Goal: Task Accomplishment & Management: Manage account settings

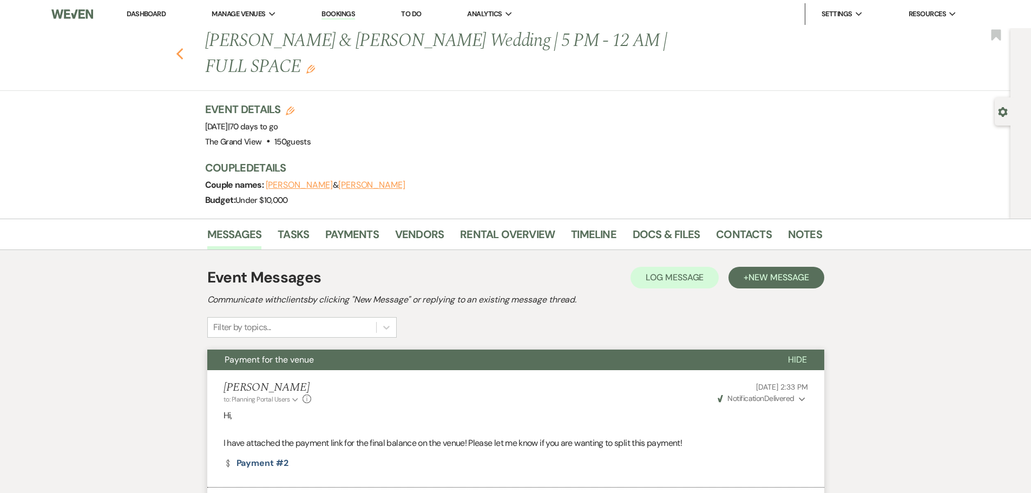
click at [183, 48] on use "button" at bounding box center [179, 54] width 7 height 12
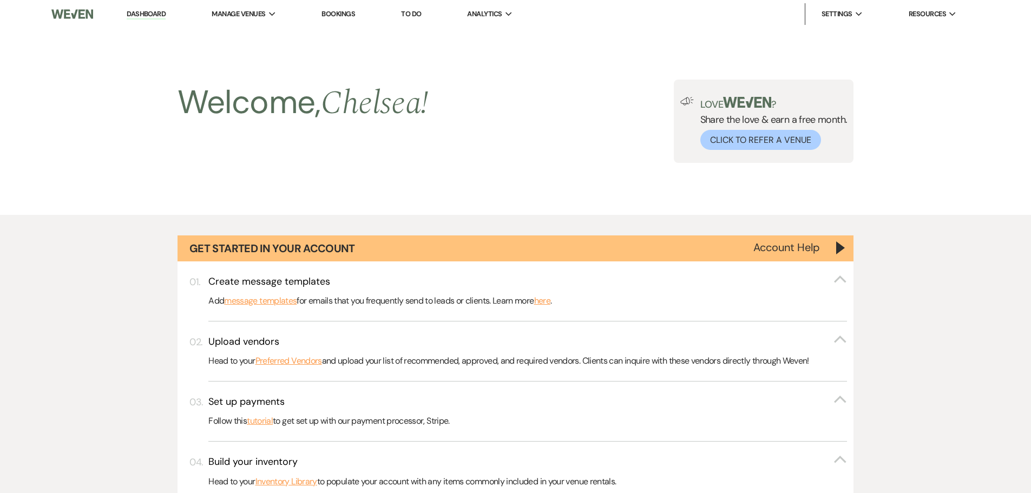
scroll to position [438, 0]
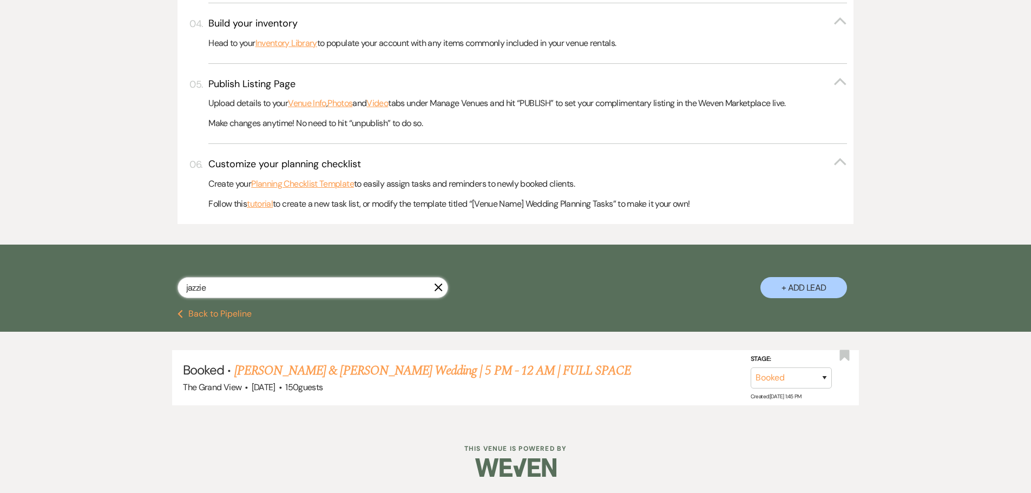
click at [437, 282] on input "jazzie" at bounding box center [312, 287] width 271 height 21
click at [438, 285] on icon "X" at bounding box center [438, 287] width 9 height 9
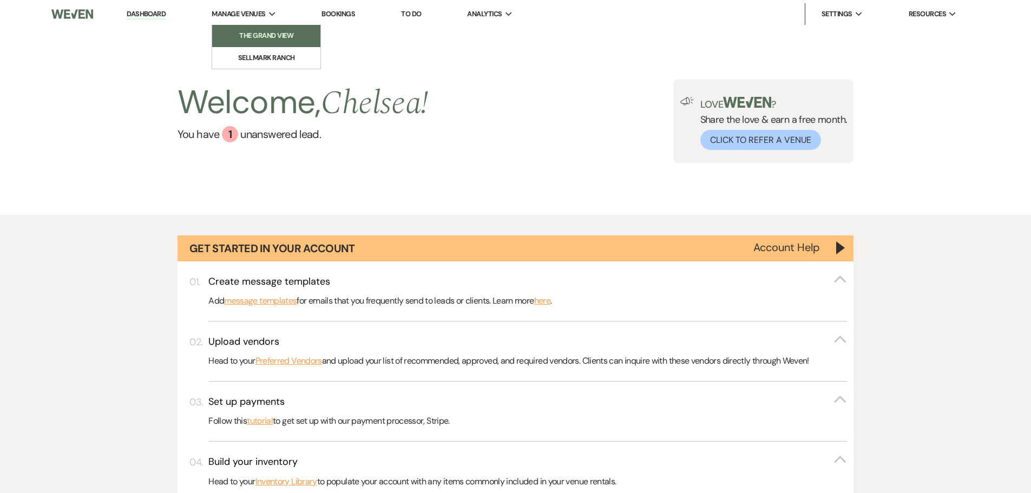
click at [273, 28] on link "The Grand View" at bounding box center [266, 36] width 108 height 22
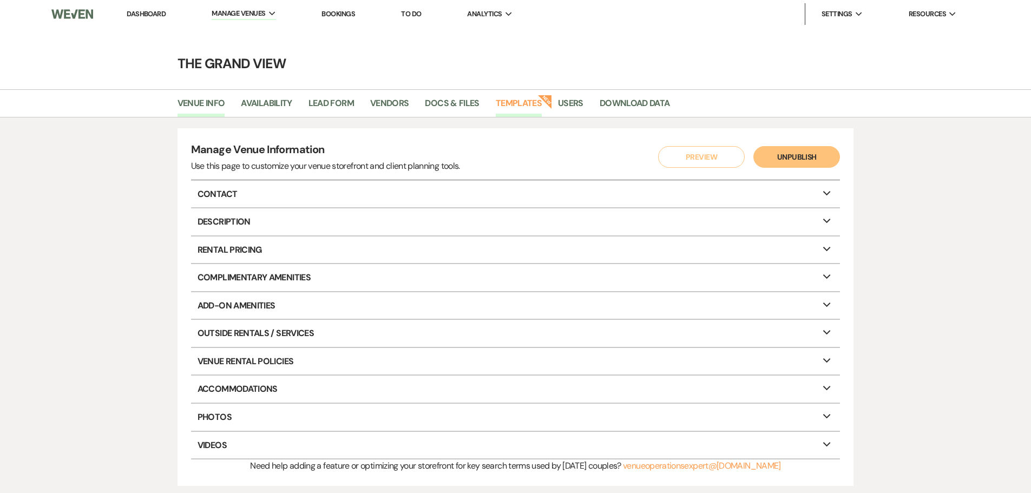
click at [526, 110] on link "Templates" at bounding box center [519, 106] width 46 height 21
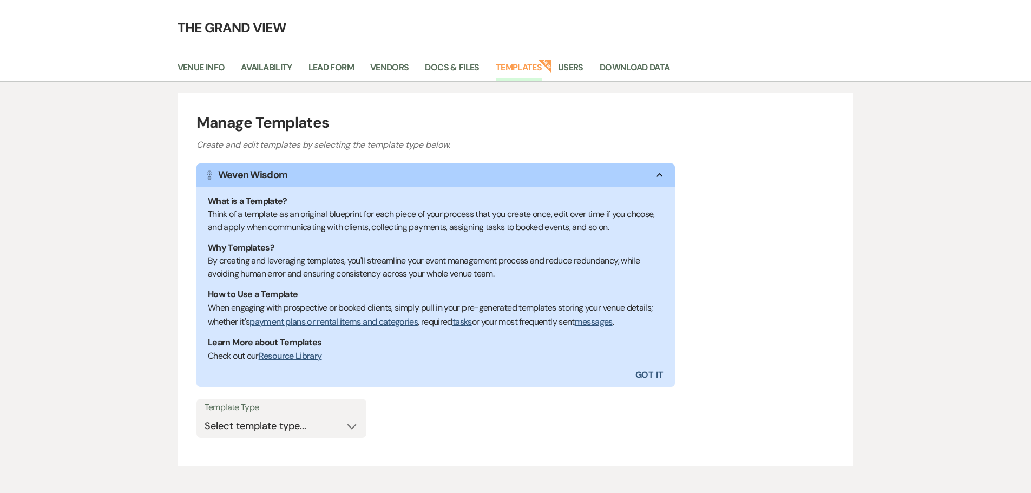
scroll to position [90, 0]
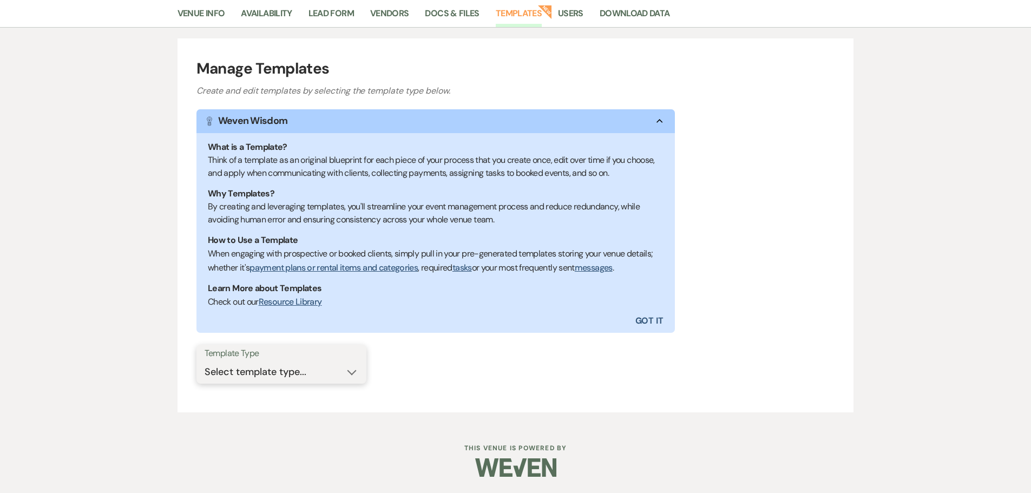
click at [289, 362] on select "Select template type... Task List Message Templates Payment Plan Inventory Item…" at bounding box center [282, 371] width 154 height 21
click at [308, 378] on select "Select template type... Task List Message Templates Payment Plan Inventory Item…" at bounding box center [282, 371] width 154 height 21
select select "Message Templates"
click at [205, 361] on select "Select template type... Task List Message Templates Payment Plan Inventory Item…" at bounding box center [282, 371] width 154 height 21
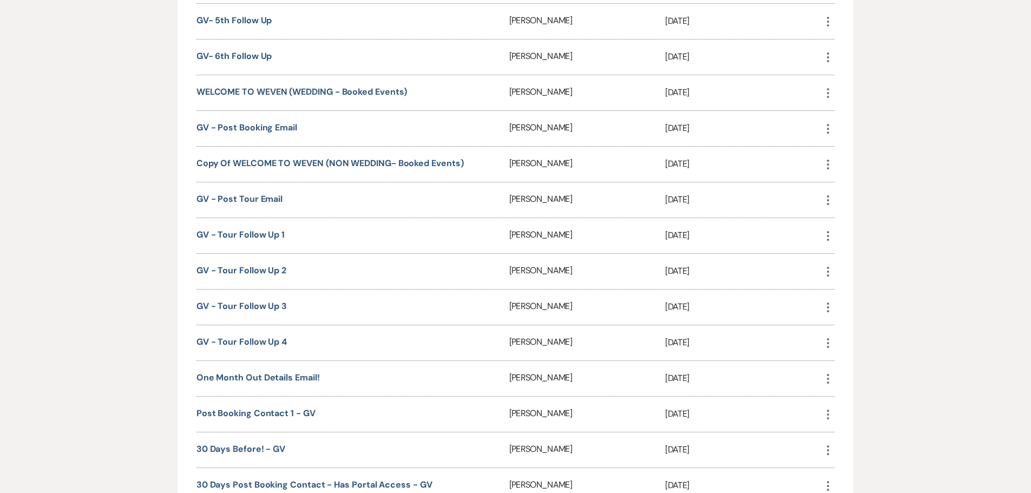
scroll to position [1064, 0]
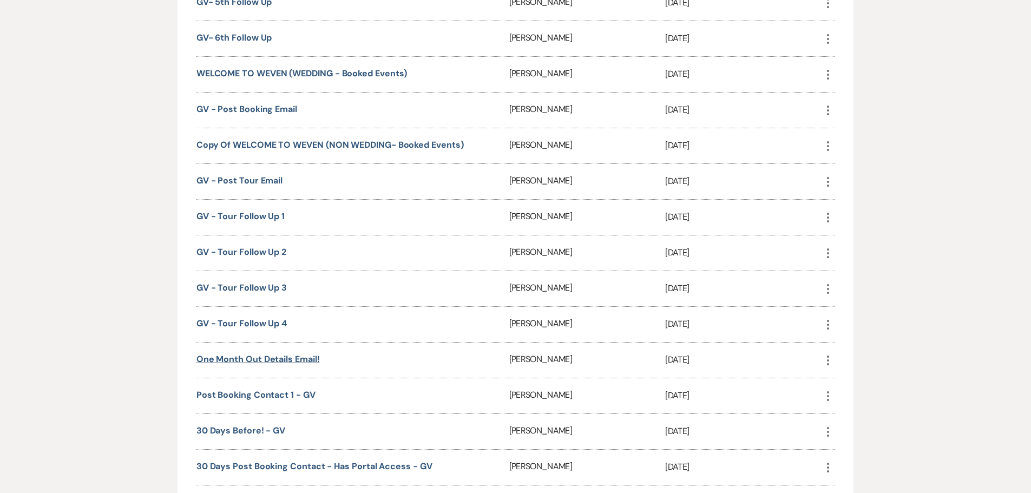
click at [278, 364] on link "One Month Out Details Email!" at bounding box center [257, 358] width 123 height 11
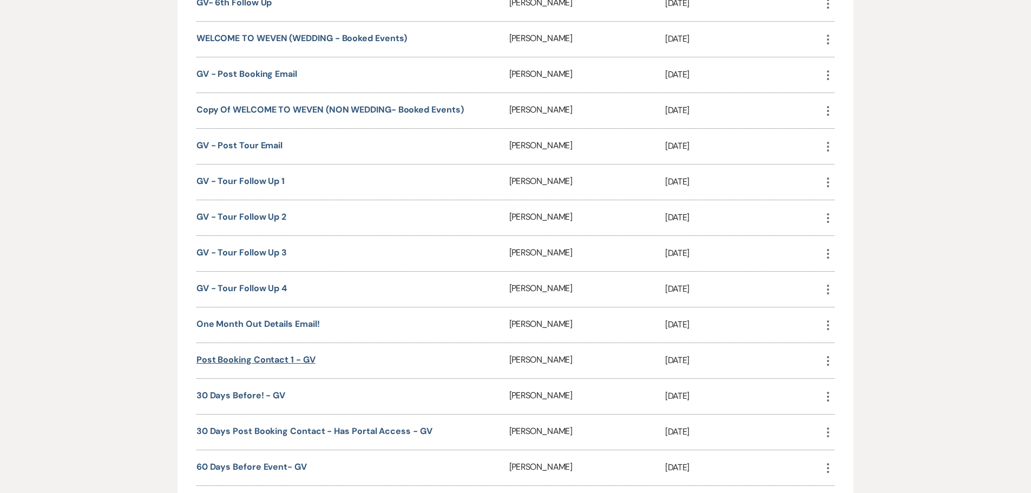
scroll to position [1118, 0]
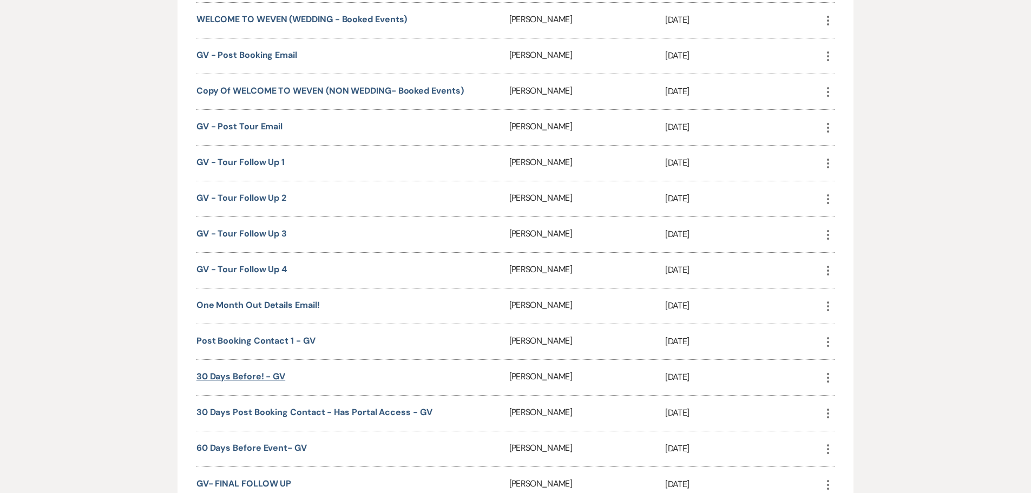
click at [267, 378] on link "30 Days before! - GV" at bounding box center [240, 376] width 89 height 11
click at [270, 342] on link "Post Booking Contact 1 - GV" at bounding box center [255, 340] width 119 height 11
click at [290, 415] on link "30 Days Post Booking Contact - has portal access - GV" at bounding box center [314, 411] width 236 height 11
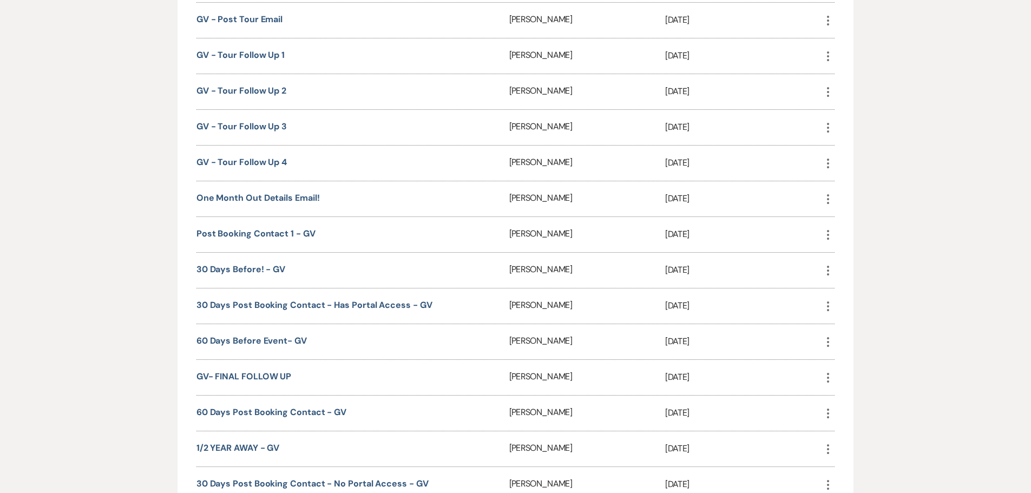
scroll to position [1226, 0]
click at [293, 342] on link "60 Days Before Event- GV" at bounding box center [251, 339] width 110 height 11
click at [291, 411] on link "60 Days Post Booking Contact - GV" at bounding box center [271, 410] width 150 height 11
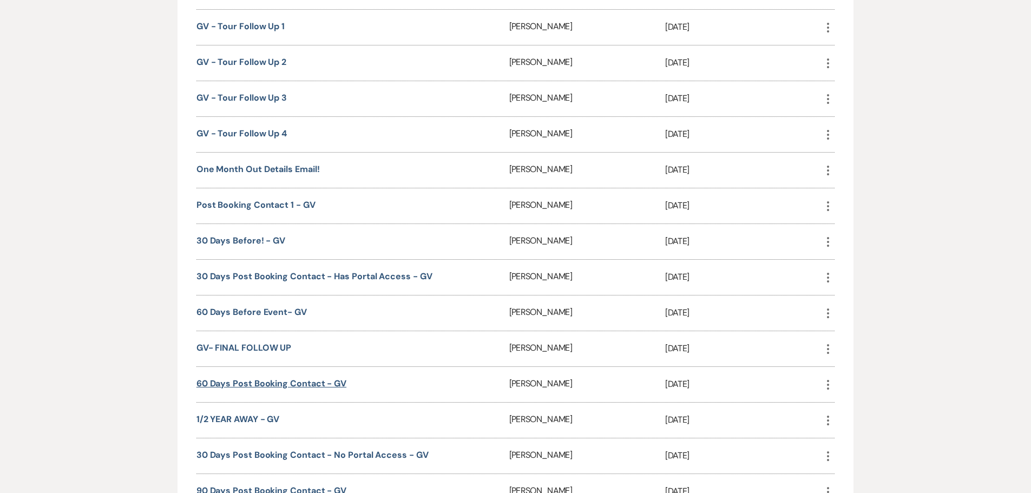
scroll to position [1280, 0]
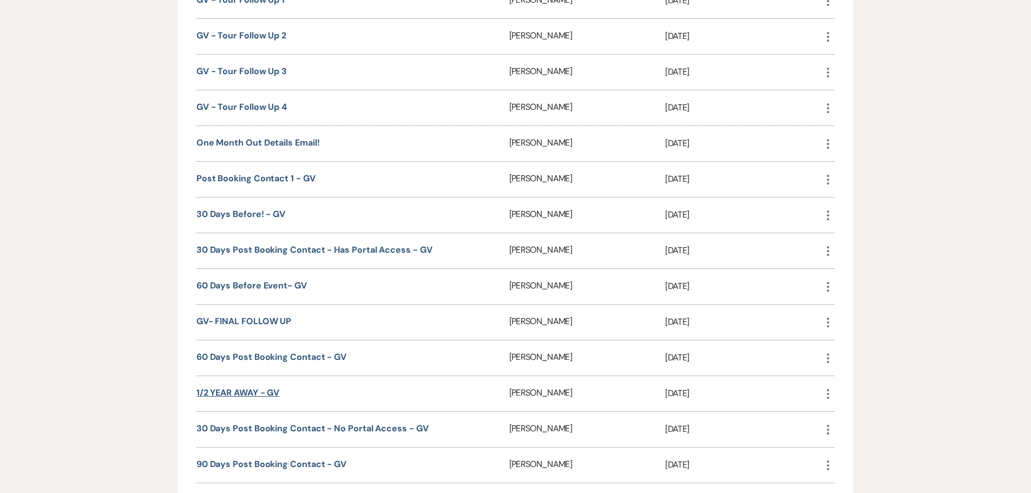
click at [255, 390] on link "1/2 YEAR AWAY - GV" at bounding box center [237, 392] width 83 height 11
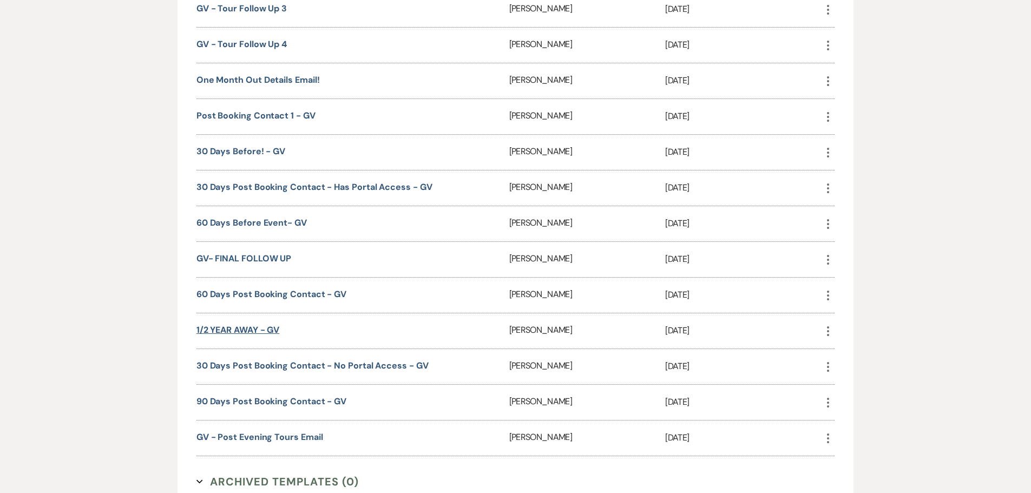
scroll to position [1388, 0]
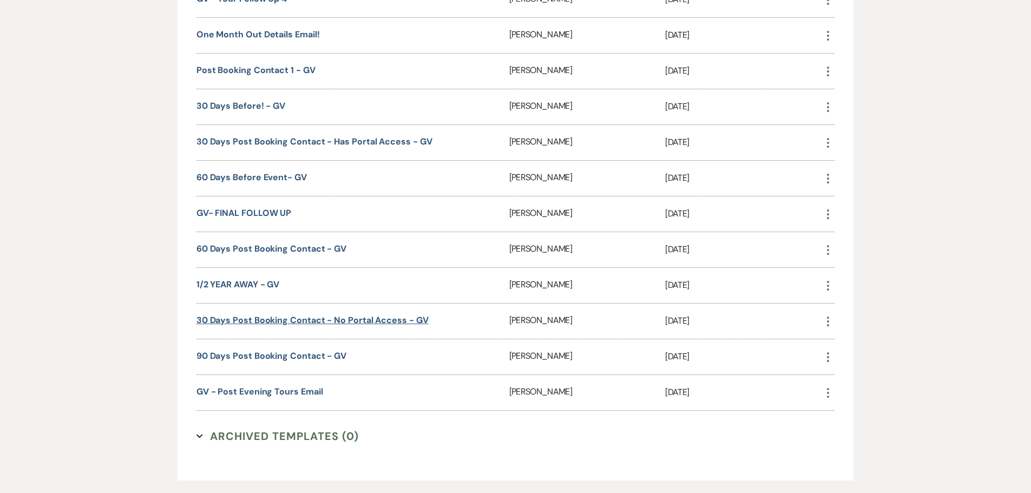
click at [289, 319] on link "30 Days Post Booking Contact - no portal access - GV" at bounding box center [312, 319] width 232 height 11
click at [298, 352] on link "90 days post booking contact - GV" at bounding box center [271, 355] width 150 height 11
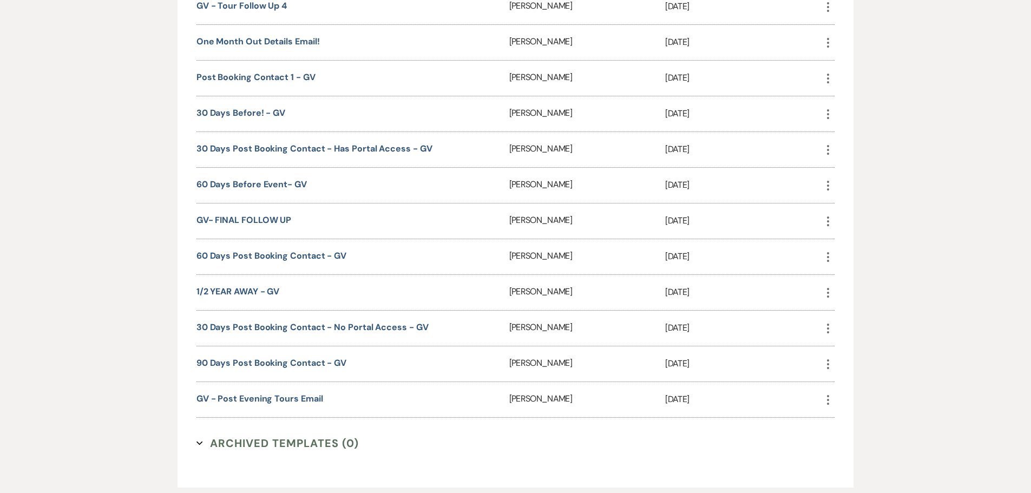
scroll to position [1456, 0]
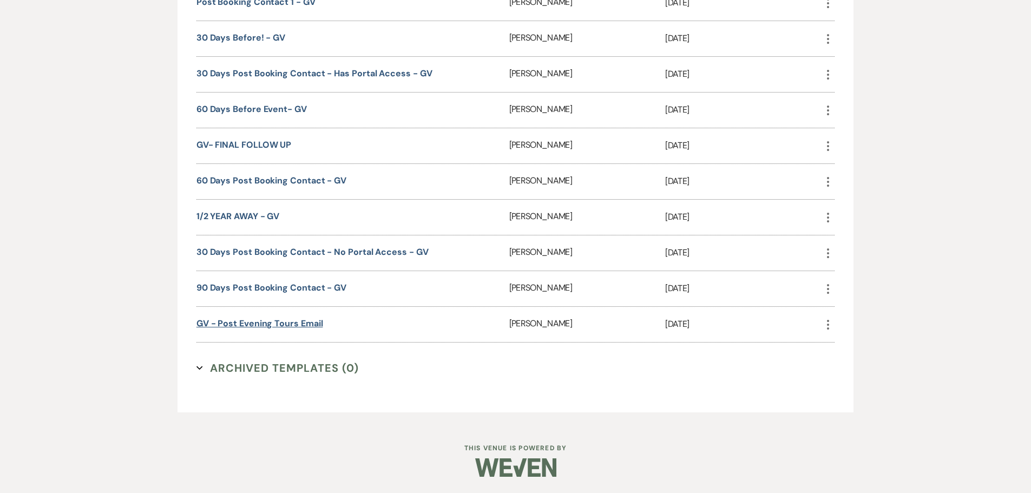
click at [289, 327] on link "GV - Post Evening Tours Email" at bounding box center [259, 323] width 127 height 11
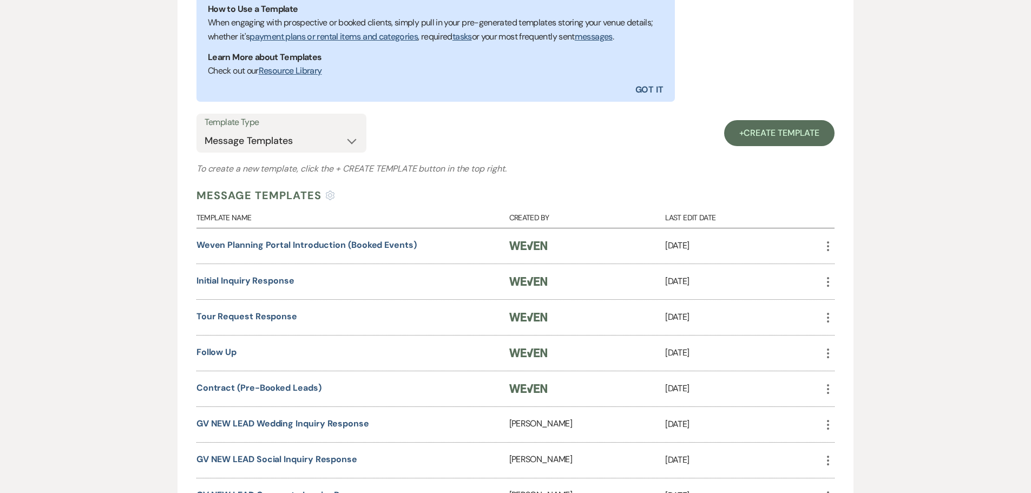
scroll to position [320, 0]
click at [265, 148] on select "Select template type... Task List Message Templates Payment Plan Inventory Item…" at bounding box center [282, 141] width 154 height 21
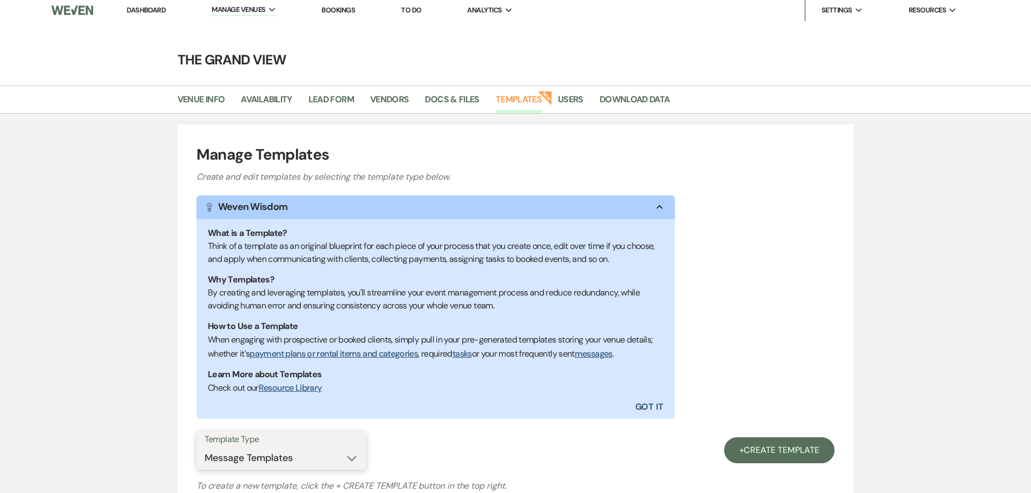
scroll to position [0, 0]
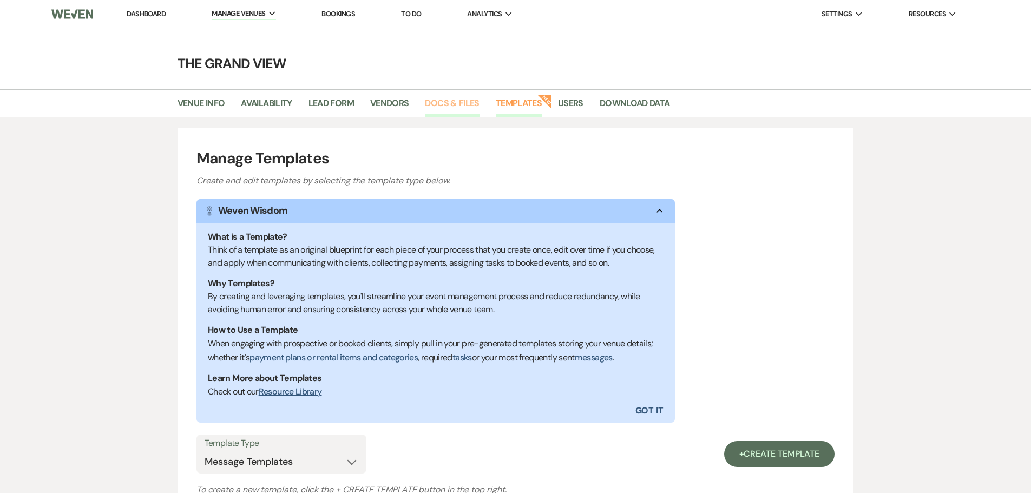
click at [431, 108] on link "Docs & Files" at bounding box center [452, 106] width 54 height 21
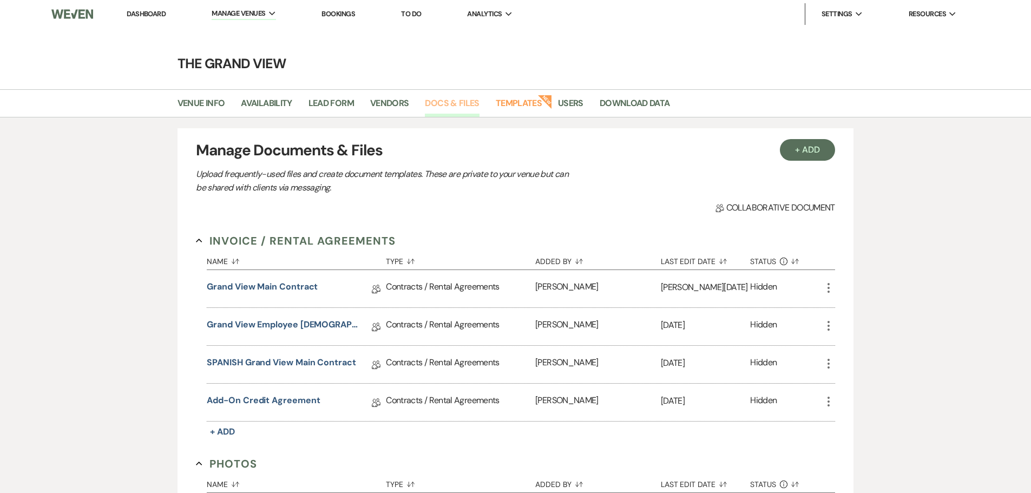
scroll to position [54, 0]
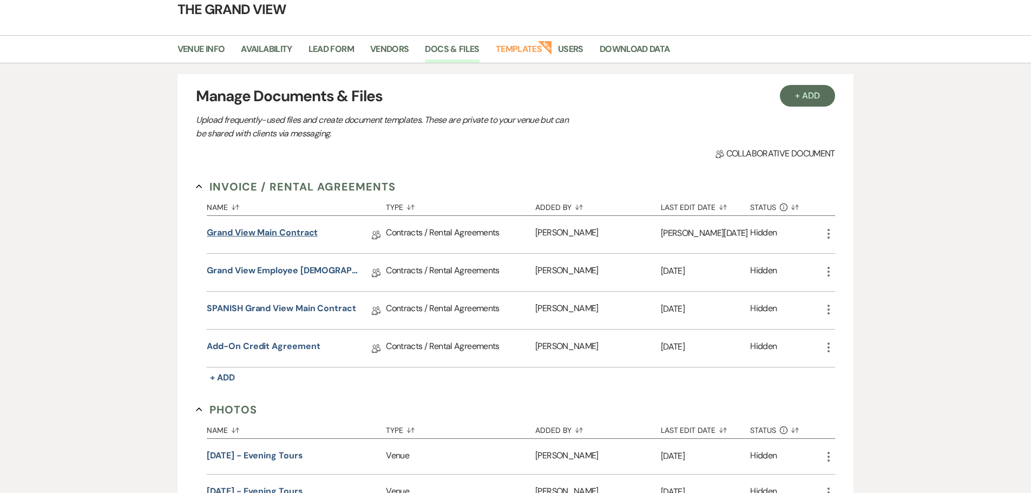
click at [253, 235] on link "Grand View Main Contract" at bounding box center [262, 234] width 111 height 17
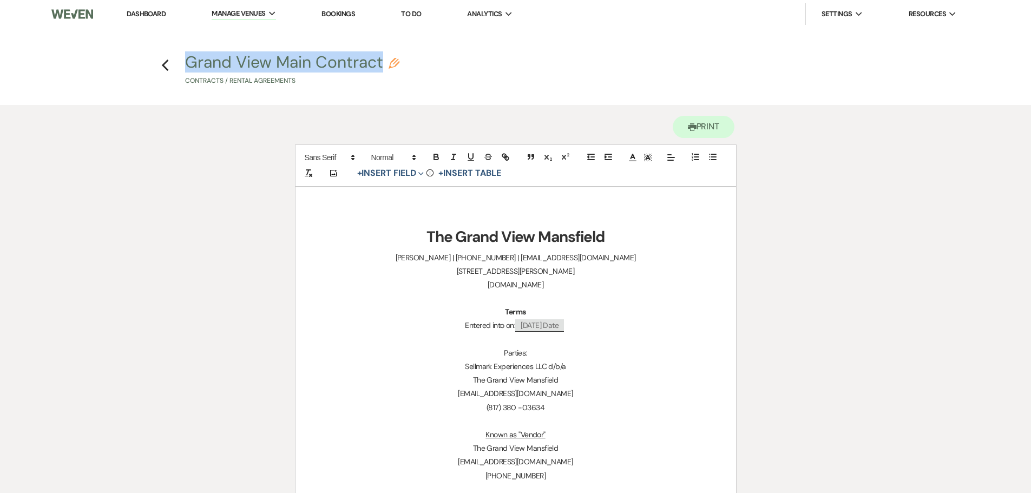
drag, startPoint x: 183, startPoint y: 61, endPoint x: 384, endPoint y: 67, distance: 200.8
click at [384, 67] on h4 "Previous Grand View Main Contract Pencil Contracts / Rental Agreements" at bounding box center [515, 71] width 779 height 35
copy button "Grand View Main Contract"
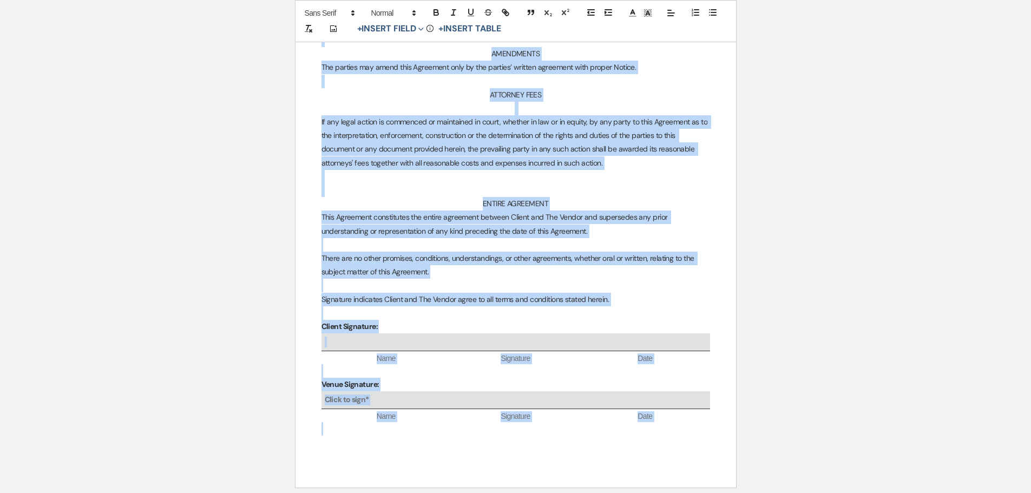
scroll to position [5853, 0]
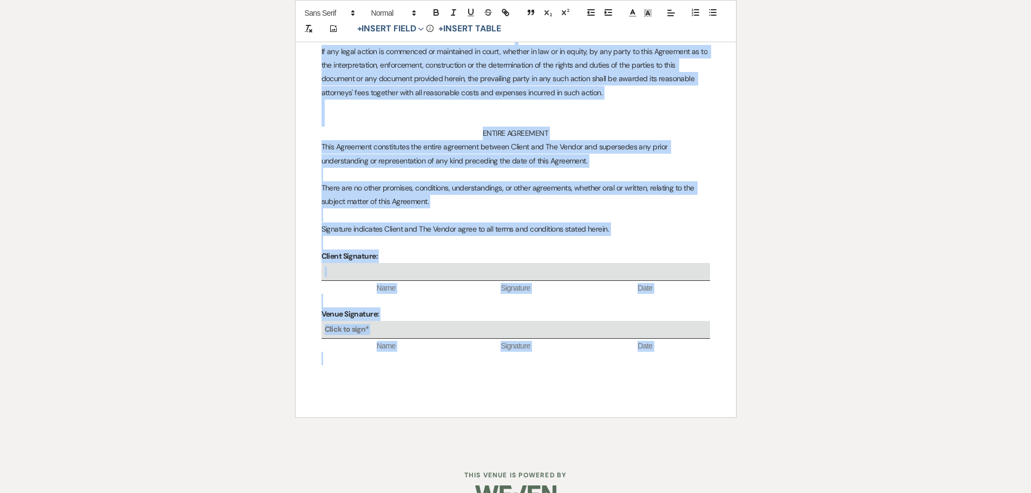
drag, startPoint x: 408, startPoint y: 234, endPoint x: 638, endPoint y: 204, distance: 232.4
copy div "The Grand View Mansfield Chelsea Needham | (817) 380-3634 | info@thegrandviewma…"
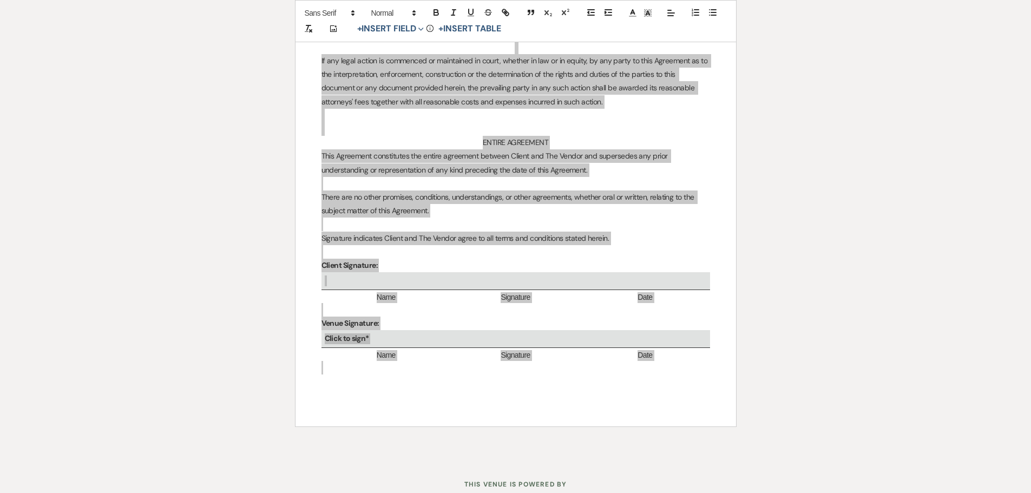
scroll to position [5583, 0]
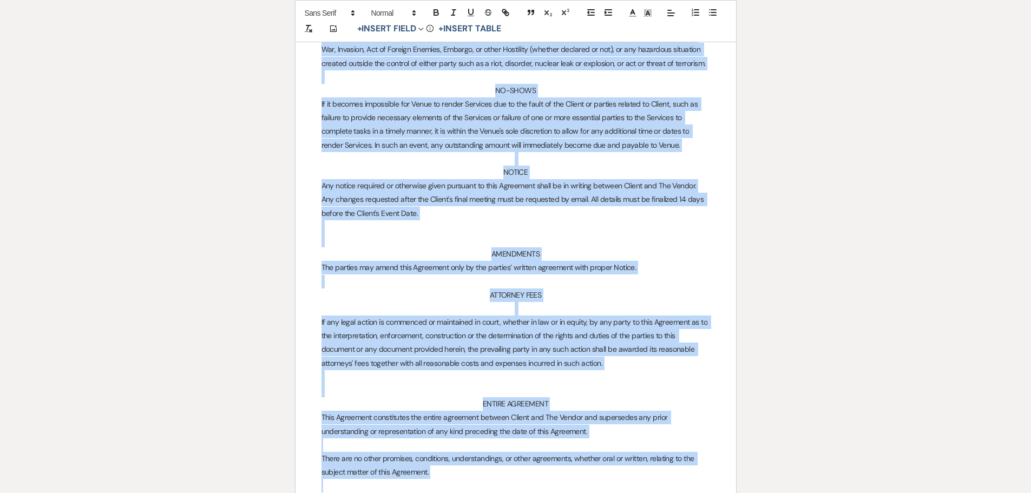
click at [582, 384] on p at bounding box center [515, 391] width 388 height 14
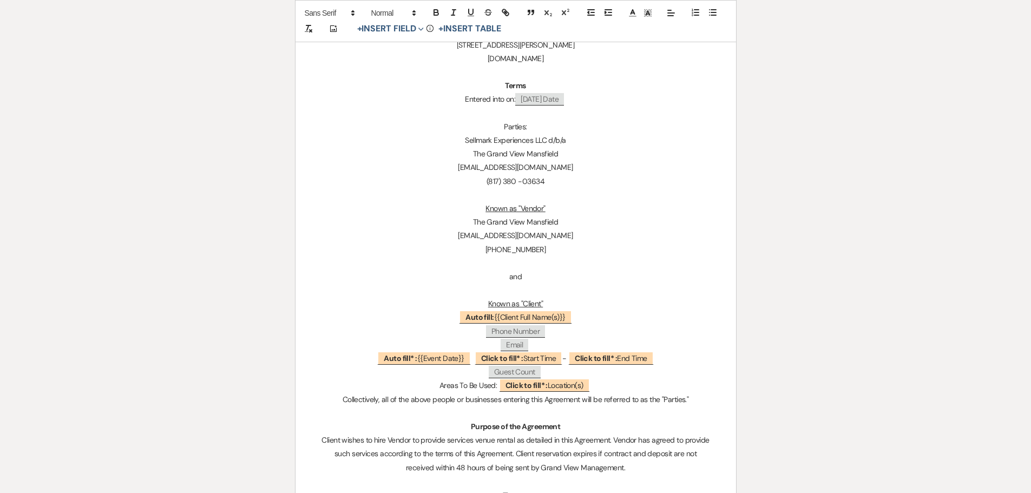
scroll to position [0, 0]
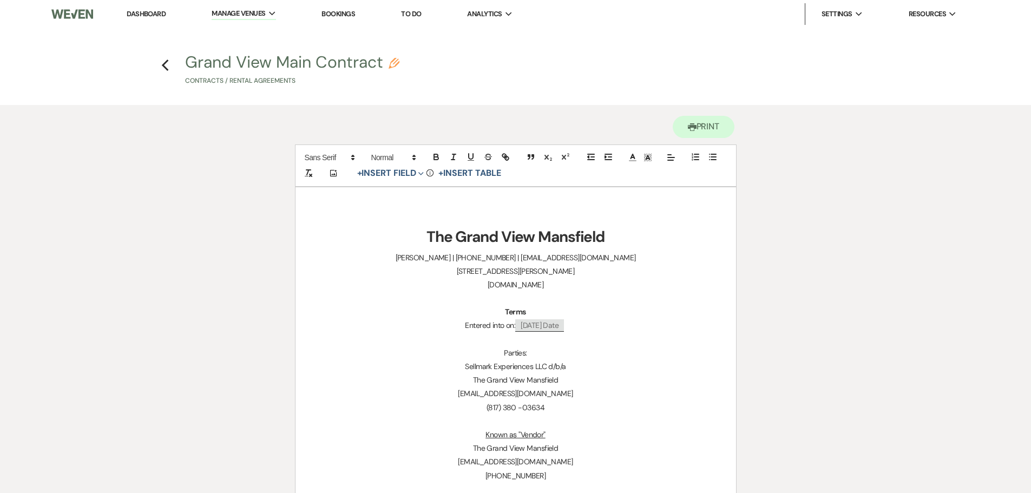
click at [170, 64] on h4 "Previous Grand View Main Contract Pencil Contracts / Rental Agreements" at bounding box center [515, 71] width 779 height 35
click at [167, 65] on icon "Previous" at bounding box center [165, 65] width 8 height 13
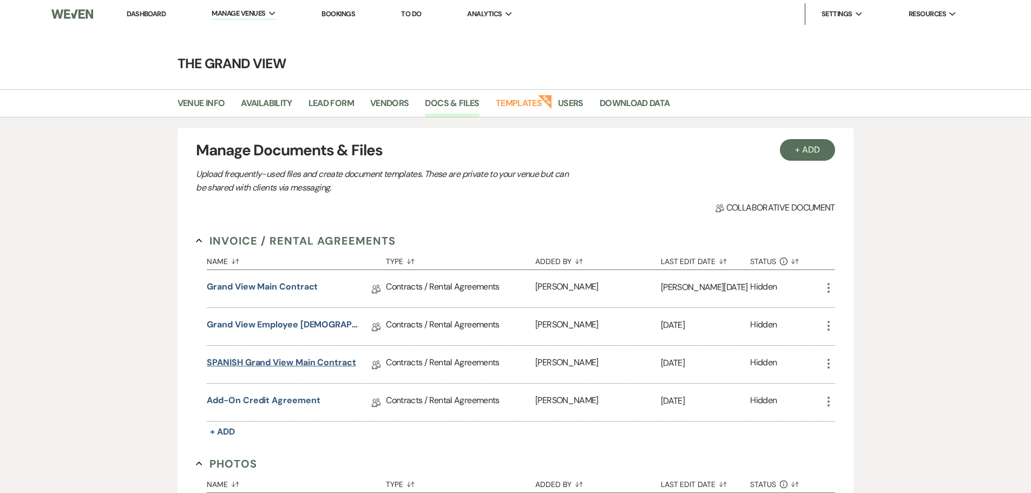
click at [241, 361] on link "SPANISH Grand View Main Contract" at bounding box center [281, 364] width 149 height 17
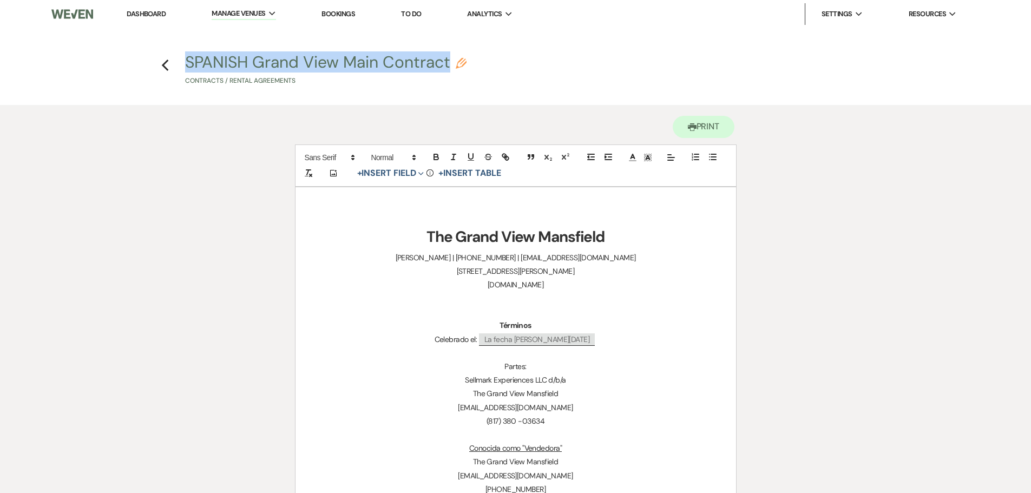
drag, startPoint x: 182, startPoint y: 61, endPoint x: 453, endPoint y: 62, distance: 271.1
click at [453, 62] on h4 "Previous SPANISH Grand View Main Contract Pencil Contracts / Rental Agreements" at bounding box center [515, 71] width 779 height 35
copy button "SPANISH Grand View Main Contract"
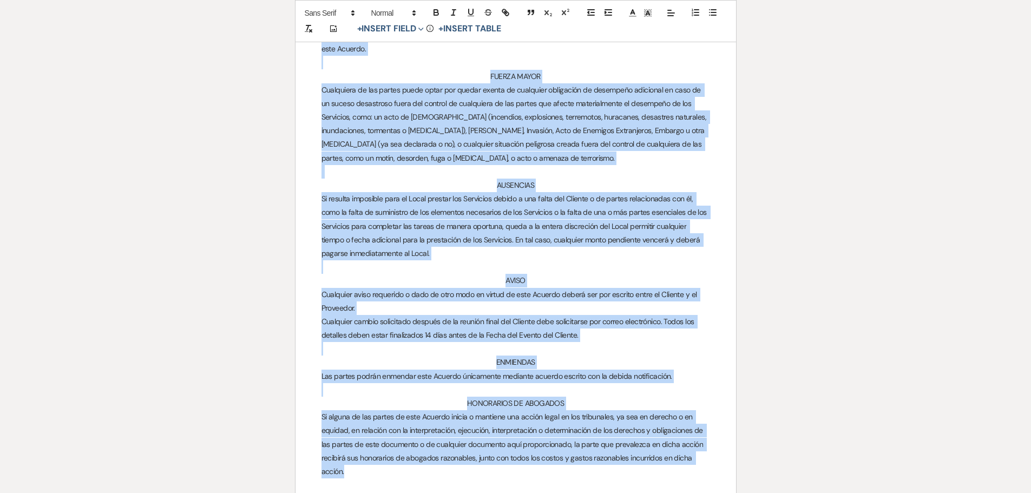
scroll to position [6303, 0]
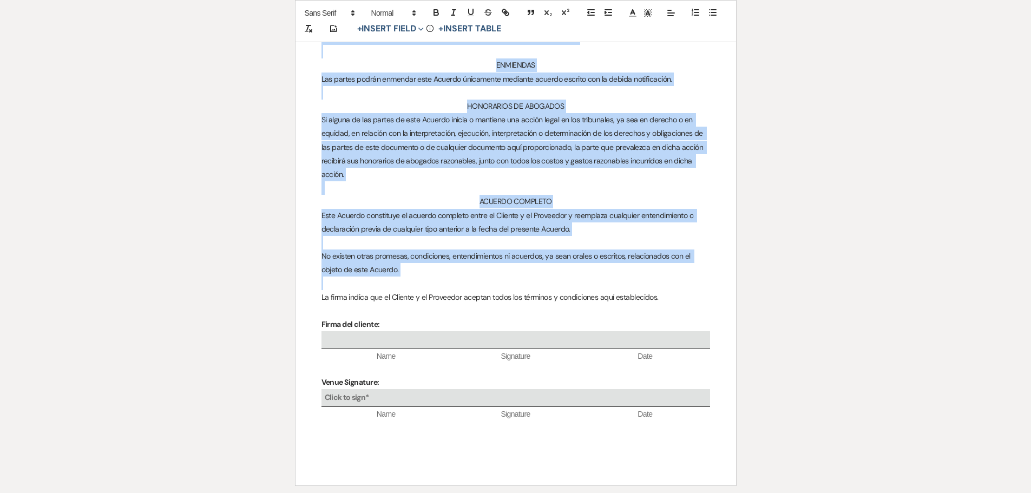
drag, startPoint x: 421, startPoint y: 233, endPoint x: 430, endPoint y: 247, distance: 17.3
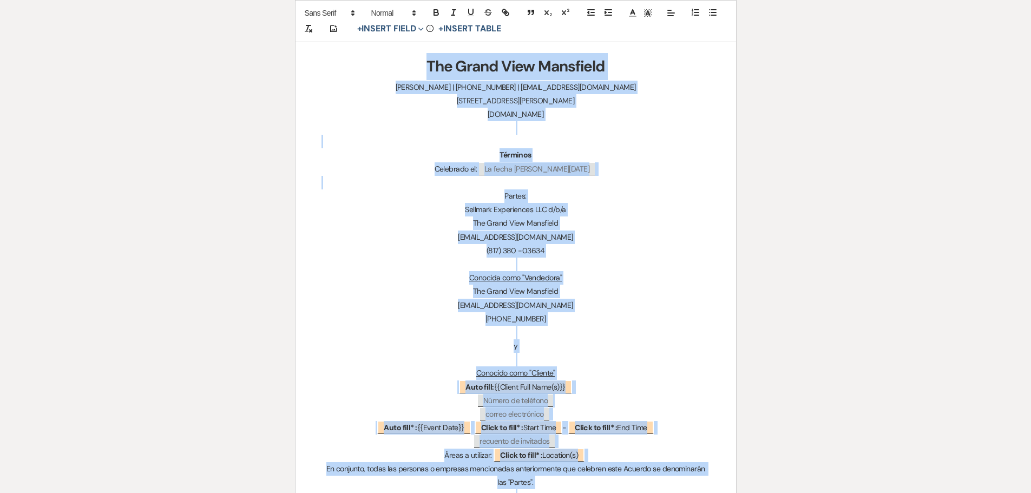
scroll to position [0, 0]
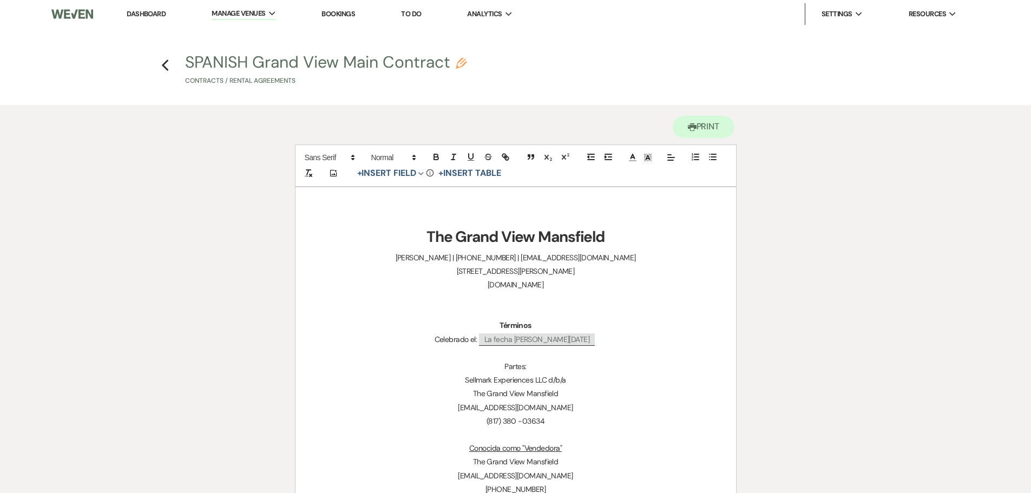
click at [159, 66] on h4 "Previous SPANISH Grand View Main Contract Pencil Contracts / Rental Agreements" at bounding box center [515, 71] width 779 height 35
click at [164, 66] on use "button" at bounding box center [165, 66] width 7 height 12
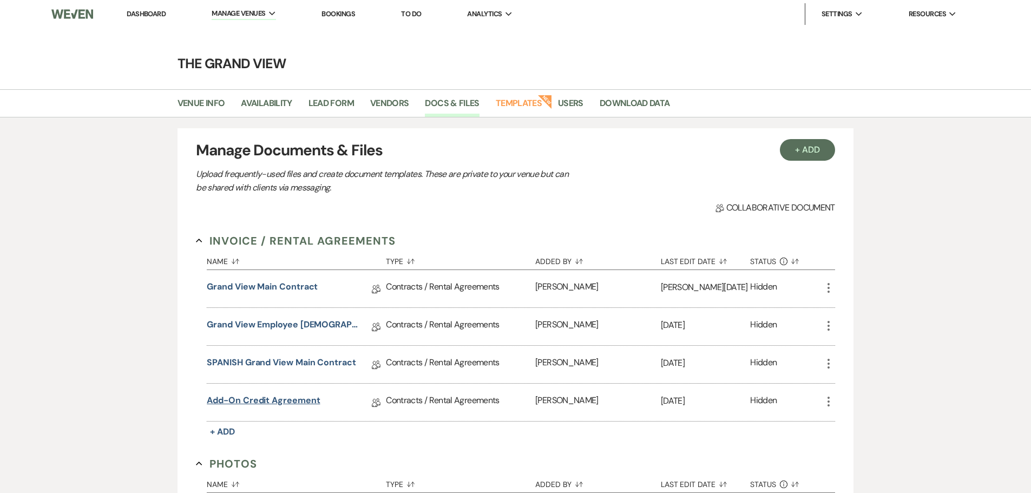
click at [291, 404] on link "Add-On Credit Agreement" at bounding box center [263, 402] width 113 height 17
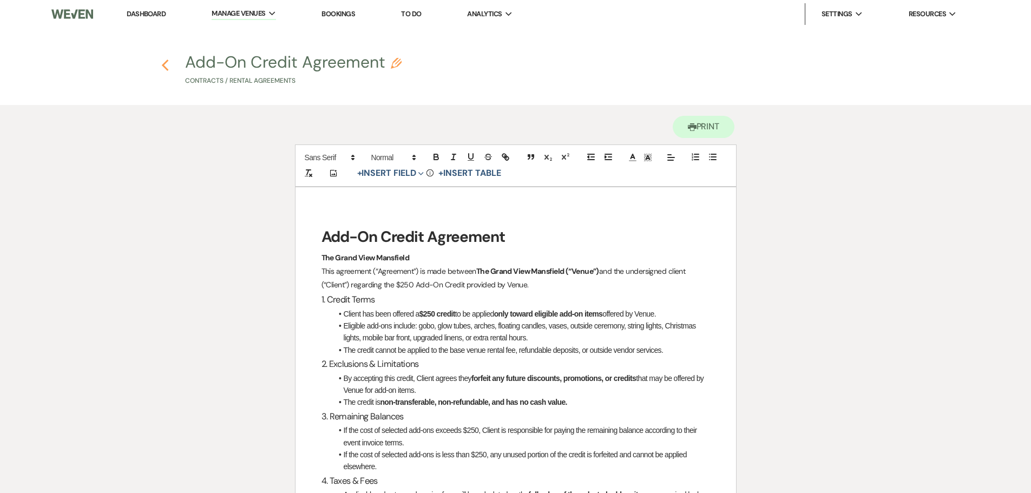
click at [163, 67] on use "button" at bounding box center [165, 66] width 7 height 12
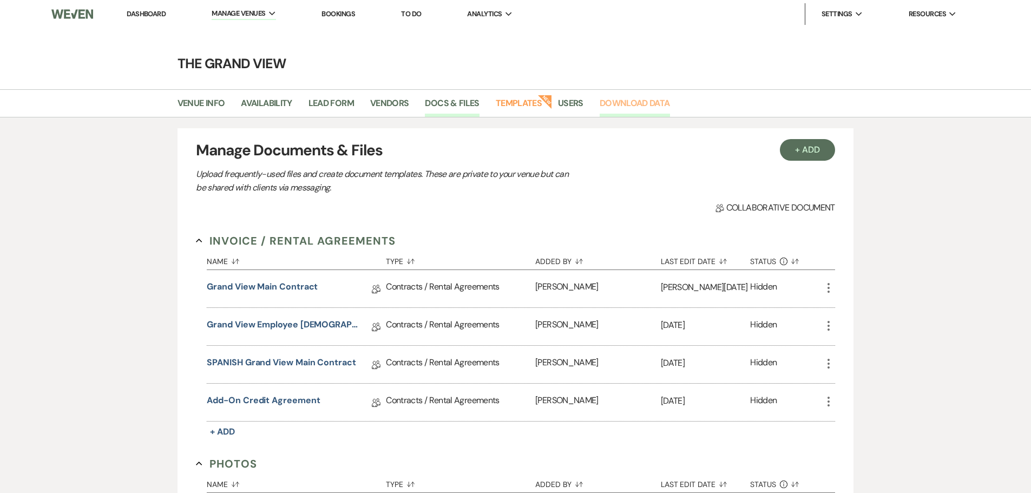
click at [617, 101] on link "Download Data" at bounding box center [634, 106] width 70 height 21
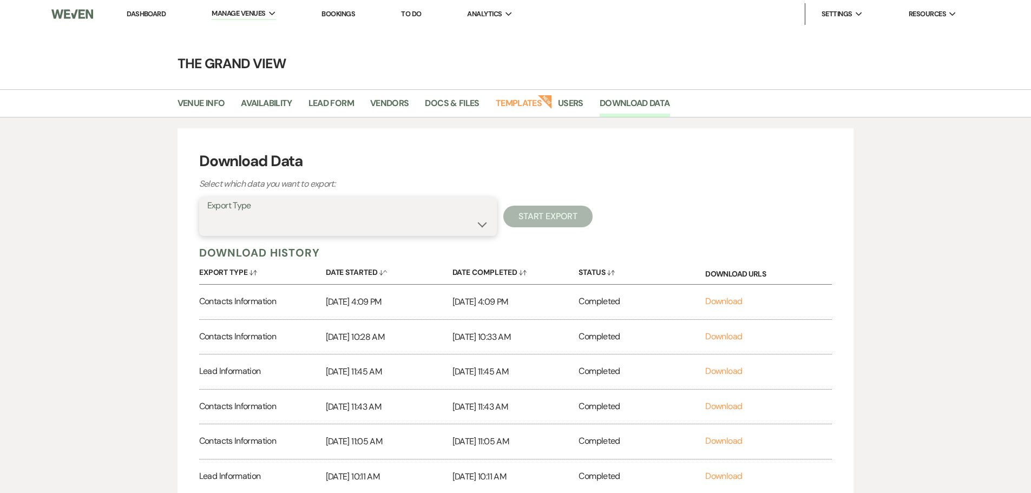
click at [485, 222] on select "Availability Calendar Information Category Templates Contacts Information Event…" at bounding box center [347, 224] width 281 height 21
click at [321, 229] on select "Availability Calendar Information Category Templates Contacts Information Event…" at bounding box center [347, 224] width 281 height 21
click at [384, 239] on div "Download Data Select which data you want to export: Export Type Availability Ca…" at bounding box center [515, 322] width 676 height 388
click at [381, 227] on select "Availability Calendar Information Category Templates Contacts Information Event…" at bounding box center [347, 224] width 281 height 21
select select "leadInfo"
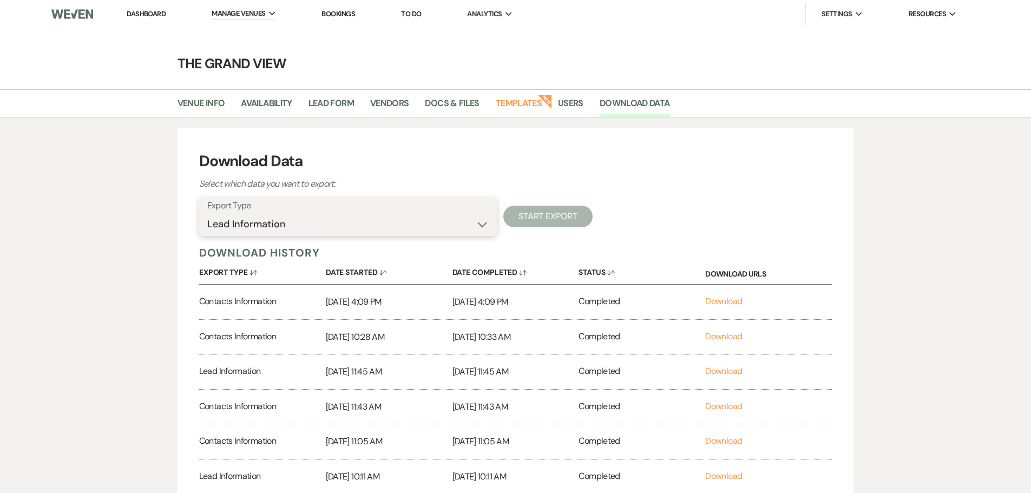
click at [207, 214] on select "Availability Calendar Information Category Templates Contacts Information Event…" at bounding box center [347, 224] width 281 height 21
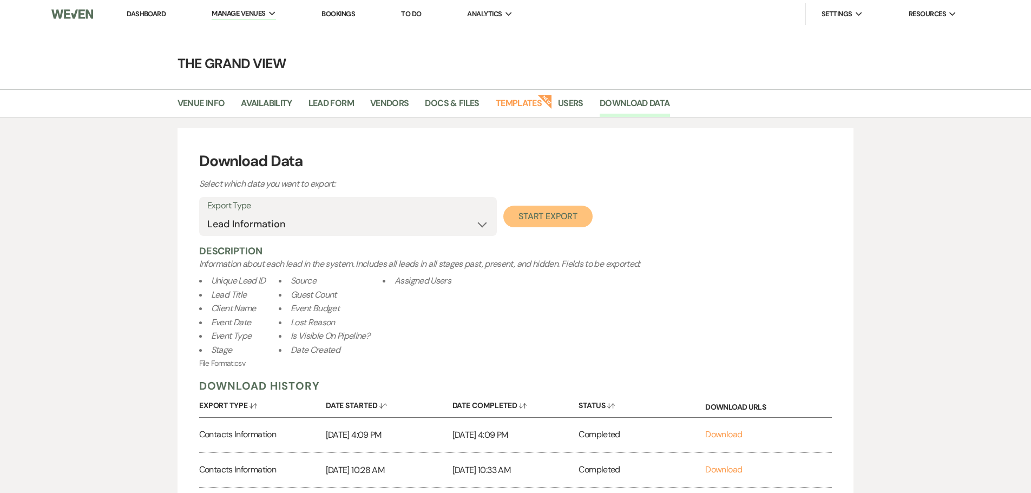
click at [577, 218] on button "Start Export" at bounding box center [547, 217] width 89 height 22
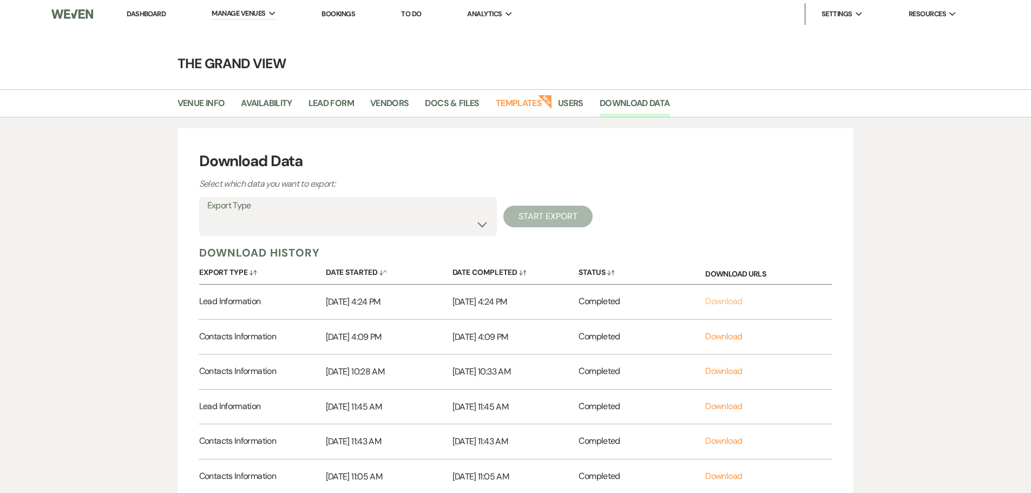
click at [733, 297] on link "Download" at bounding box center [723, 300] width 37 height 11
click at [407, 222] on select "Availability Calendar Information Category Templates Contacts Information Event…" at bounding box center [347, 224] width 281 height 21
click at [207, 214] on select "Availability Calendar Information Category Templates Contacts Information Event…" at bounding box center [347, 224] width 281 height 21
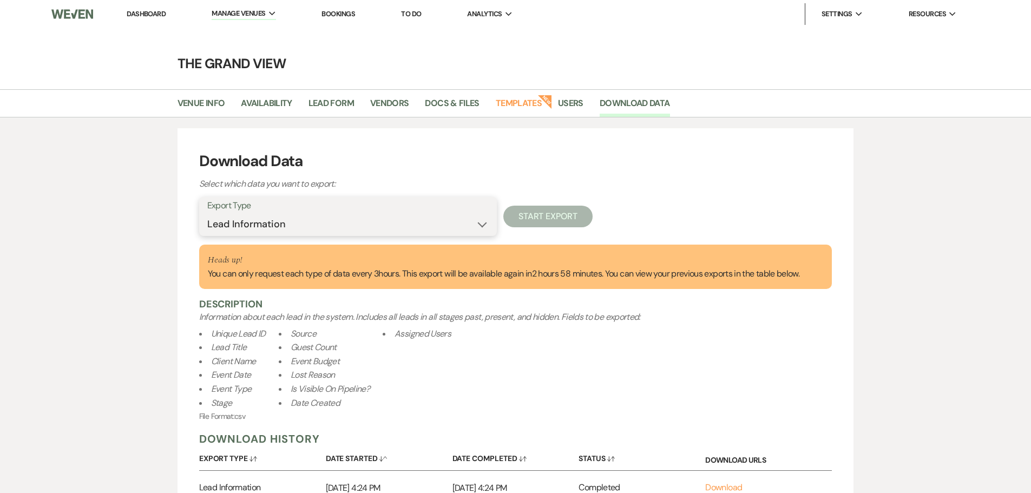
click at [312, 232] on select "Availability Calendar Information Category Templates Contacts Information Event…" at bounding box center [347, 224] width 281 height 21
select select "contactsInfo"
click at [207, 214] on select "Availability Calendar Information Category Templates Contacts Information Event…" at bounding box center [347, 224] width 281 height 21
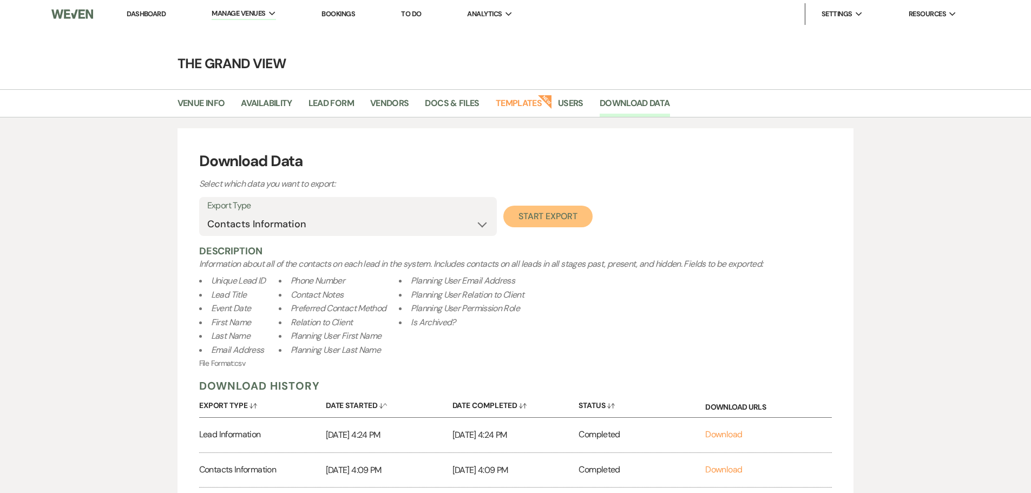
click at [548, 208] on button "Start Export" at bounding box center [547, 217] width 89 height 22
select select
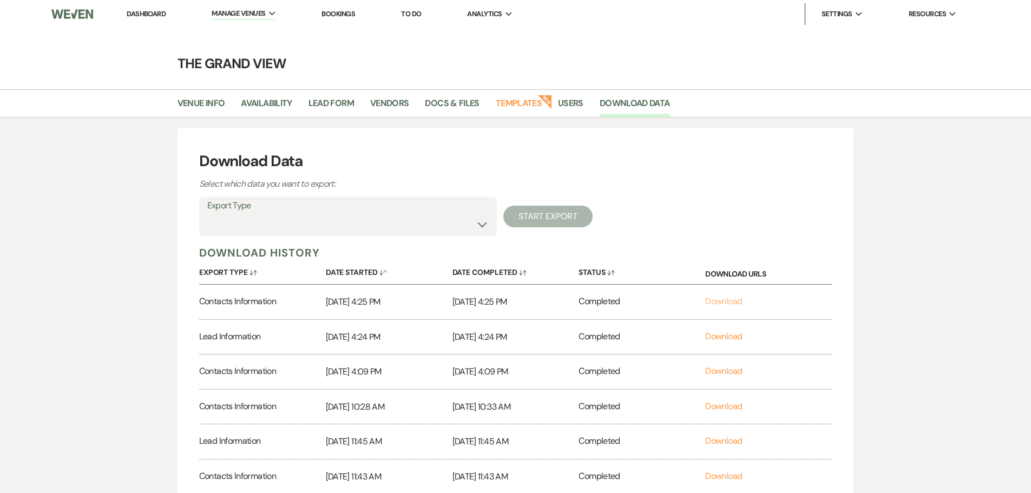
click at [740, 302] on link "Download" at bounding box center [723, 300] width 37 height 11
click at [147, 15] on link "Dashboard" at bounding box center [146, 13] width 39 height 9
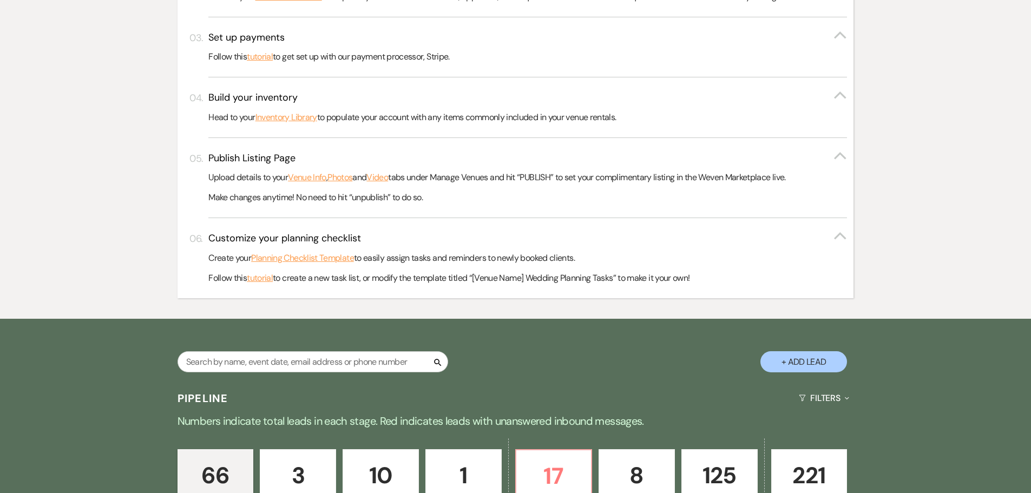
scroll to position [649, 0]
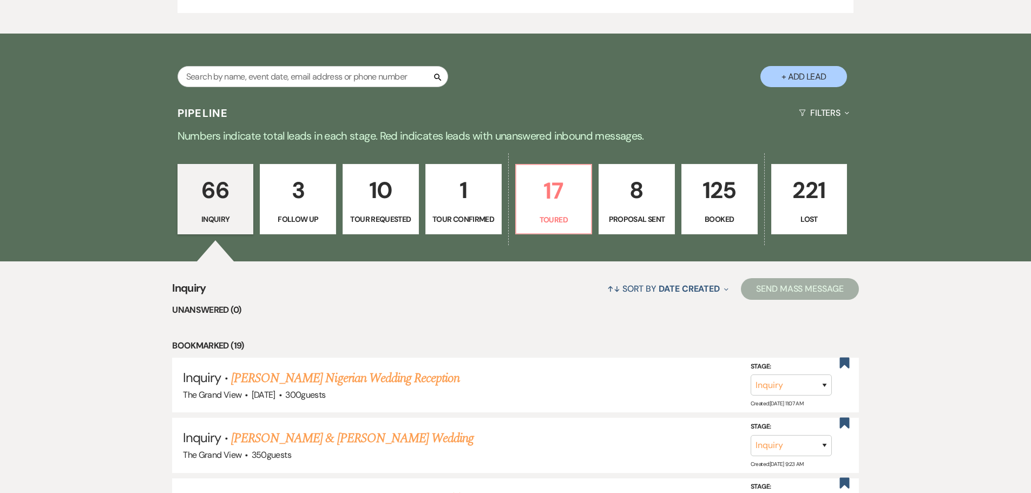
click at [707, 205] on p "125" at bounding box center [719, 190] width 62 height 36
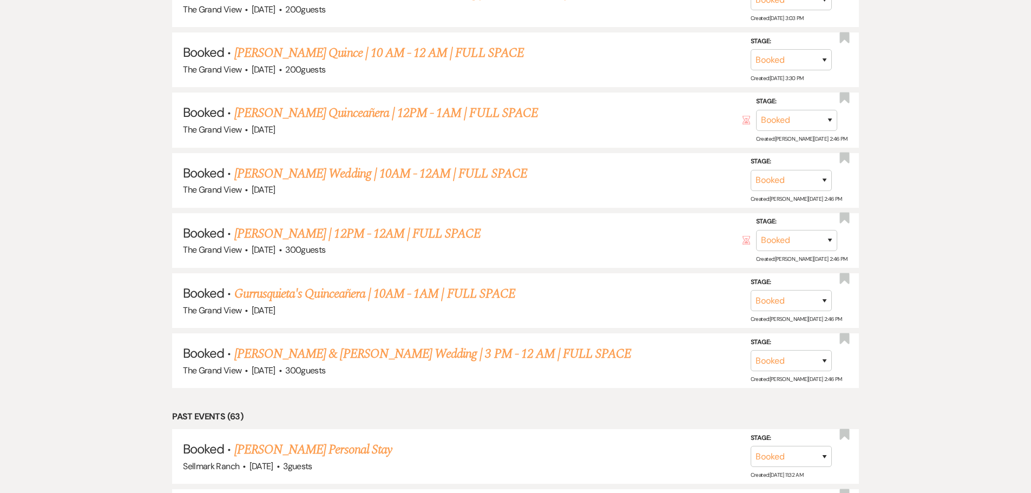
scroll to position [4400, 0]
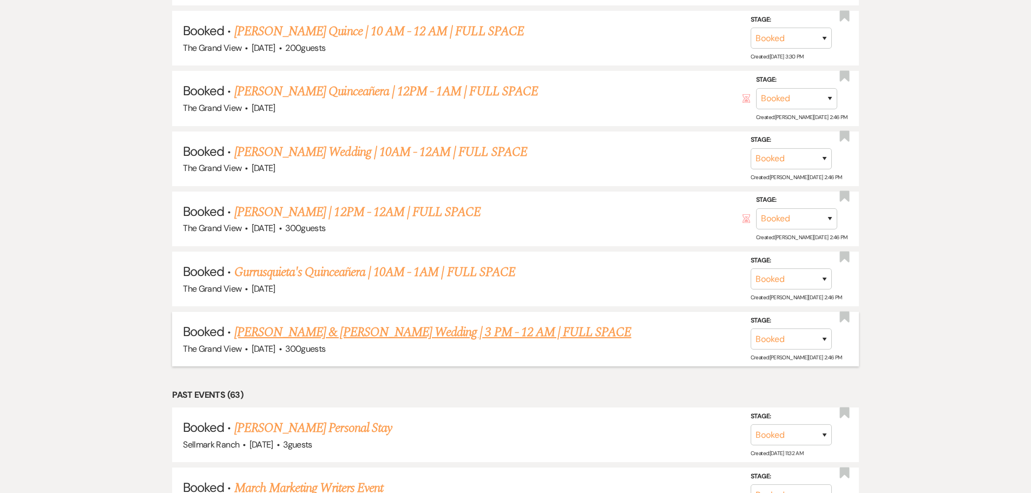
click at [328, 331] on link "Thonesavane & Howard's Wedding | 3 PM - 12 AM | FULL SPACE" at bounding box center [432, 331] width 397 height 19
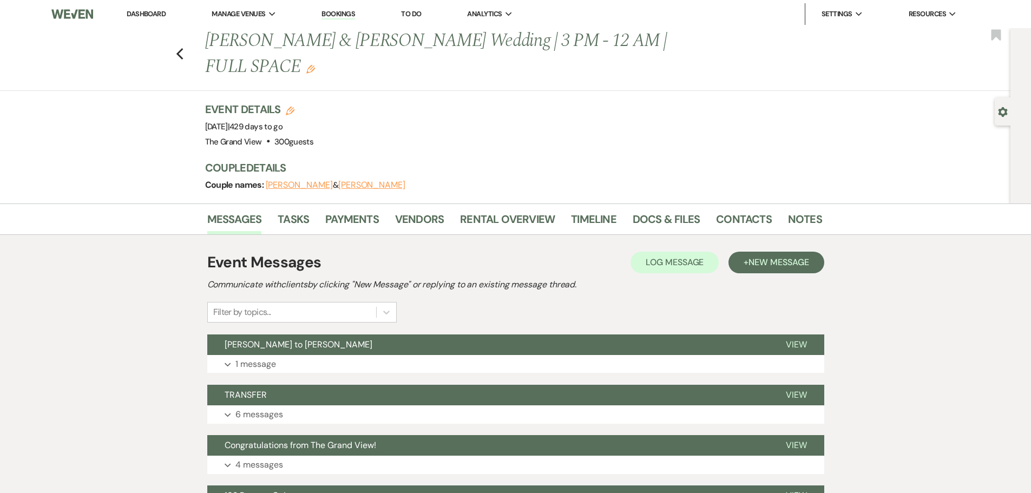
click at [447, 38] on h1 "Thonesavane & Howard's Wedding | 3 PM - 12 AM | FULL SPACE Edit" at bounding box center [447, 53] width 485 height 51
click at [215, 42] on h1 "Thonesavane & Howard's Wedding | 3 PM - 12 AM | FULL SPACE Edit" at bounding box center [447, 53] width 485 height 51
click at [208, 43] on div "Previous Thonesavane & Howard's Wedding | 3 PM - 12 AM | FULL SPACE Edit" at bounding box center [508, 53] width 617 height 51
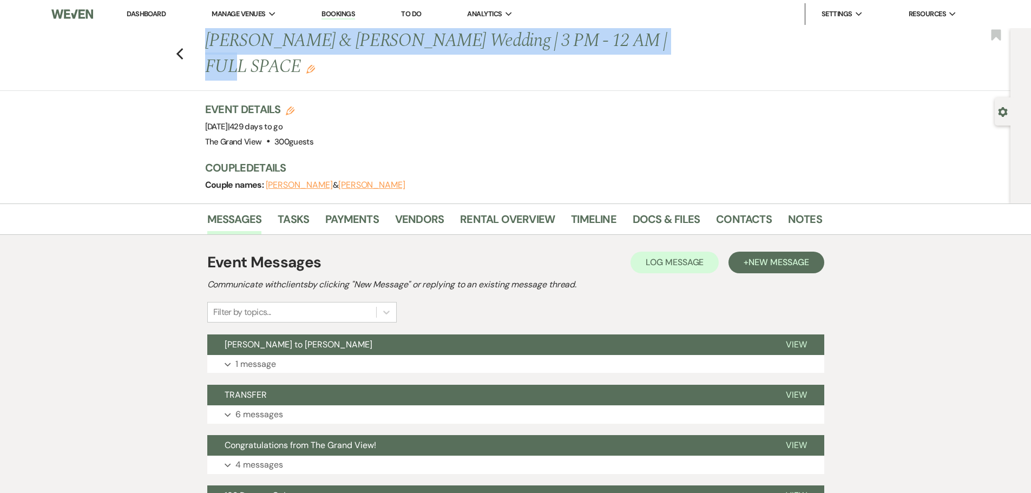
drag, startPoint x: 212, startPoint y: 43, endPoint x: 667, endPoint y: 48, distance: 455.6
click at [667, 48] on h1 "Thonesavane & Howard's Wedding | 3 PM - 12 AM | FULL SPACE Edit" at bounding box center [447, 53] width 485 height 51
copy h1 "Thonesavane & Howard's Wedding | 3 PM - 12 AM | FULL SPACE"
click at [678, 210] on link "Docs & Files" at bounding box center [665, 222] width 67 height 24
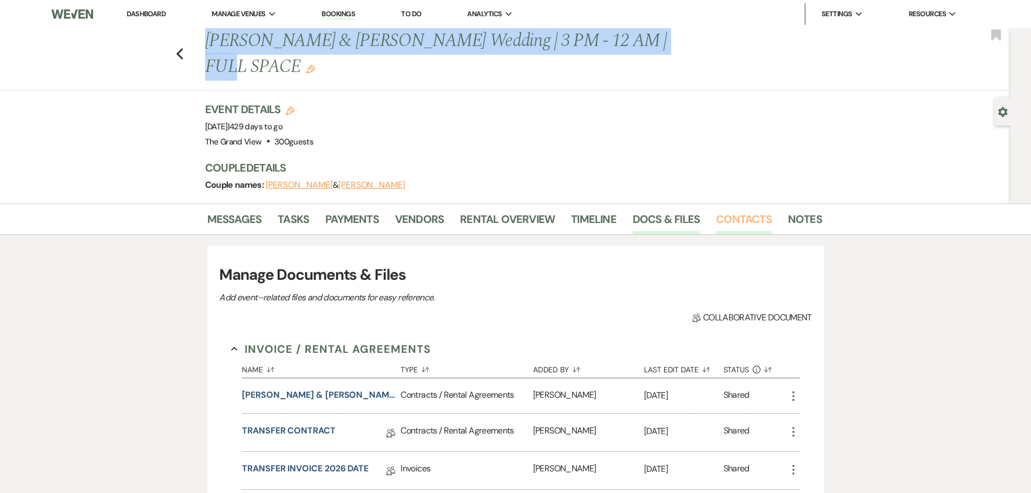
click at [716, 210] on link "Contacts" at bounding box center [744, 222] width 56 height 24
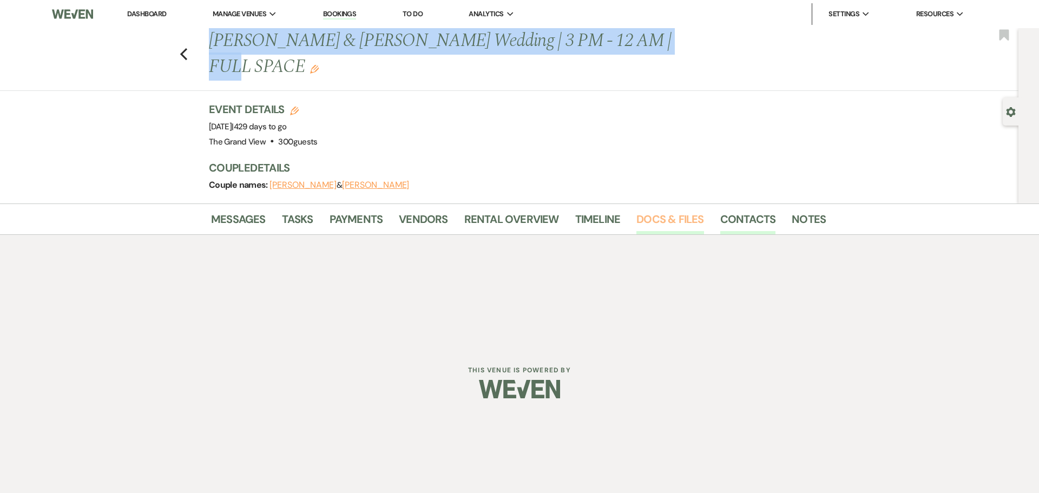
click at [688, 210] on link "Docs & Files" at bounding box center [669, 222] width 67 height 24
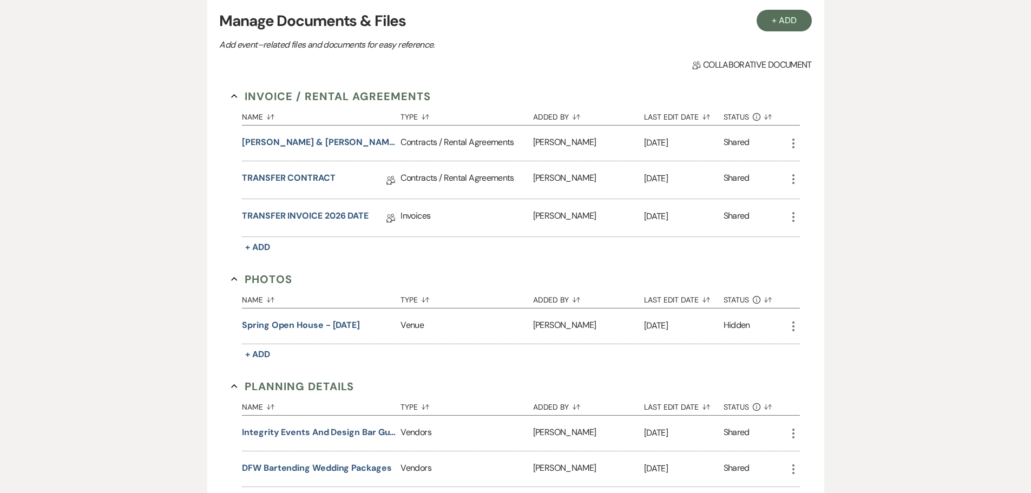
scroll to position [108, 0]
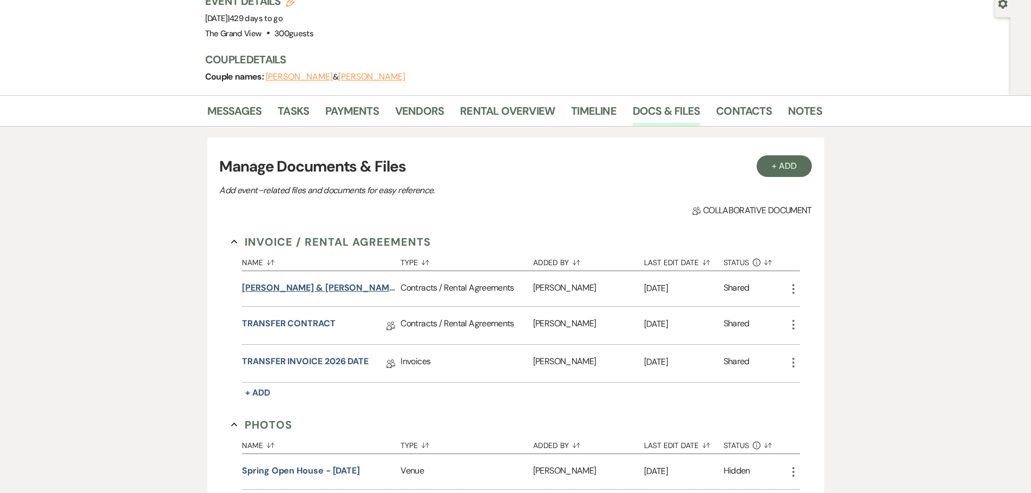
click at [326, 281] on button "Tina Thonesavane & Frankie Howard's Wedding Contract" at bounding box center [319, 287] width 154 height 13
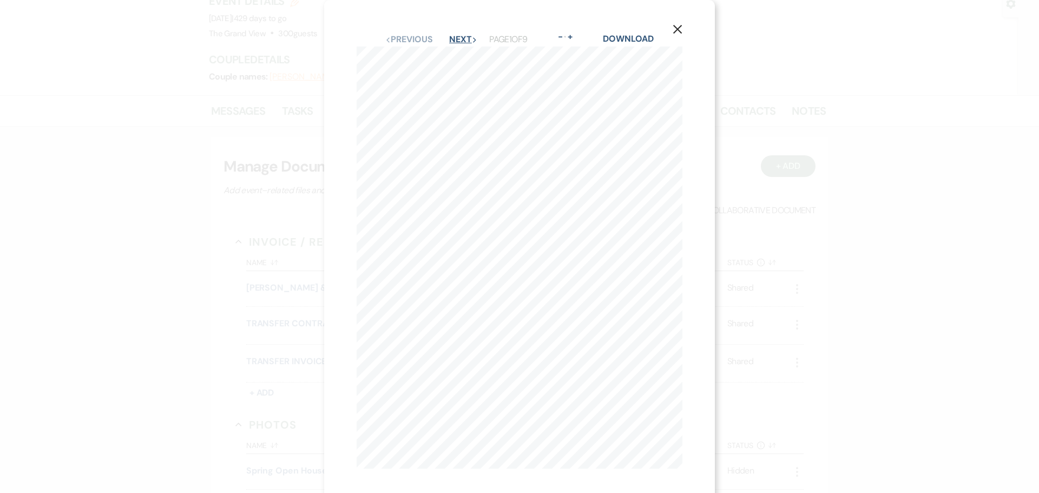
click at [453, 35] on button "Next Next" at bounding box center [463, 39] width 28 height 9
click at [454, 35] on button "Next Next" at bounding box center [463, 39] width 28 height 9
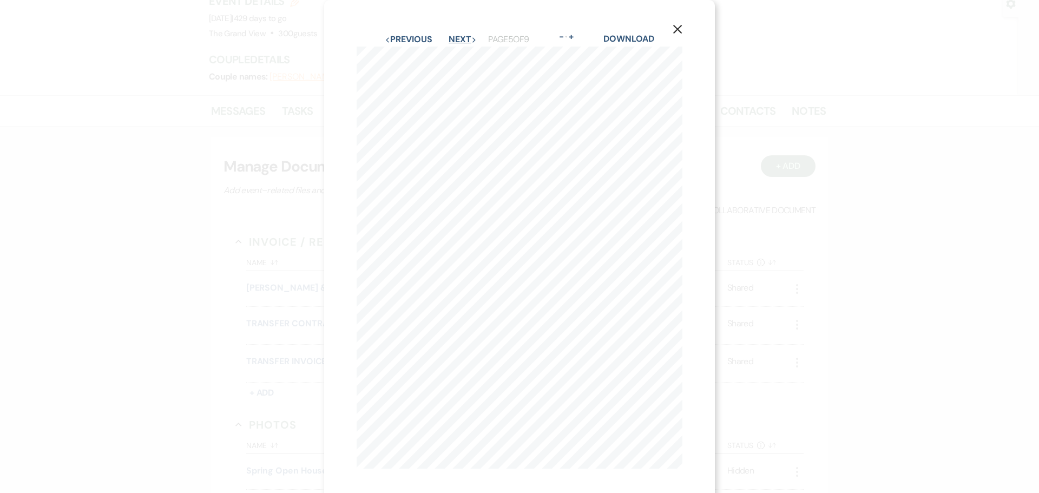
click at [454, 35] on button "Next Next" at bounding box center [463, 39] width 28 height 9
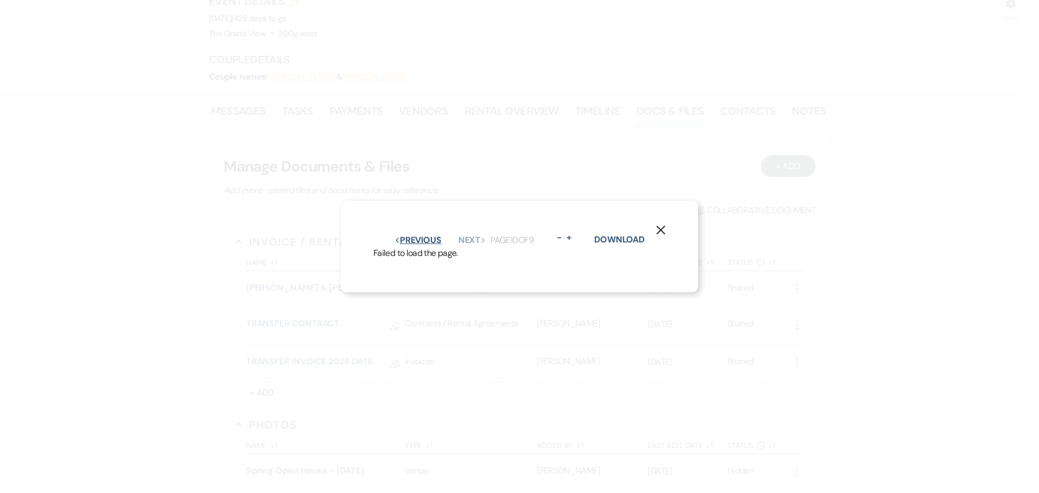
click at [425, 236] on button "Previous Previous" at bounding box center [417, 240] width 47 height 9
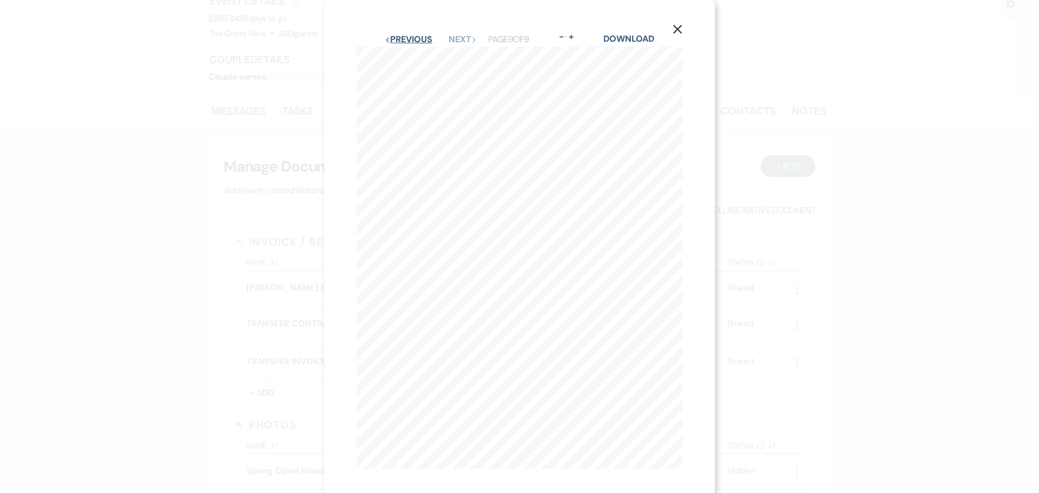
click at [391, 36] on button "Previous Previous" at bounding box center [408, 39] width 47 height 9
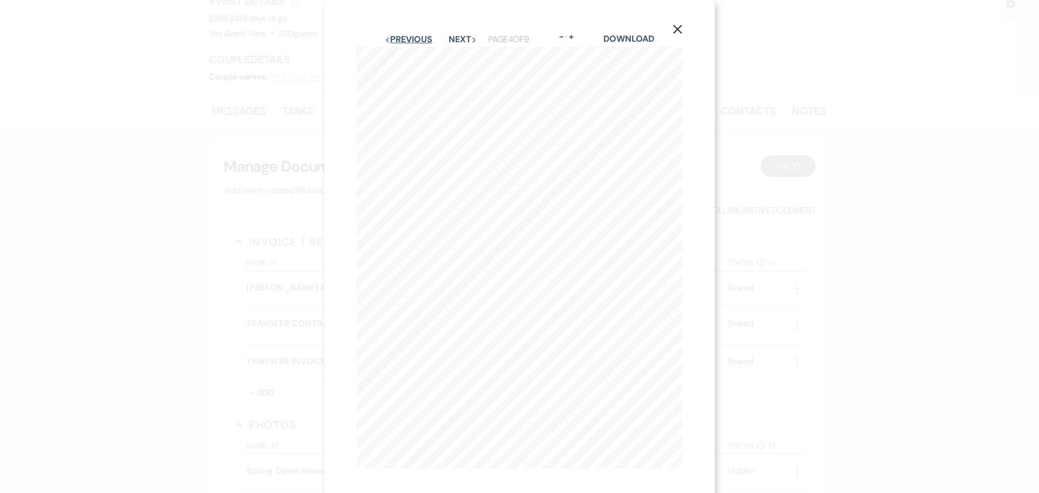
click at [391, 36] on button "Previous Previous" at bounding box center [408, 39] width 47 height 9
click at [684, 31] on button "X" at bounding box center [677, 28] width 16 height 19
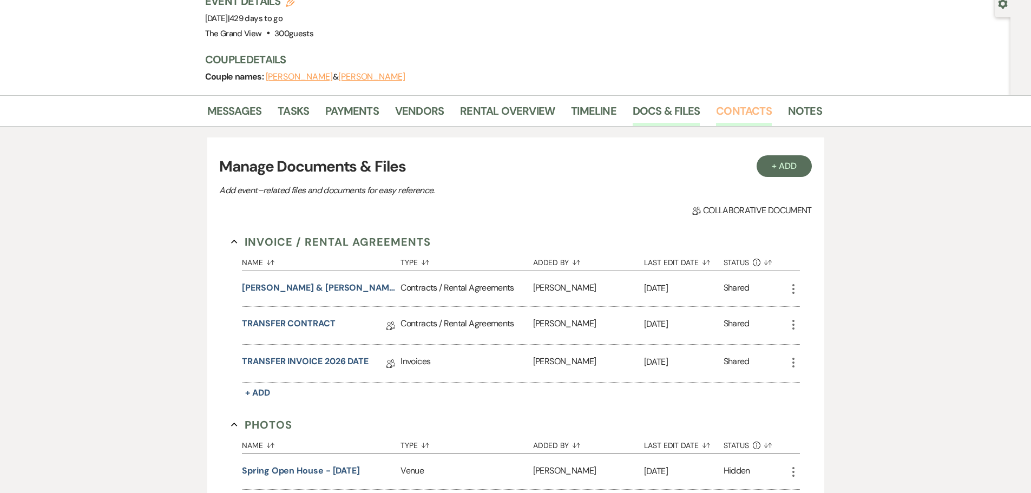
click at [749, 102] on link "Contacts" at bounding box center [744, 114] width 56 height 24
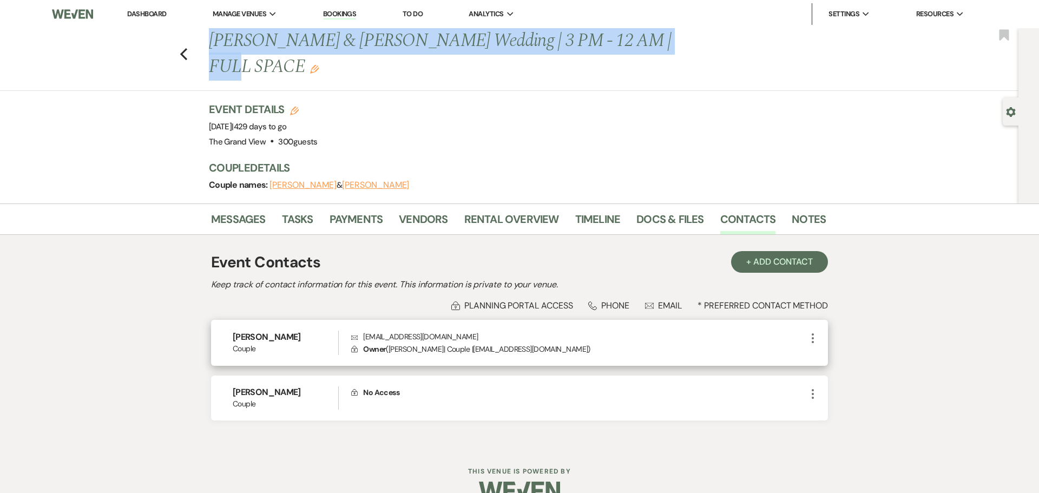
drag, startPoint x: 312, startPoint y: 312, endPoint x: 226, endPoint y: 307, distance: 85.6
click at [226, 320] on div "Tina Thonesavane Couple Envelope Tainna.thonesavane@gmail.com Lock Owner ( Tina…" at bounding box center [519, 343] width 617 height 46
copy h6 "Tina Thonesavane"
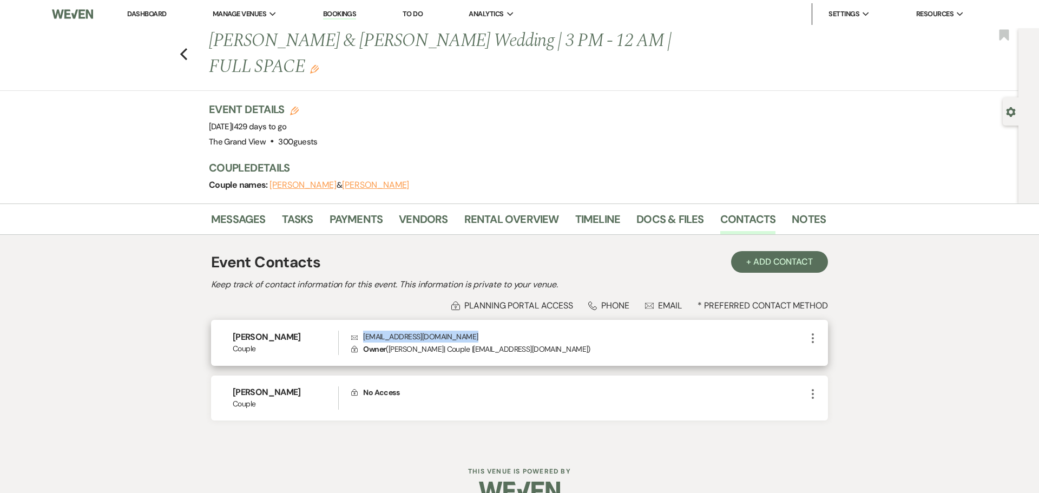
drag, startPoint x: 485, startPoint y: 308, endPoint x: 364, endPoint y: 313, distance: 121.8
click at [364, 331] on p "Envelope Tainna.thonesavane@gmail.com" at bounding box center [578, 337] width 455 height 12
copy p "Tainna.thonesavane@gmail.com"
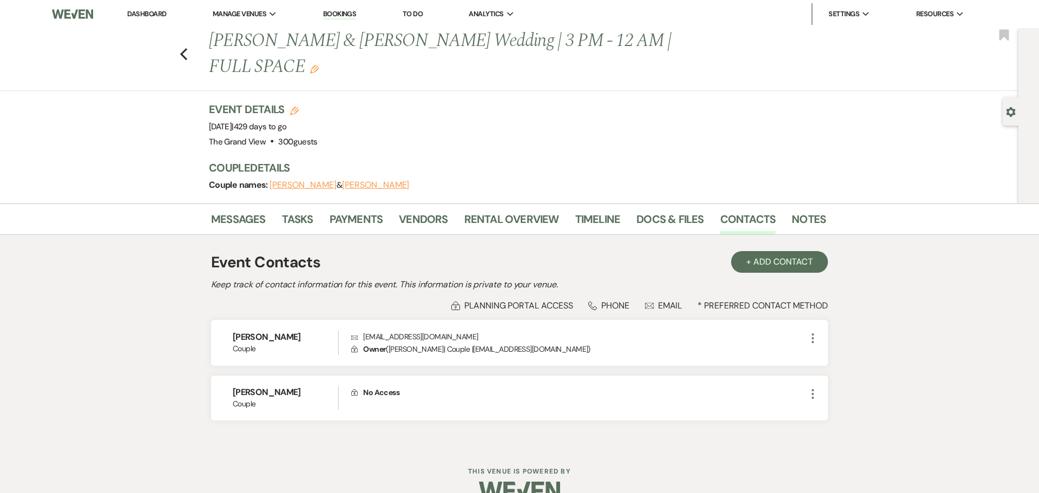
click at [1012, 104] on div "Gear Settings" at bounding box center [1013, 111] width 21 height 28
click at [1009, 114] on use "button" at bounding box center [1010, 112] width 9 height 10
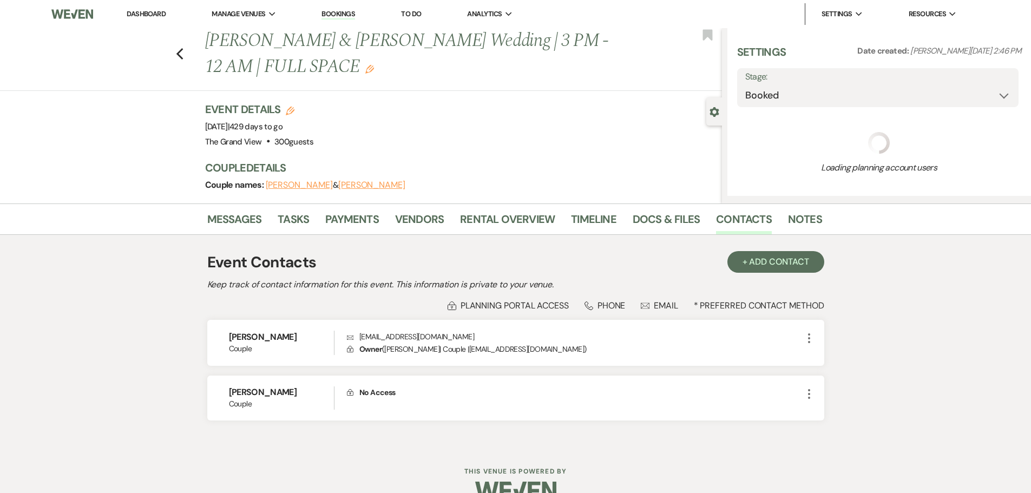
select select "5"
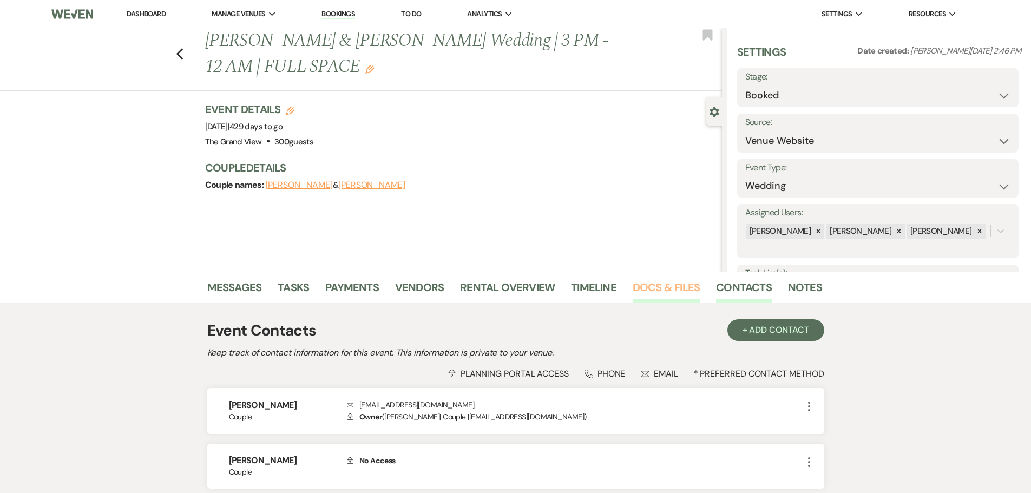
click at [676, 289] on link "Docs & Files" at bounding box center [665, 291] width 67 height 24
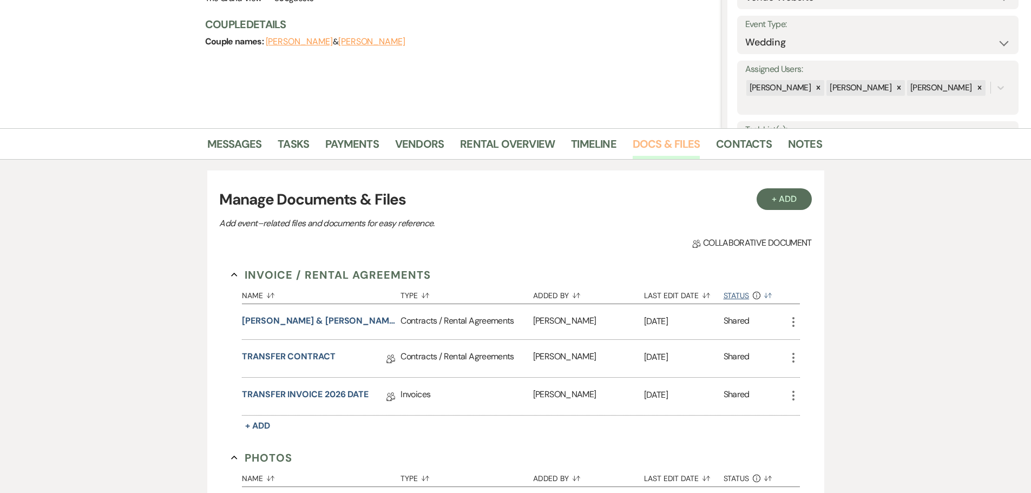
scroll to position [162, 0]
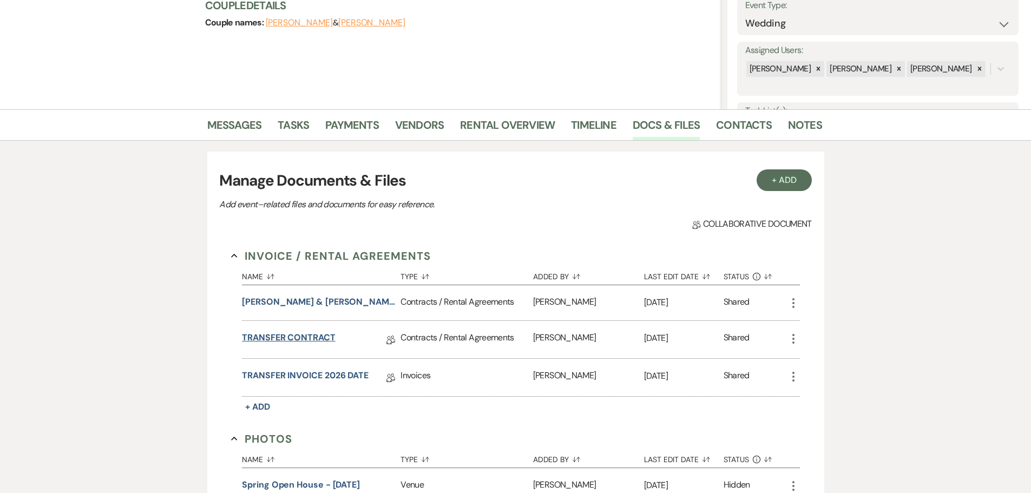
click at [261, 340] on link "TRANSFER CONTRACT" at bounding box center [289, 339] width 94 height 17
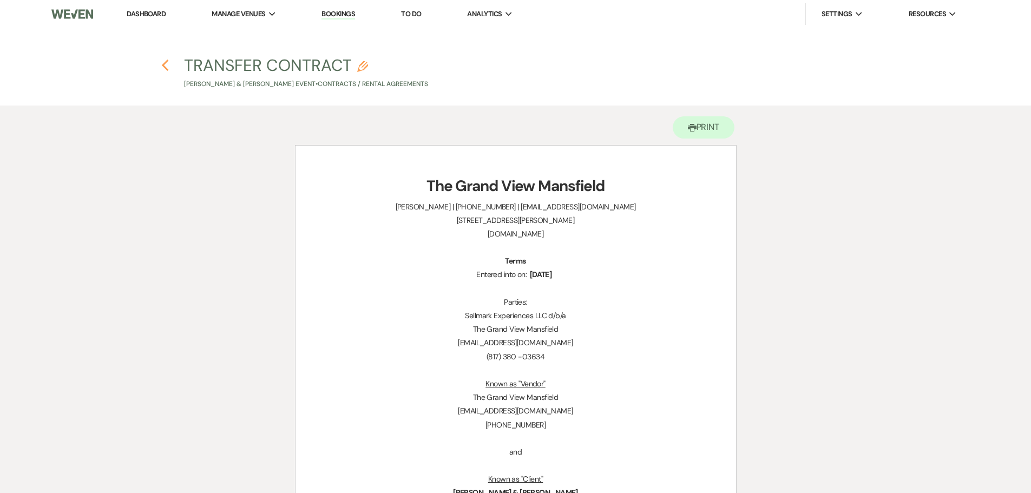
click at [166, 67] on icon "Previous" at bounding box center [165, 65] width 8 height 13
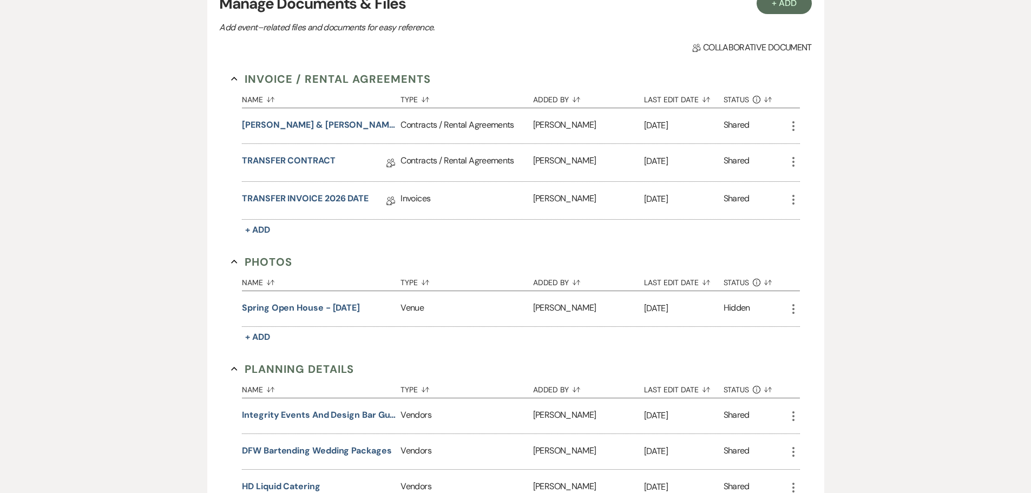
scroll to position [271, 0]
click at [298, 193] on link "TRANSFER INVOICE 2026 DATE" at bounding box center [305, 201] width 127 height 17
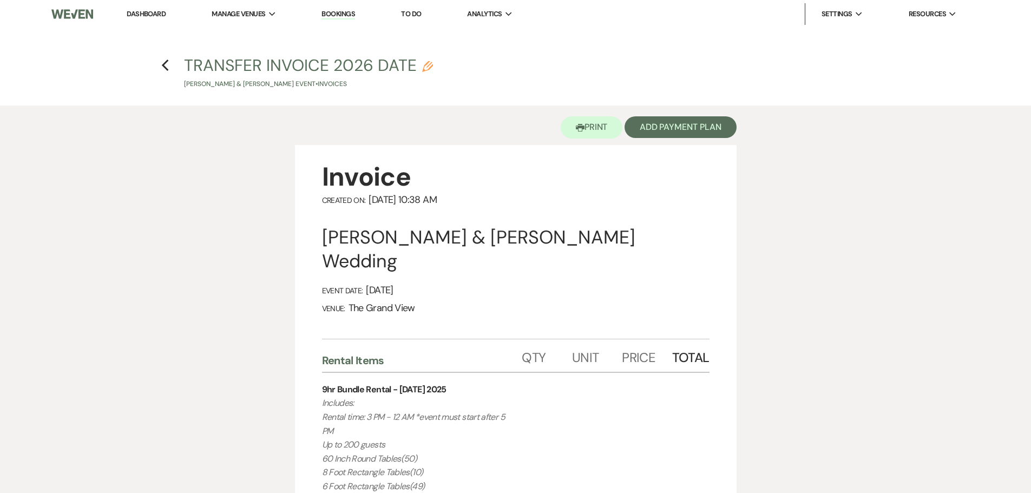
click at [159, 14] on link "Dashboard" at bounding box center [146, 13] width 39 height 9
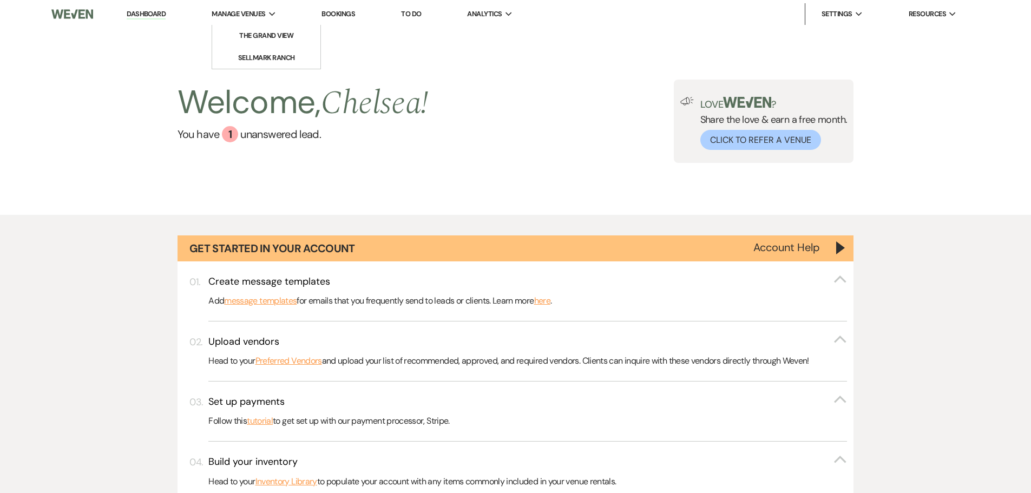
click at [265, 15] on span "Manage Venues" at bounding box center [239, 14] width 54 height 11
click at [281, 37] on li "The Grand View" at bounding box center [266, 35] width 97 height 11
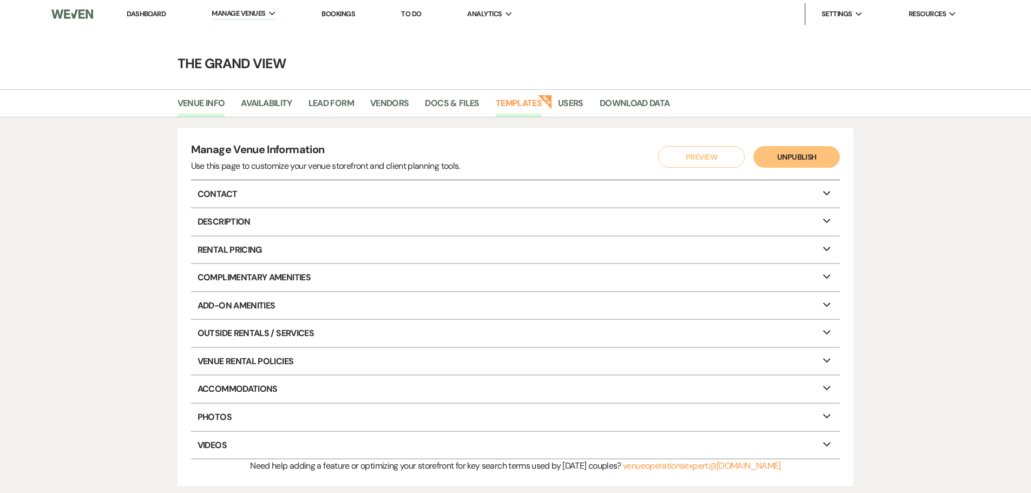
click at [524, 105] on link "Templates" at bounding box center [519, 106] width 46 height 21
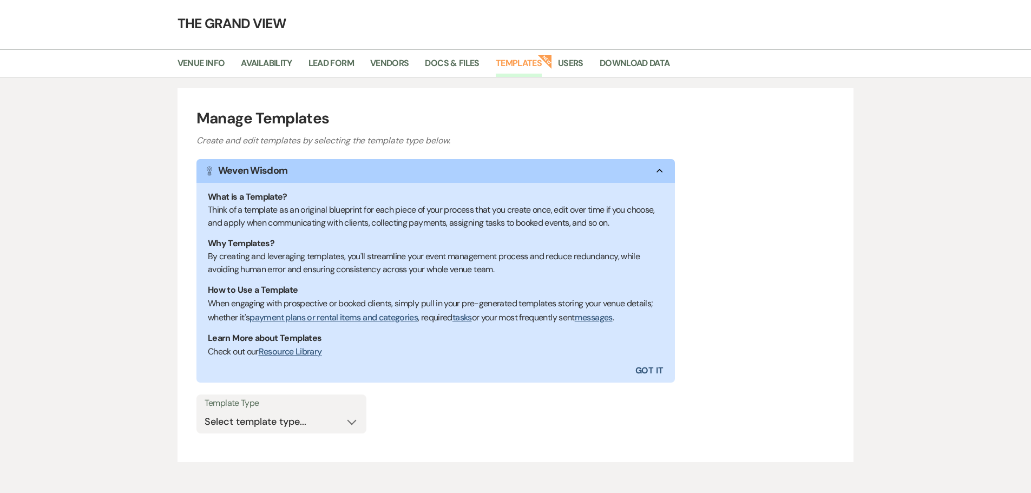
scroll to position [90, 0]
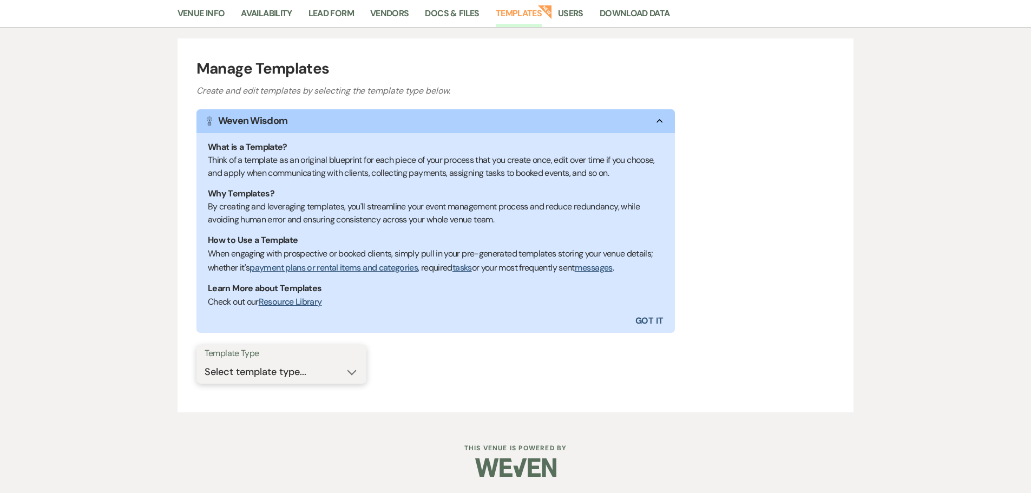
click at [311, 373] on select "Select template type... Task List Message Templates Payment Plan Inventory Item…" at bounding box center [282, 371] width 154 height 21
select select "Inventory Items"
click at [205, 361] on select "Select template type... Task List Message Templates Payment Plan Inventory Item…" at bounding box center [282, 371] width 154 height 21
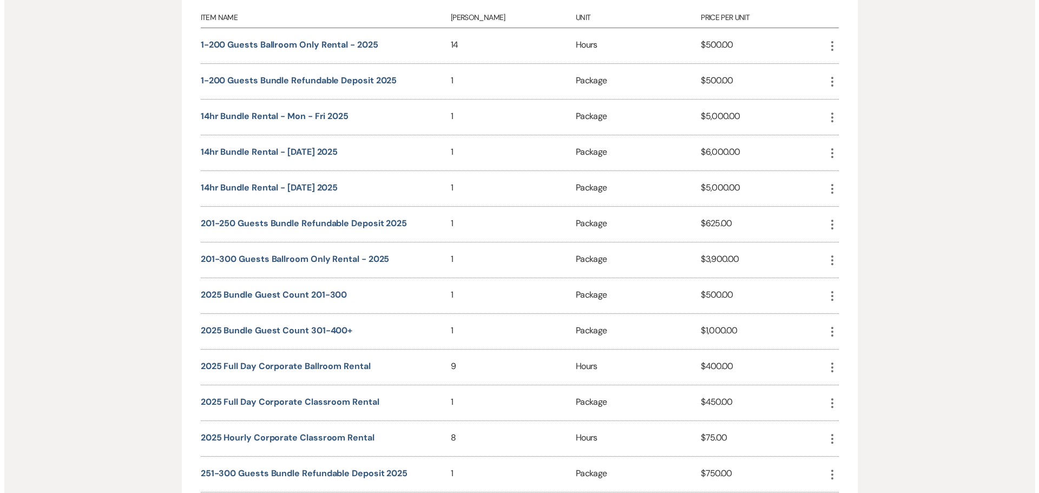
scroll to position [523, 0]
click at [305, 48] on button "1-200 guests Ballroom Only Rental - 2025" at bounding box center [284, 43] width 177 height 9
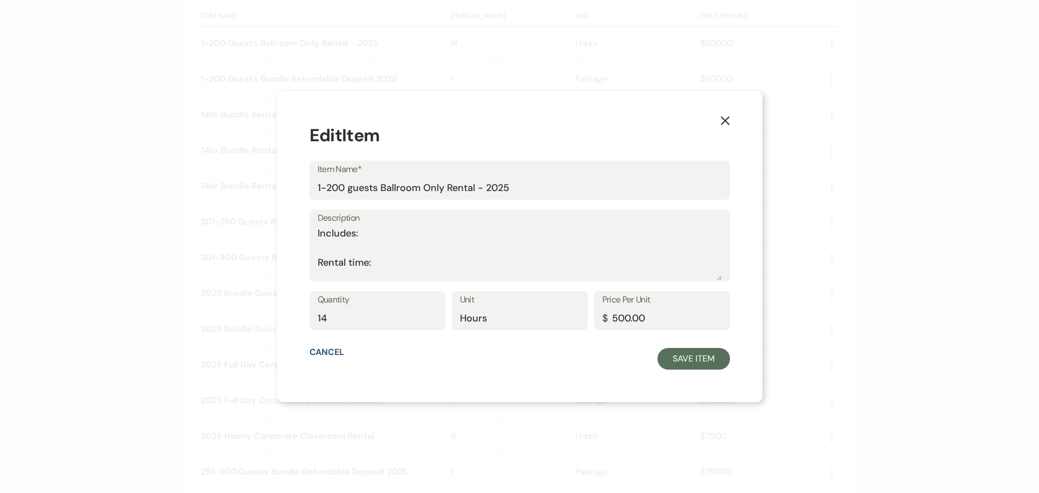
click at [717, 117] on button "X" at bounding box center [725, 119] width 16 height 19
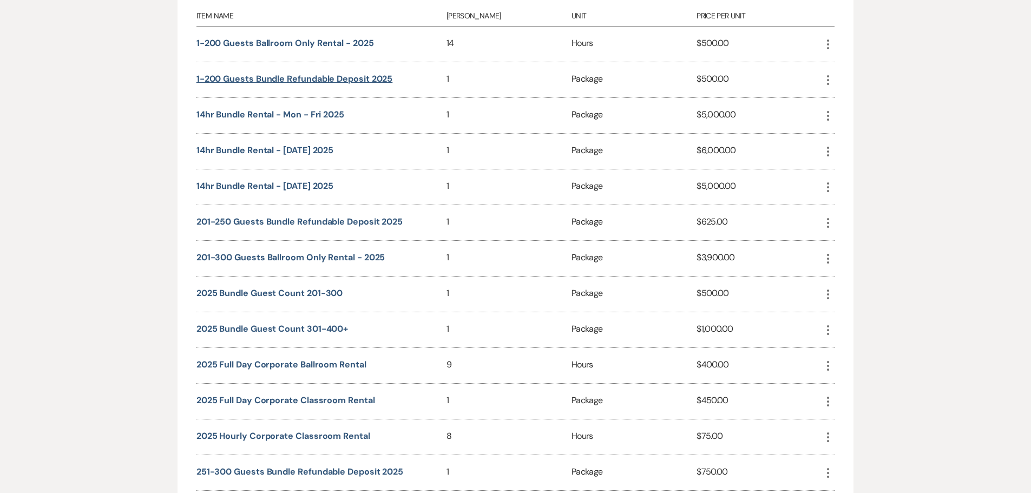
click at [269, 80] on button "1-200 guests bundle refundable deposit 2025" at bounding box center [294, 79] width 196 height 9
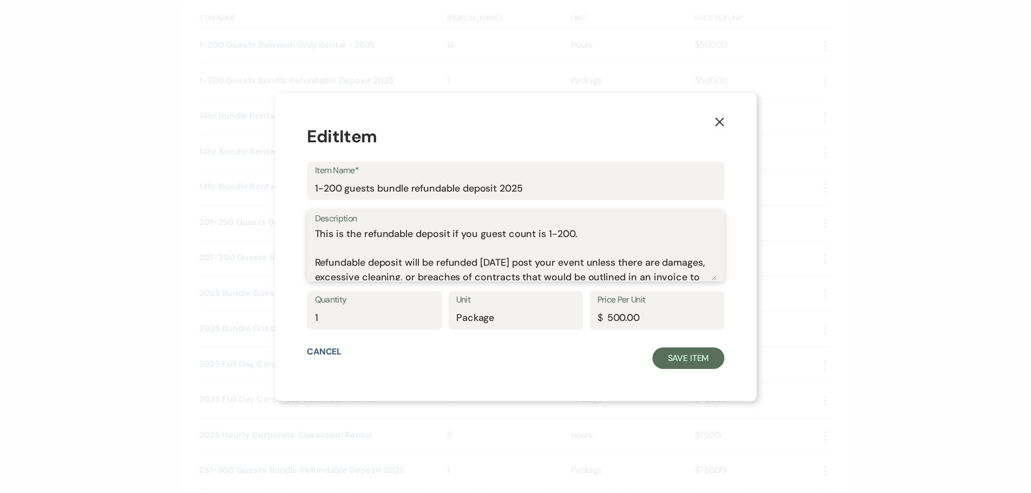
scroll to position [34, 0]
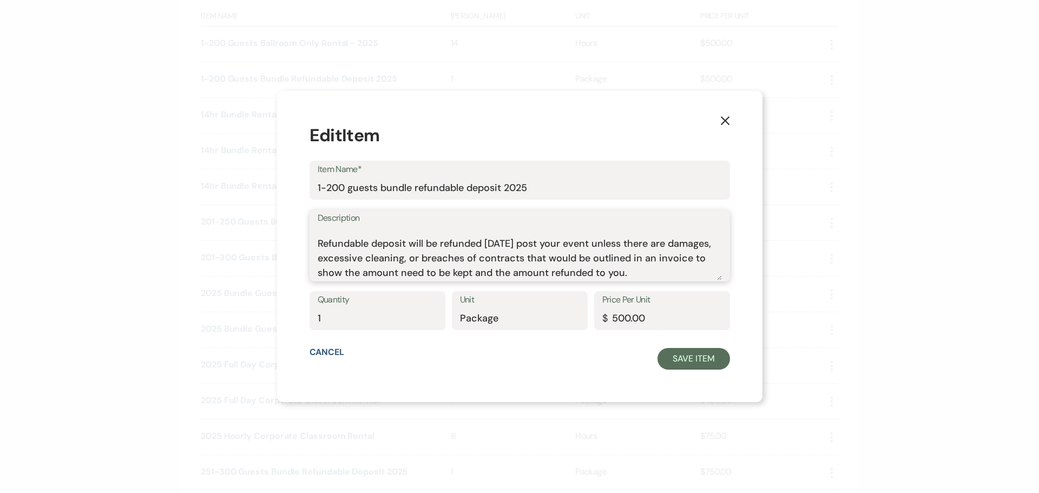
drag, startPoint x: 332, startPoint y: 232, endPoint x: 735, endPoint y: 289, distance: 407.1
click at [735, 289] on div "X Edit Item Item Name* 1-200 guests bundle refundable deposit 2025 Description …" at bounding box center [519, 246] width 485 height 311
click at [720, 118] on icon "X" at bounding box center [725, 121] width 10 height 10
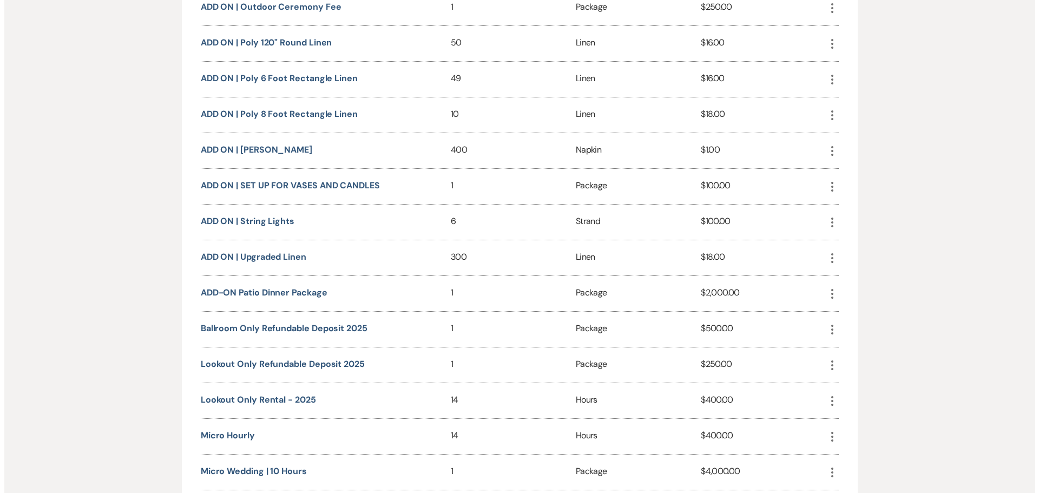
scroll to position [1497, 0]
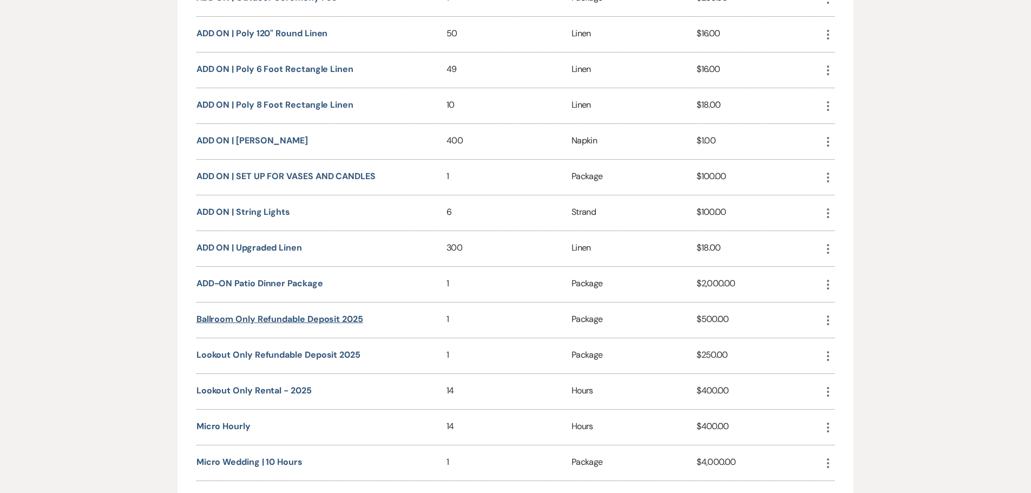
click at [309, 315] on button "Ballroom only refundable deposit 2025" at bounding box center [279, 319] width 167 height 9
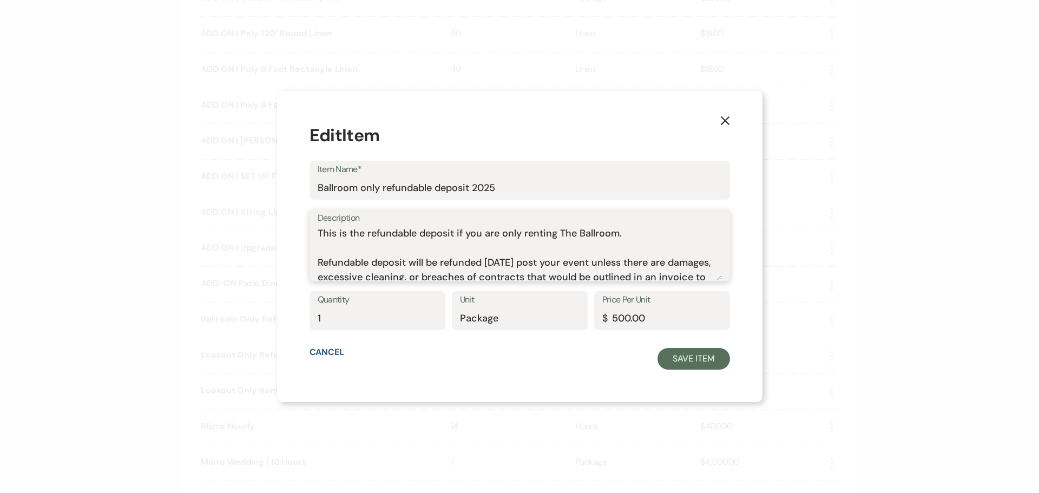
scroll to position [34, 0]
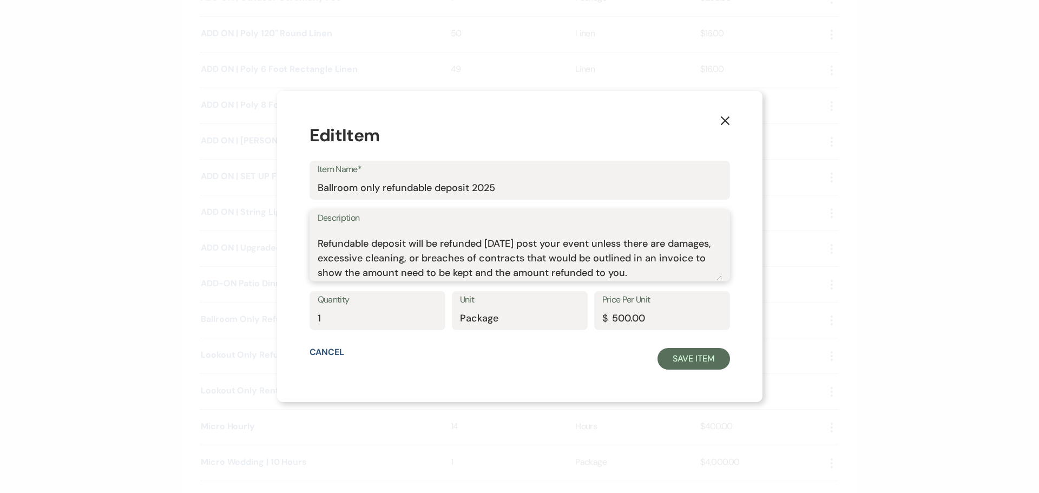
drag, startPoint x: 333, startPoint y: 229, endPoint x: 766, endPoint y: 283, distance: 436.1
click at [766, 283] on div "X Edit Item Item Name* Ballroom only refundable deposit 2025 Description This i…" at bounding box center [519, 246] width 1039 height 493
click at [720, 118] on use "button" at bounding box center [724, 120] width 9 height 9
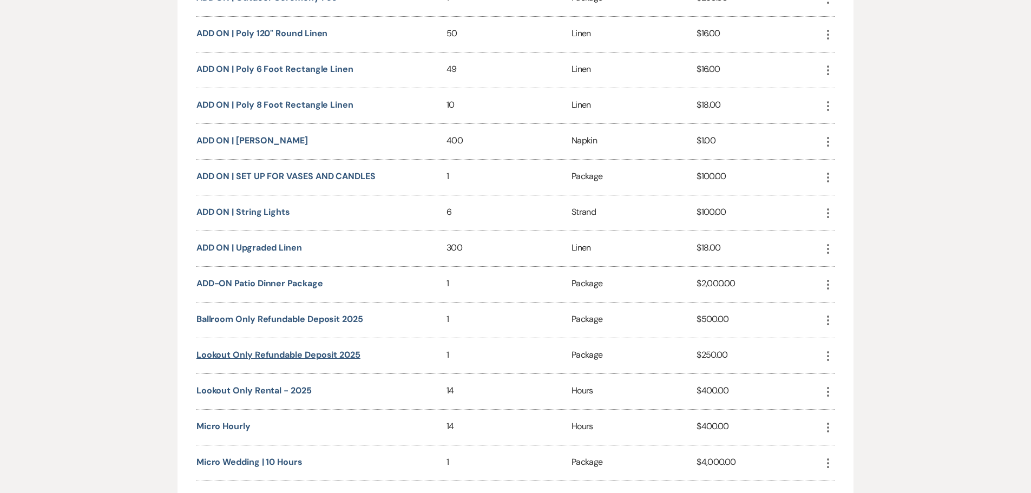
click at [276, 353] on button "Lookout only refundable deposit 2025" at bounding box center [278, 355] width 164 height 9
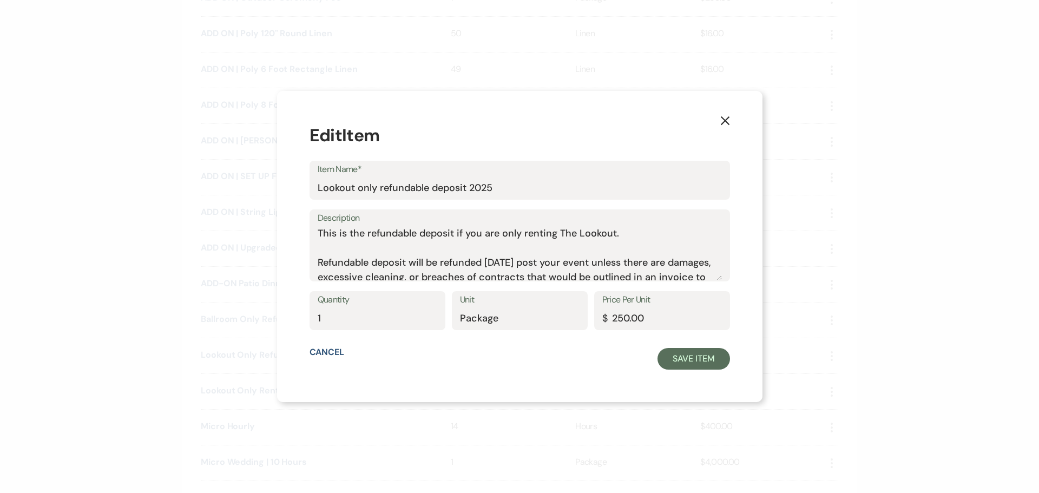
click at [334, 233] on div "Description This is the refundable deposit if you are only renting The Lookout.…" at bounding box center [519, 245] width 420 height 72
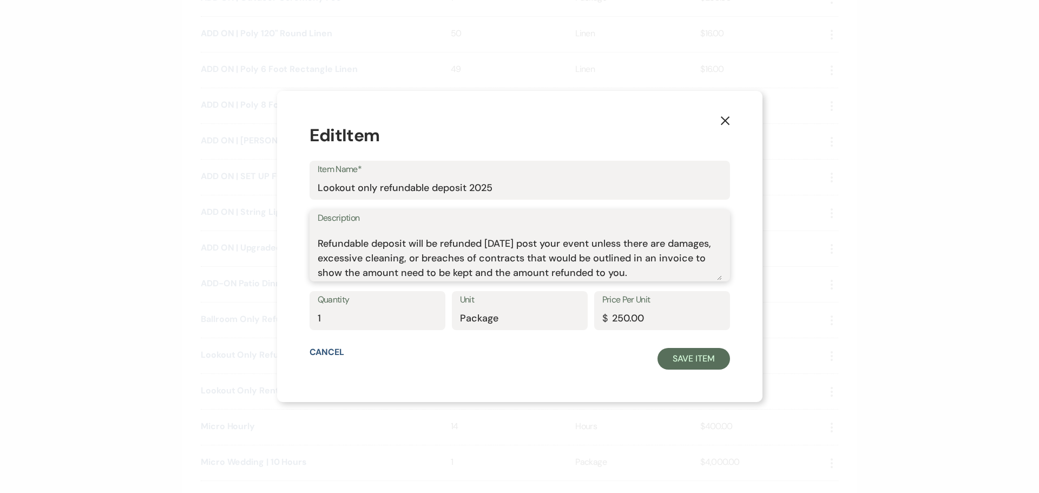
drag, startPoint x: 334, startPoint y: 233, endPoint x: 755, endPoint y: 289, distance: 425.3
click at [755, 289] on div "X Edit Item Item Name* Lookout only refundable deposit 2025 Description This is…" at bounding box center [519, 246] width 1039 height 493
click at [720, 122] on use "button" at bounding box center [724, 120] width 9 height 9
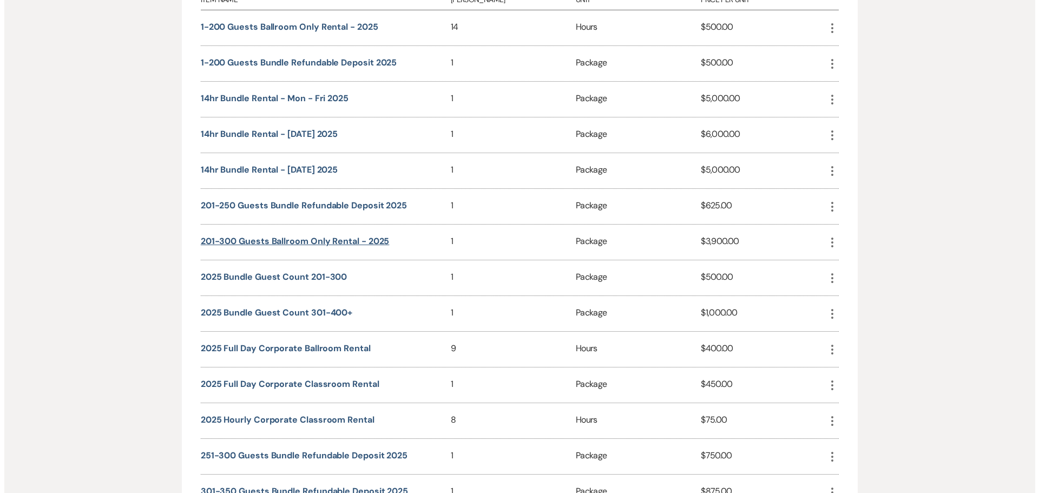
scroll to position [523, 0]
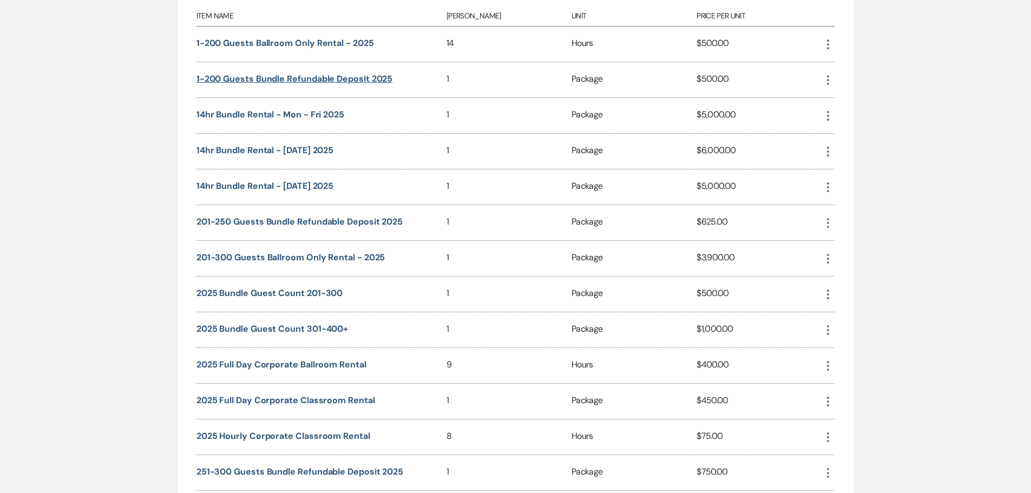
click at [341, 76] on button "1-200 guests bundle refundable deposit 2025" at bounding box center [294, 79] width 196 height 9
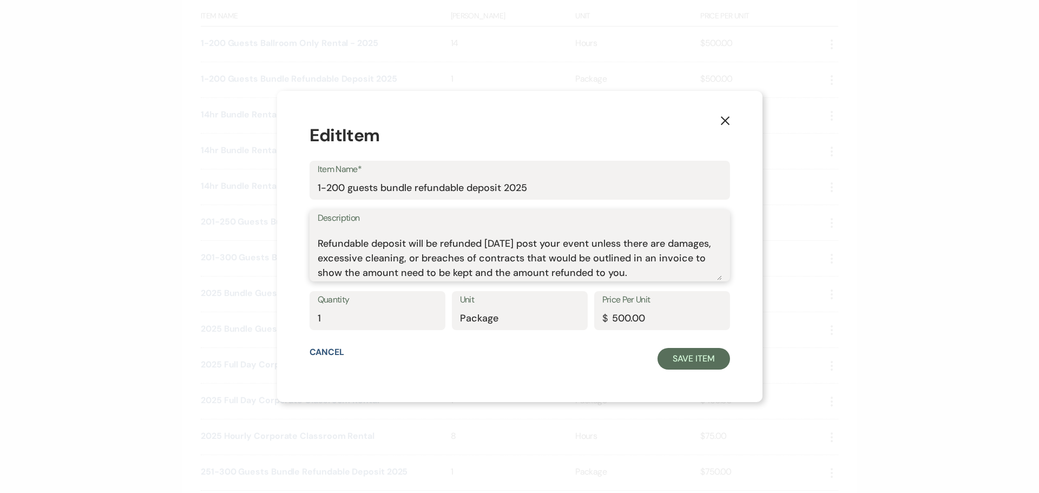
scroll to position [34, 0]
drag, startPoint x: 331, startPoint y: 232, endPoint x: 752, endPoint y: 276, distance: 422.7
click at [752, 276] on div "X Edit Item Item Name* 1-200 guests bundle refundable deposit 2025 Description …" at bounding box center [519, 246] width 1039 height 493
click at [720, 118] on icon "X" at bounding box center [725, 121] width 10 height 10
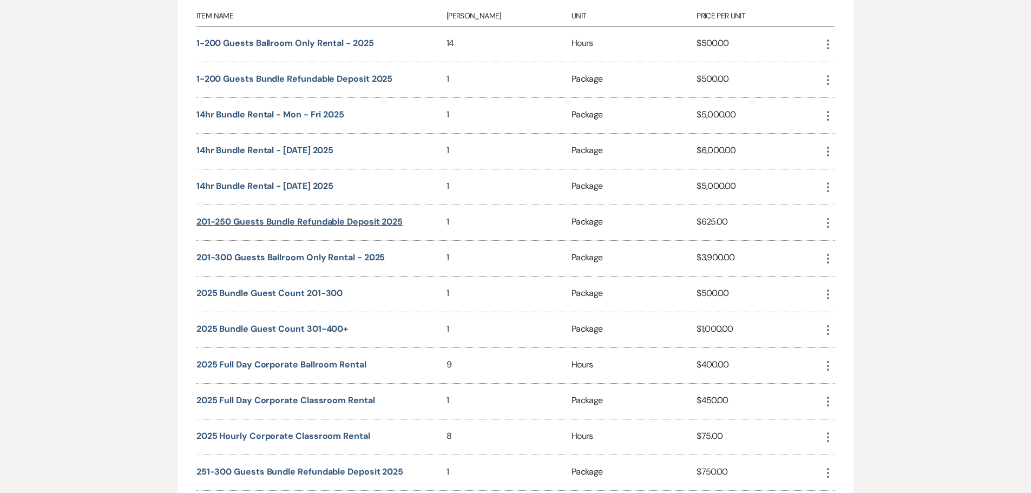
click at [319, 226] on button "201-250 guests bundle refundable deposit 2025" at bounding box center [299, 222] width 206 height 9
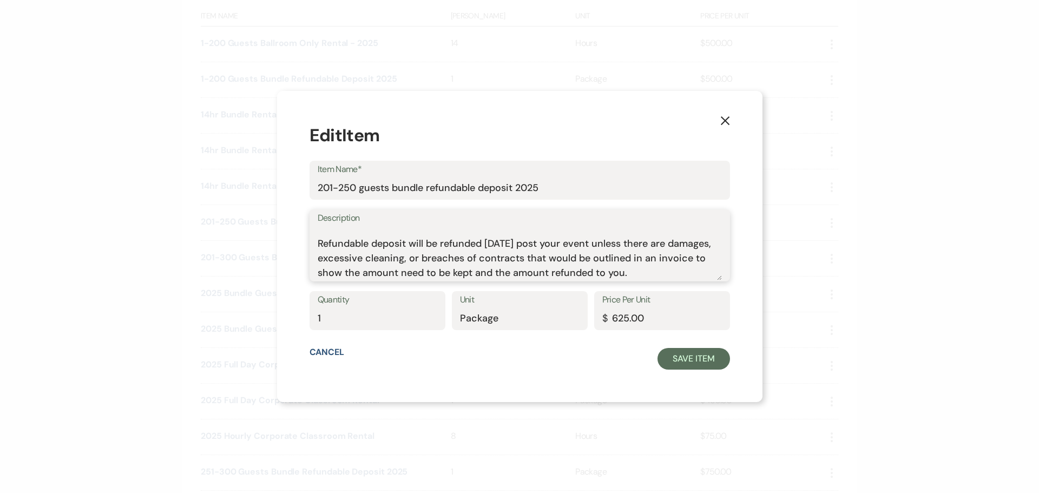
scroll to position [0, 0]
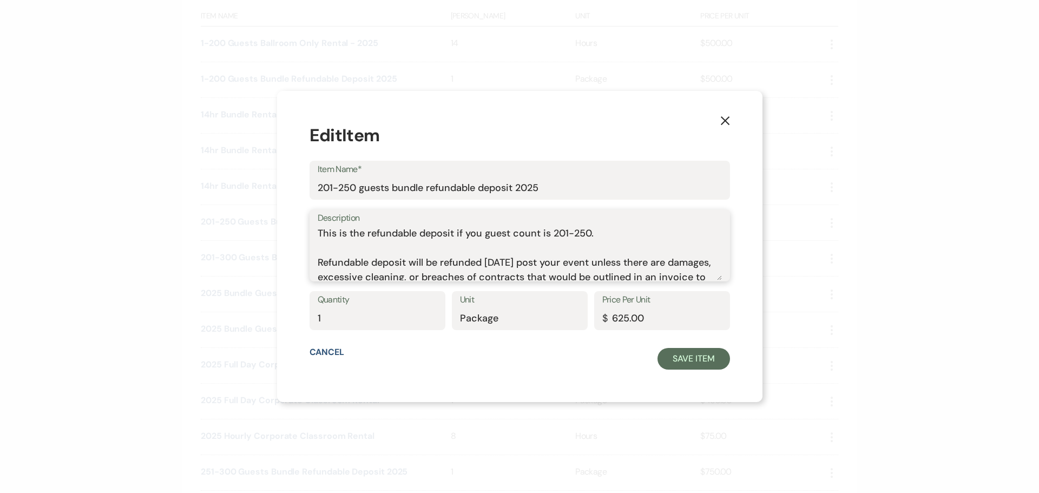
drag, startPoint x: 535, startPoint y: 272, endPoint x: 278, endPoint y: 201, distance: 265.9
click at [278, 201] on div "X Edit Item Item Name* 201-250 guests bundle refundable deposit 2025 Descriptio…" at bounding box center [519, 246] width 1039 height 493
click at [720, 120] on icon "X" at bounding box center [725, 121] width 10 height 10
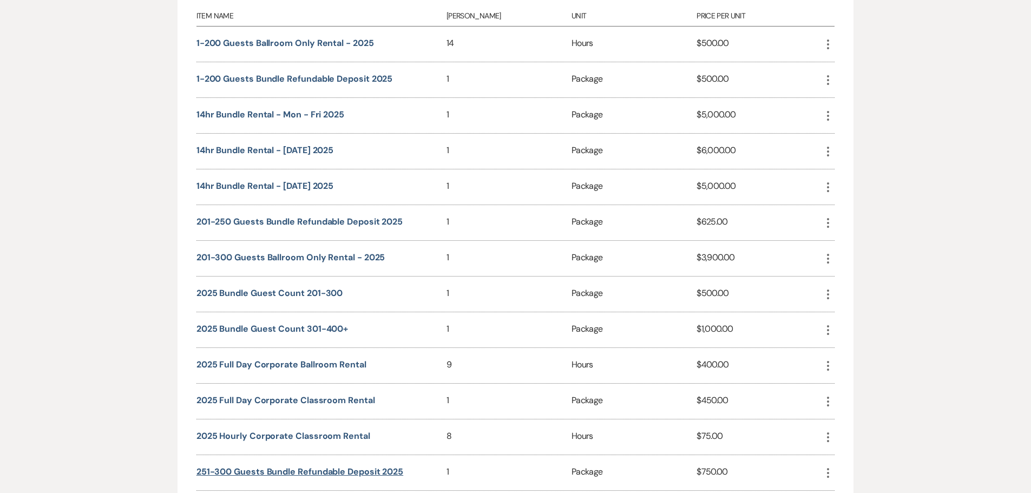
click at [315, 469] on button "251-300 guests bundle refundable deposit 2025" at bounding box center [299, 471] width 207 height 9
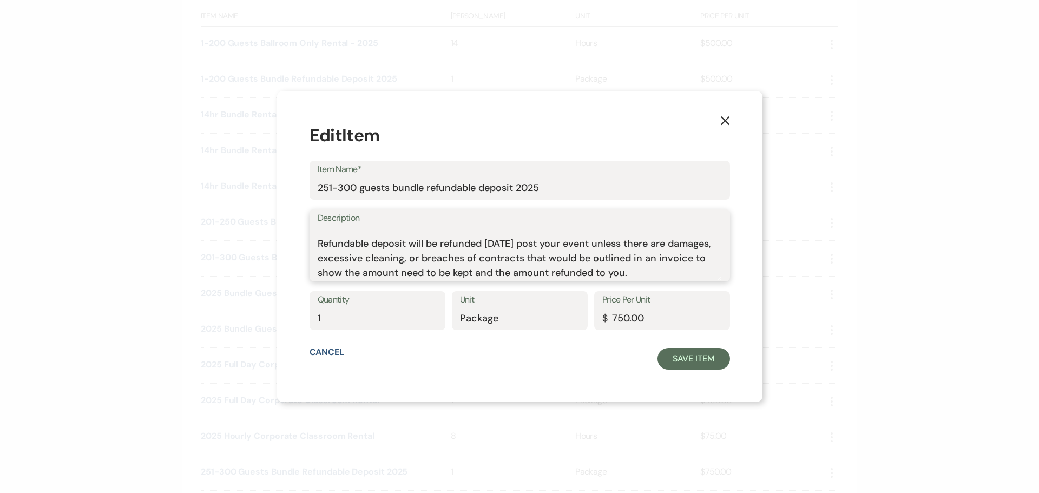
drag, startPoint x: 332, startPoint y: 233, endPoint x: 752, endPoint y: 291, distance: 423.8
click at [752, 291] on div "X Edit Item Item Name* 251-300 guests bundle refundable deposit 2025 Descriptio…" at bounding box center [519, 246] width 1039 height 493
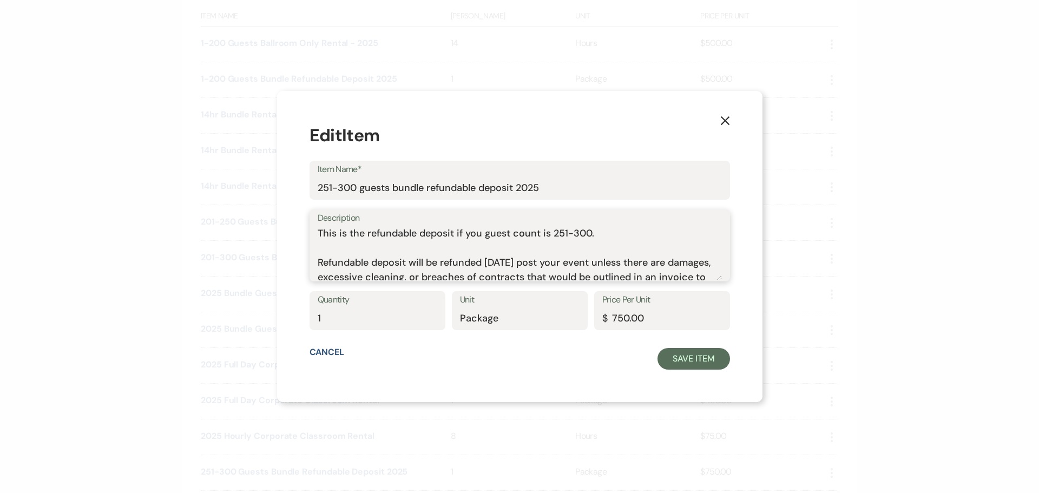
drag, startPoint x: 413, startPoint y: 273, endPoint x: 264, endPoint y: 190, distance: 170.3
click at [264, 190] on div "X Edit Item Item Name* 251-300 guests bundle refundable deposit 2025 Descriptio…" at bounding box center [519, 246] width 1039 height 493
drag, startPoint x: 358, startPoint y: 246, endPoint x: 331, endPoint y: 239, distance: 27.3
click at [358, 245] on textarea "This is the refundable deposit if you guest count is 251-300. Refundable deposi…" at bounding box center [520, 253] width 404 height 54
click at [330, 232] on div "Description This is the refundable deposit if you guest count is 251-300. Refun…" at bounding box center [519, 245] width 420 height 72
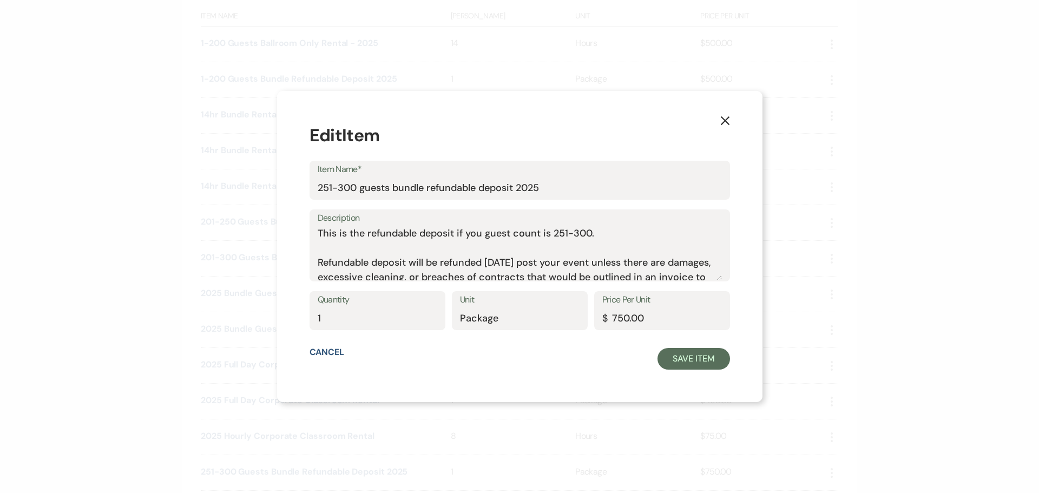
click at [720, 122] on icon "X" at bounding box center [725, 121] width 10 height 10
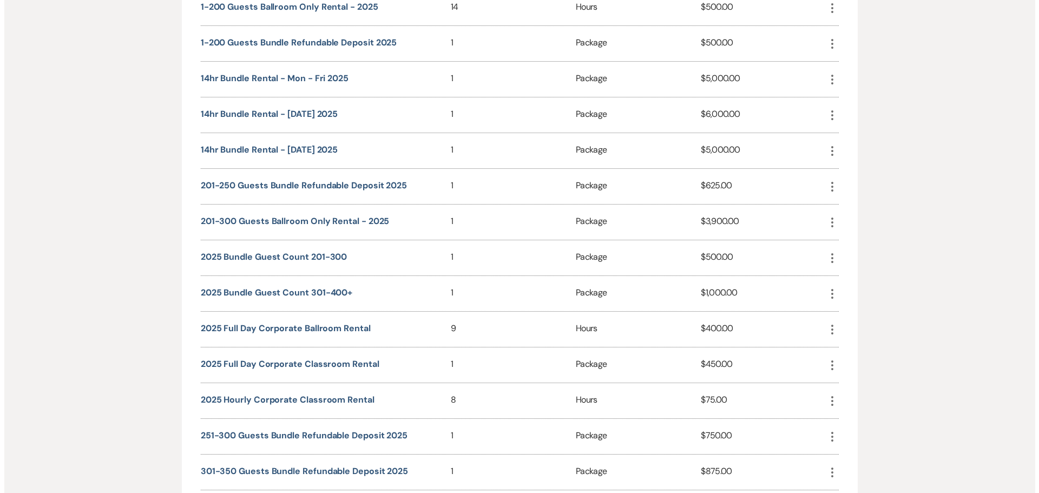
scroll to position [577, 0]
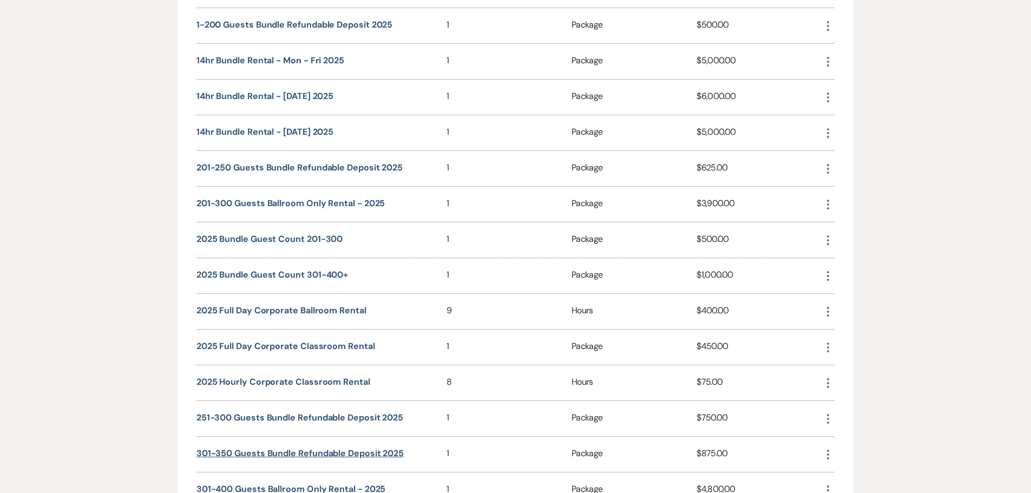
click at [286, 451] on button "301-350 guests bundle refundable deposit 2025" at bounding box center [299, 453] width 207 height 9
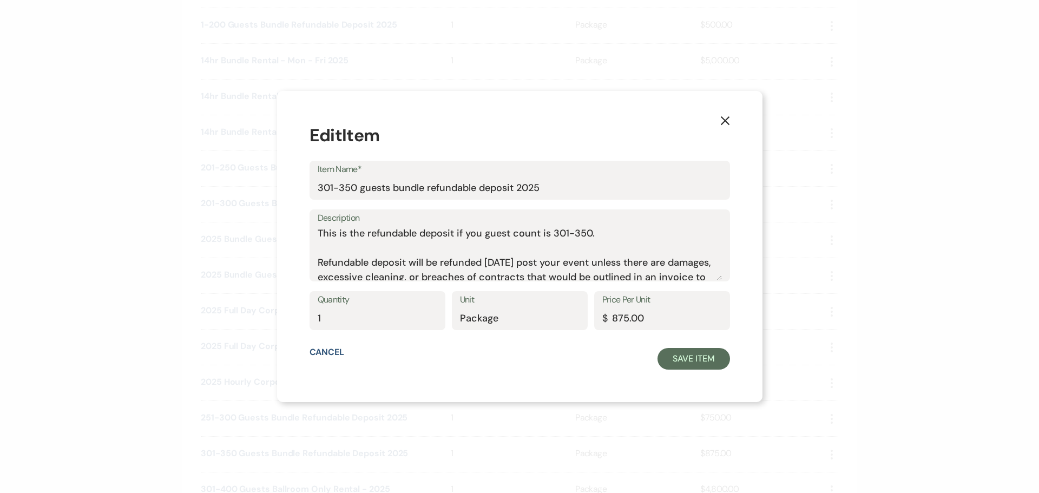
click at [330, 230] on div "Description This is the refundable deposit if you guest count is 301-350. Refun…" at bounding box center [519, 245] width 420 height 72
click at [330, 235] on div "Description This is the refundable deposit if you guest count is 301-350. Refun…" at bounding box center [519, 245] width 420 height 72
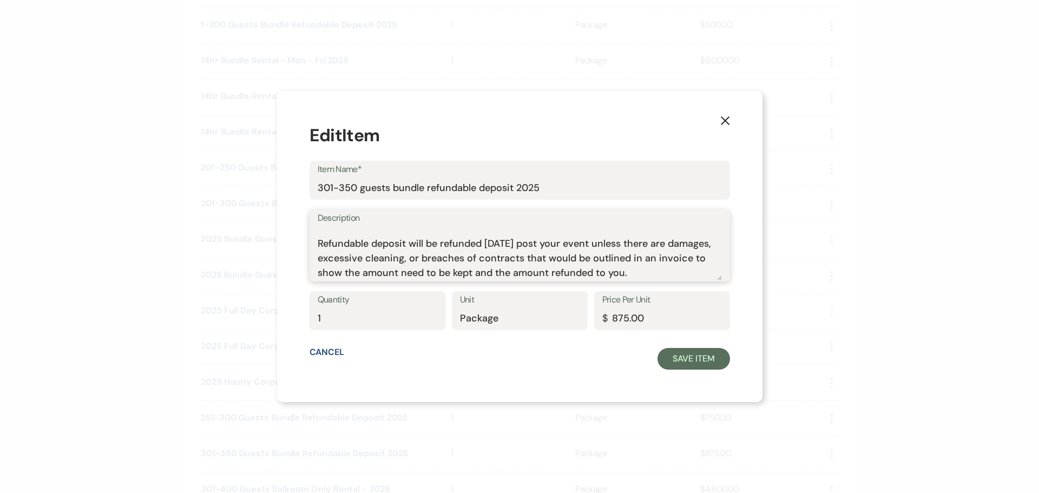
drag, startPoint x: 332, startPoint y: 233, endPoint x: 810, endPoint y: 304, distance: 483.5
click at [810, 304] on div "X Edit Item Item Name* 301-350 guests bundle refundable deposit 2025 Descriptio…" at bounding box center [519, 246] width 1039 height 493
click at [720, 121] on icon "X" at bounding box center [725, 121] width 10 height 10
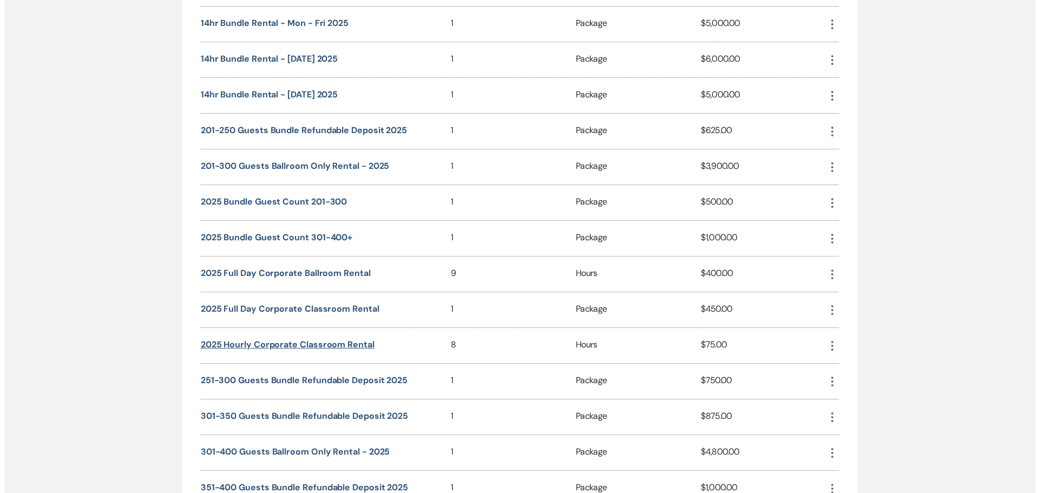
scroll to position [631, 0]
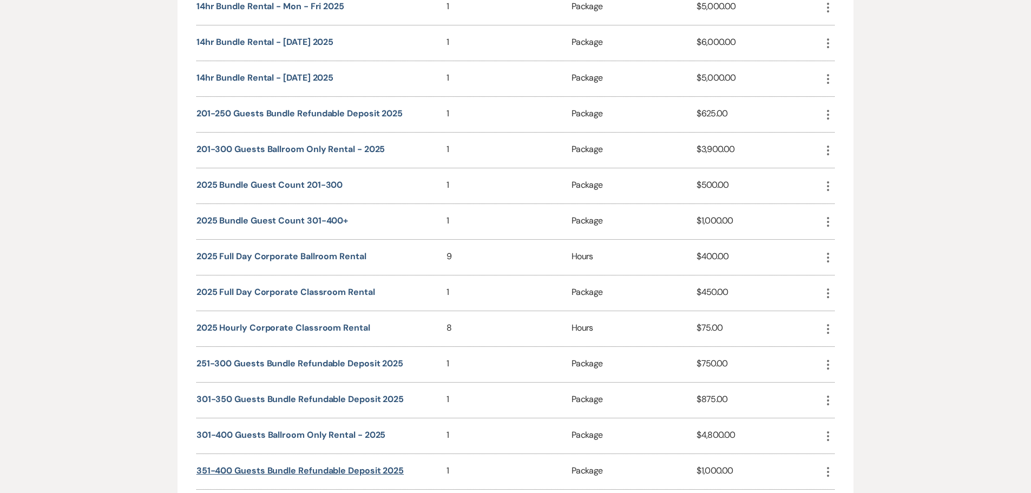
click at [300, 471] on button "351-400 guests bundle refundable deposit 2025" at bounding box center [299, 470] width 207 height 9
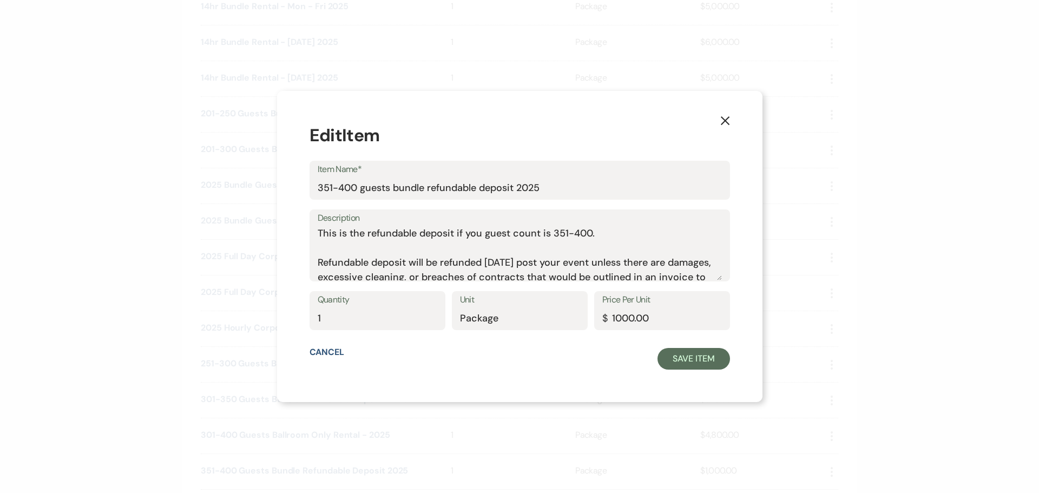
click at [330, 227] on div "Description This is the refundable deposit if you guest count is 351-400. Refun…" at bounding box center [519, 245] width 420 height 72
drag, startPoint x: 329, startPoint y: 234, endPoint x: 352, endPoint y: 241, distance: 23.8
click at [412, 248] on div "Description This is the refundable deposit if you guest count is 351-400. Refun…" at bounding box center [519, 245] width 420 height 72
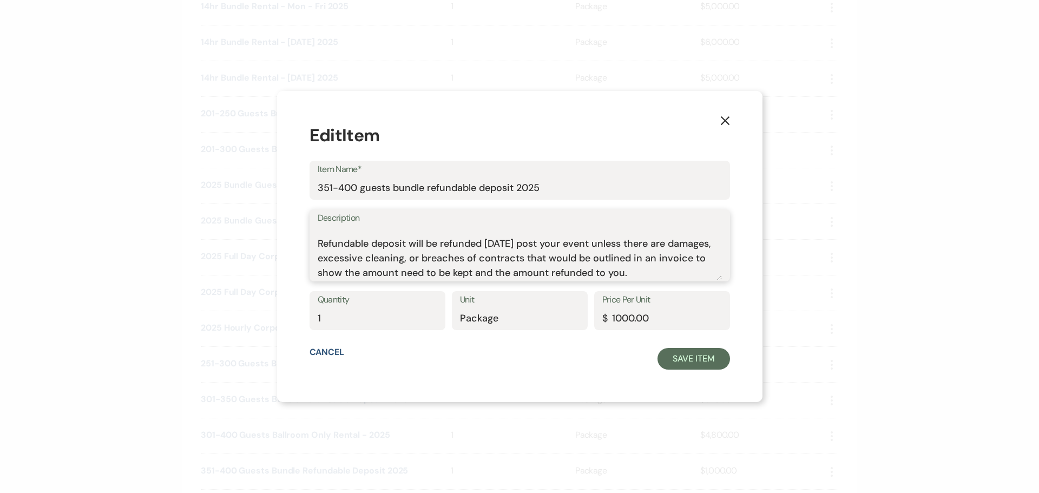
drag, startPoint x: 335, startPoint y: 233, endPoint x: 731, endPoint y: 292, distance: 400.0
click at [731, 292] on div "X Edit Item Item Name* 351-400 guests bundle refundable deposit 2025 Descriptio…" at bounding box center [519, 246] width 485 height 311
click at [720, 118] on icon "X" at bounding box center [725, 121] width 10 height 10
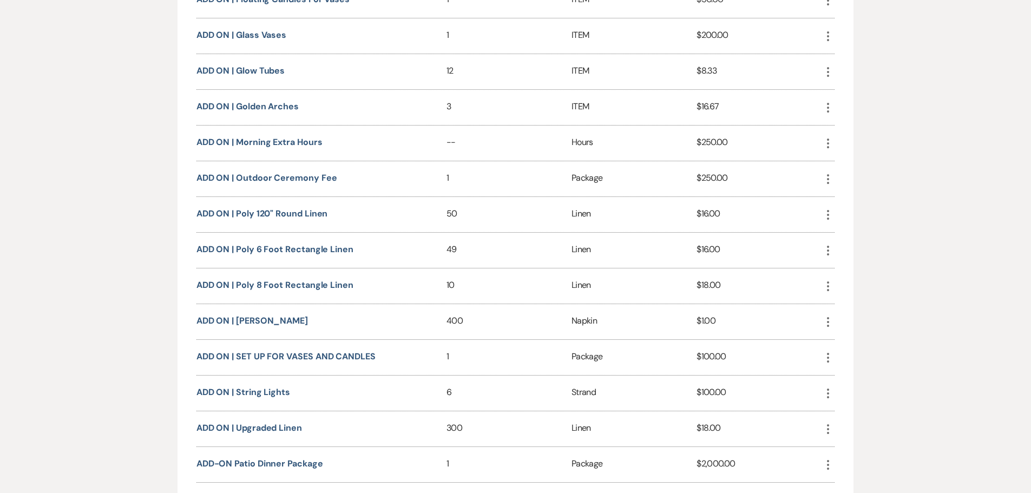
scroll to position [1334, 0]
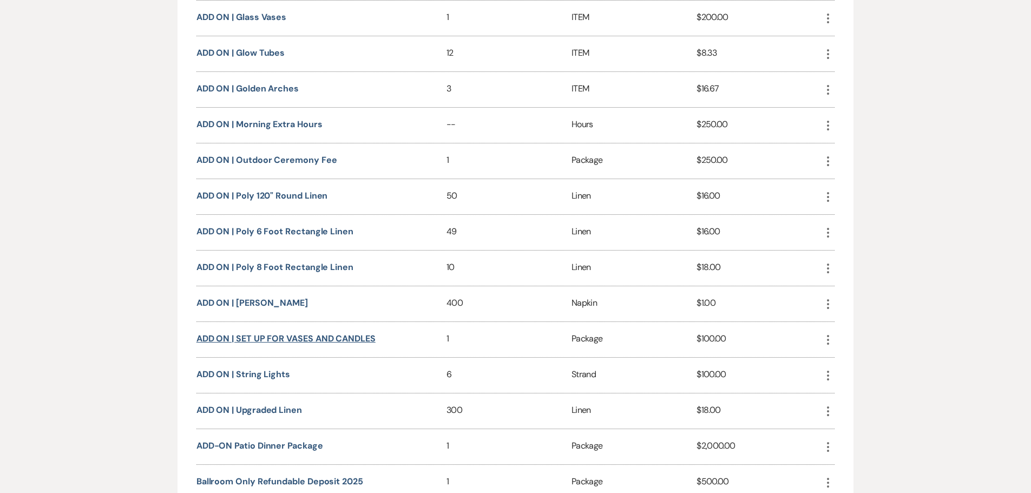
click at [308, 339] on button "ADD ON | SET UP FOR VASES AND CANDLES" at bounding box center [285, 338] width 179 height 9
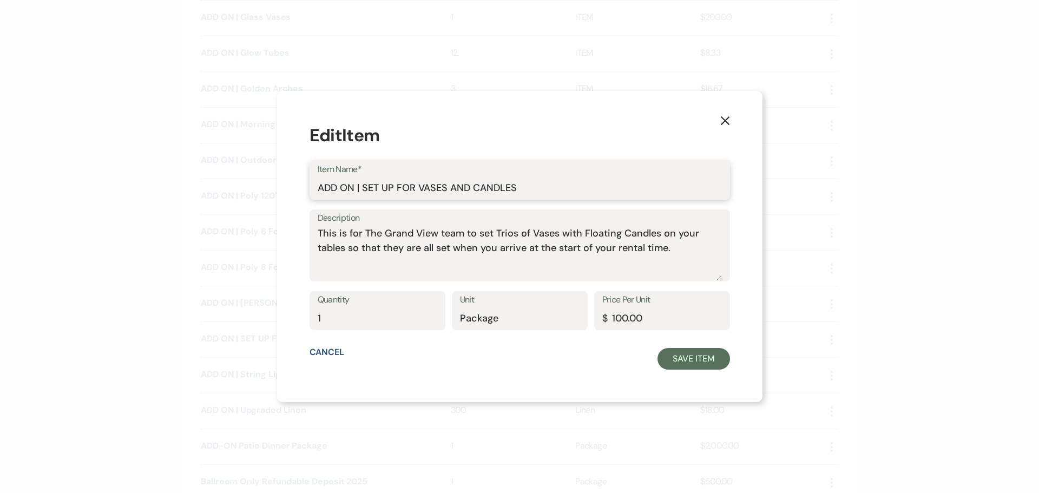
drag, startPoint x: 544, startPoint y: 191, endPoint x: 378, endPoint y: 191, distance: 165.6
click at [378, 191] on input "ADD ON | SET UP FOR VASES AND CANDLES" at bounding box center [520, 187] width 404 height 21
click at [708, 248] on div "Description This is for The Grand View team to set Trios of Vases with Floating…" at bounding box center [519, 245] width 420 height 72
drag, startPoint x: 708, startPoint y: 248, endPoint x: 361, endPoint y: 246, distance: 346.3
click at [489, 246] on div "Description This is for The Grand View team to set Trios of Vases with Floating…" at bounding box center [519, 245] width 420 height 72
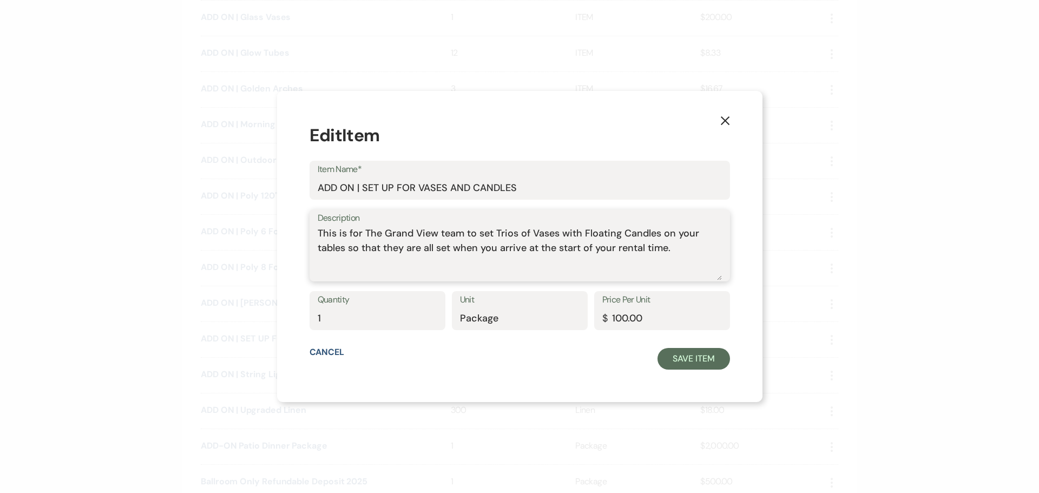
click at [332, 232] on textarea "This is for The Grand View team to set Trios of Vases with Floating Candles on …" at bounding box center [520, 253] width 404 height 54
drag, startPoint x: 332, startPoint y: 232, endPoint x: 768, endPoint y: 248, distance: 435.9
click at [768, 248] on div "X Edit Item Item Name* ADD ON | SET UP FOR VASES AND CANDLES Description This i…" at bounding box center [519, 246] width 1039 height 493
click at [720, 123] on icon "X" at bounding box center [725, 121] width 10 height 10
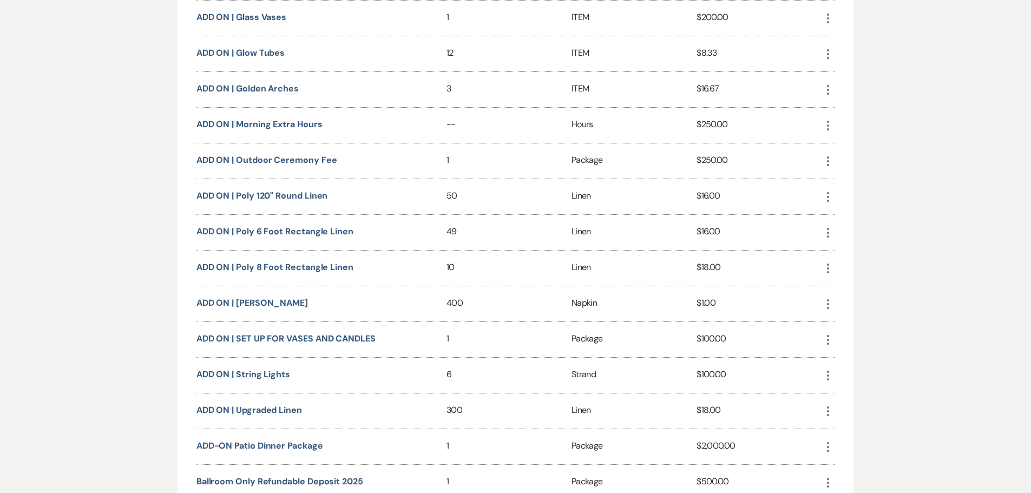
click at [263, 373] on button "ADD ON | String Lights" at bounding box center [243, 374] width 94 height 9
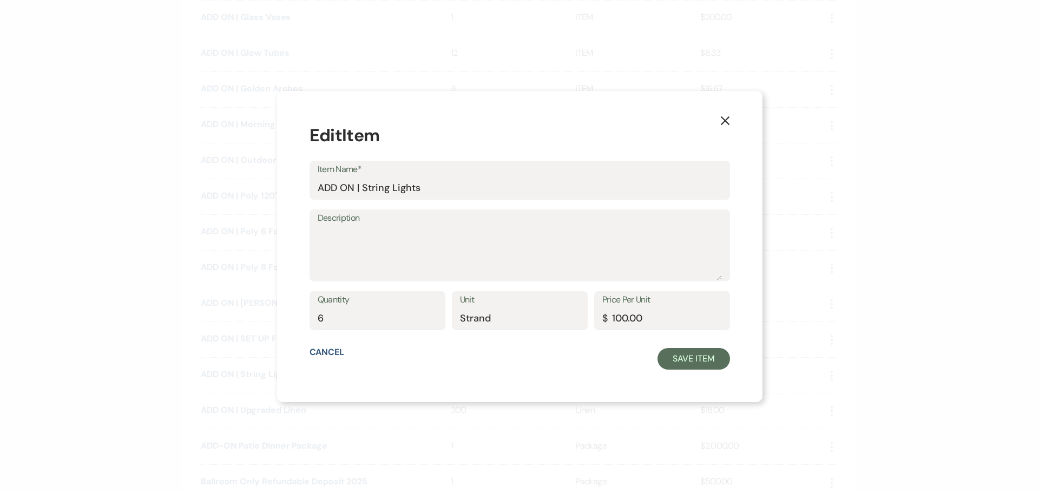
click at [720, 119] on use "button" at bounding box center [724, 120] width 9 height 9
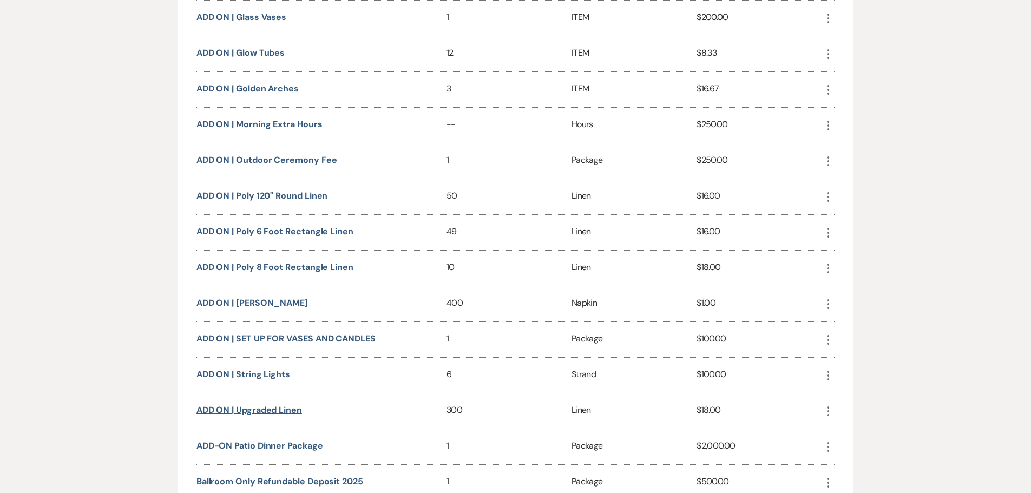
click at [274, 411] on button "ADD ON | Upgraded Linen" at bounding box center [249, 410] width 106 height 9
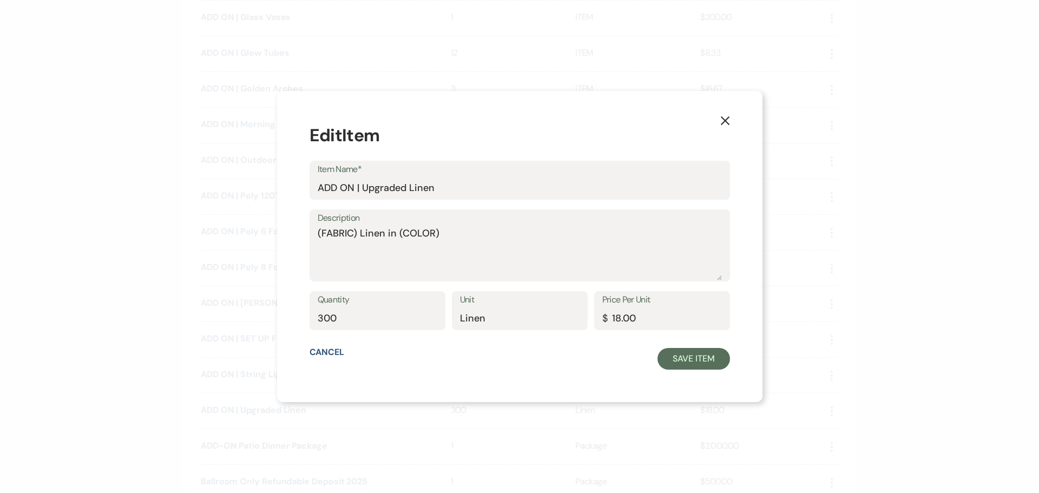
click at [720, 121] on use "button" at bounding box center [724, 120] width 9 height 9
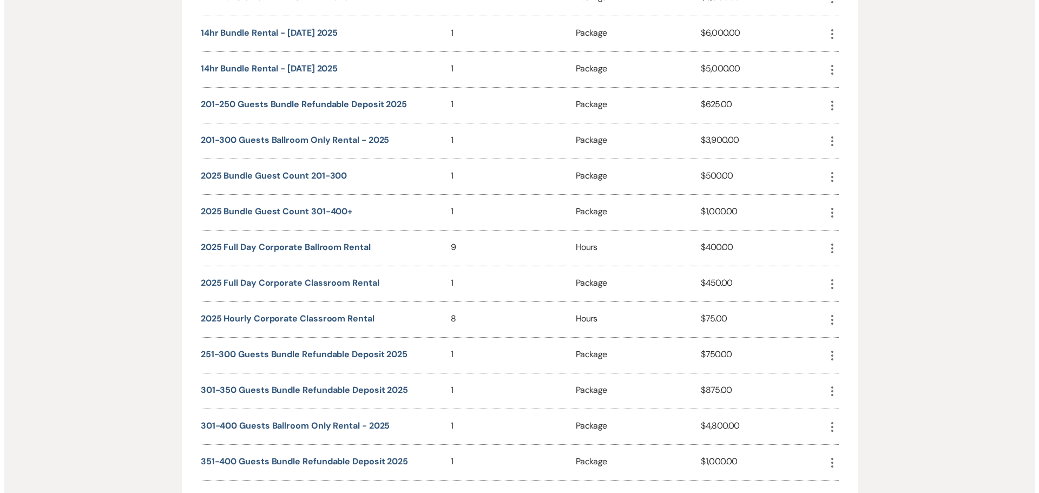
scroll to position [469, 0]
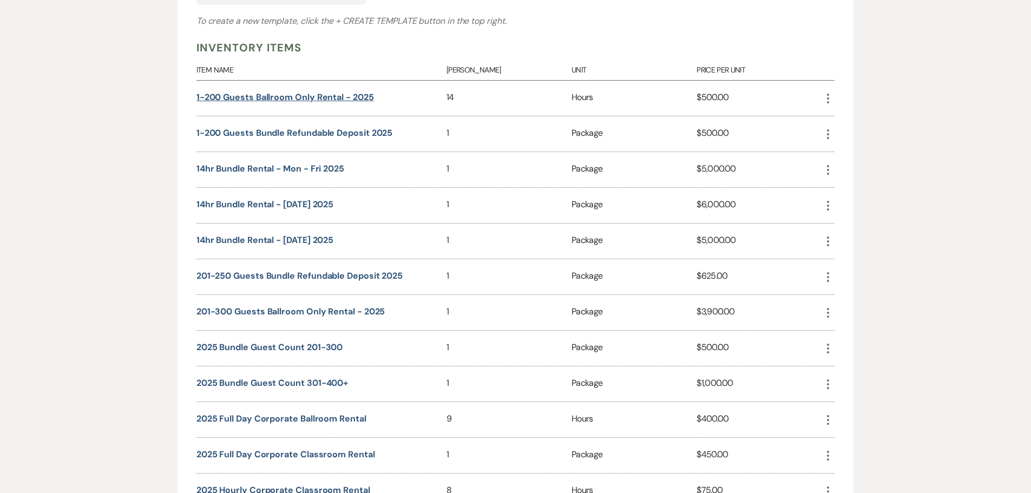
click at [300, 96] on button "1-200 guests Ballroom Only Rental - 2025" at bounding box center [284, 97] width 177 height 9
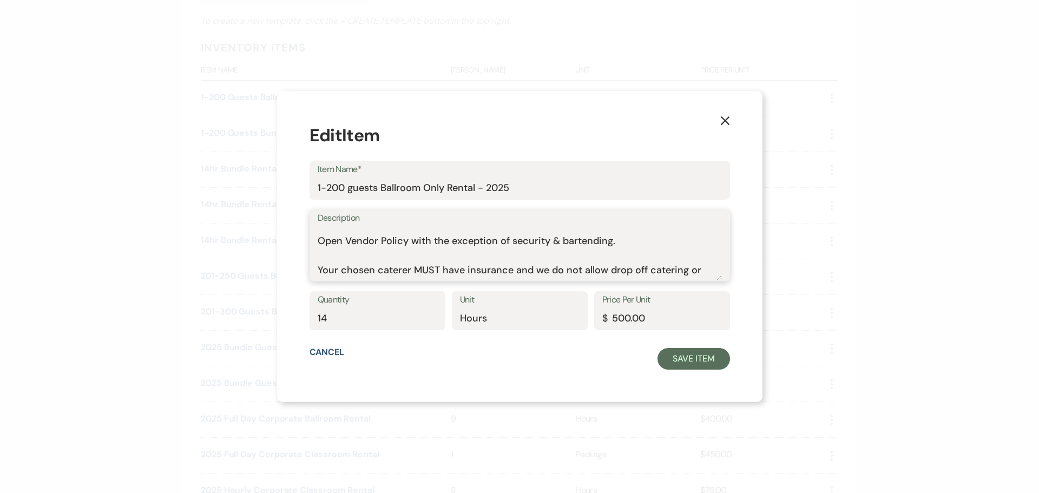
scroll to position [662, 0]
drag, startPoint x: 331, startPoint y: 232, endPoint x: 650, endPoint y: 347, distance: 339.6
click at [650, 347] on form "Edit Item Item Name* 1-200 guests Ballroom Only Rental - 2025 Description Quant…" at bounding box center [519, 246] width 420 height 246
click at [720, 117] on icon "X" at bounding box center [725, 121] width 10 height 10
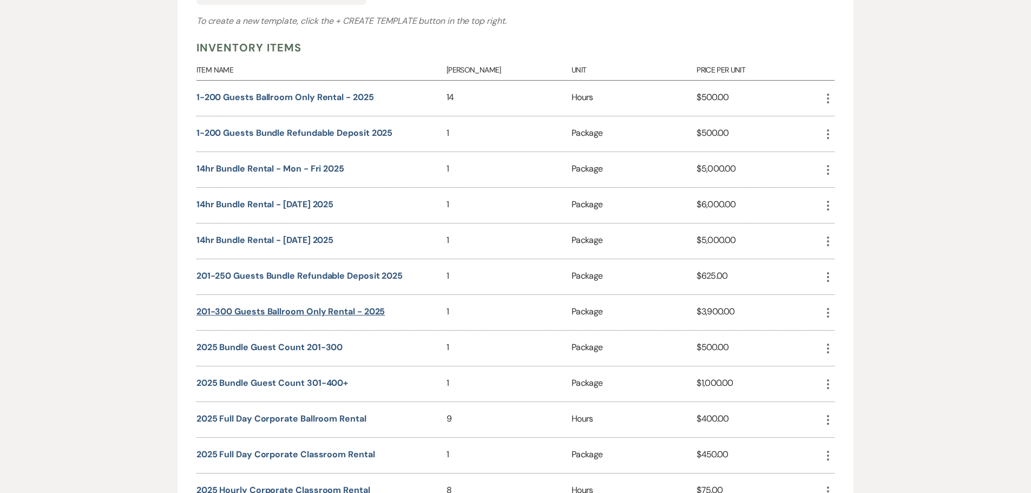
click at [304, 312] on button "201-300 guests Ballroom Only Rental - 2025" at bounding box center [290, 311] width 189 height 9
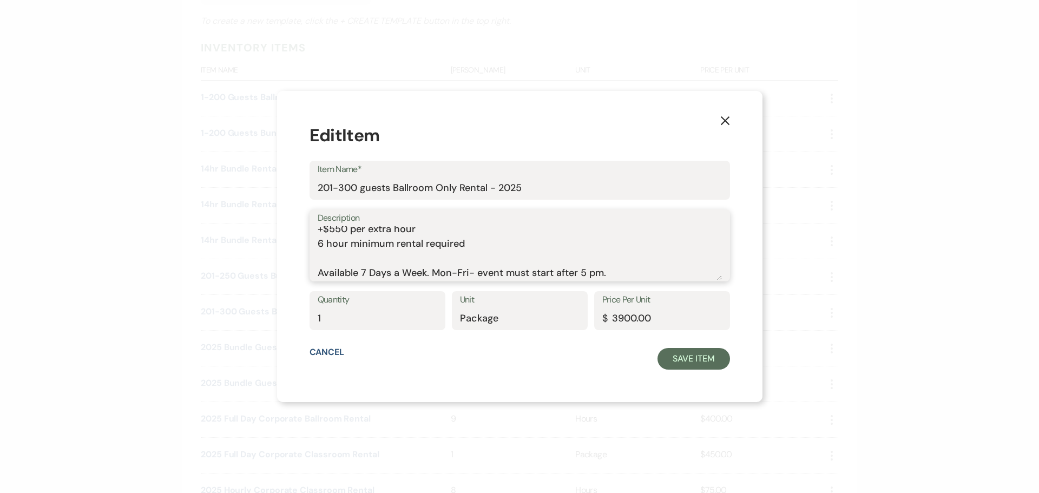
drag, startPoint x: 332, startPoint y: 233, endPoint x: 730, endPoint y: 327, distance: 409.2
click at [730, 327] on div "X Edit Item Item Name* 201-300 guests Ballroom Only Rental - 2025 Description Q…" at bounding box center [519, 246] width 485 height 311
click at [720, 124] on icon "X" at bounding box center [725, 121] width 10 height 10
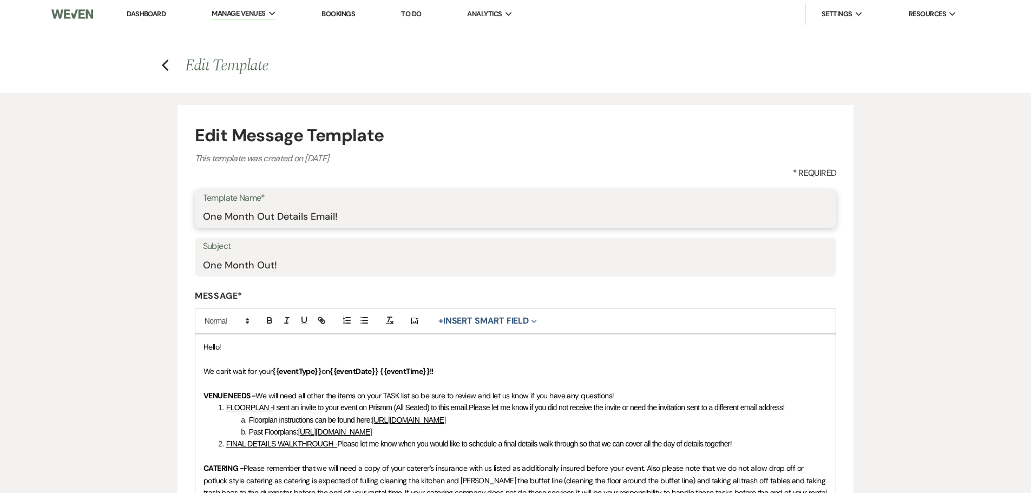
drag, startPoint x: 353, startPoint y: 219, endPoint x: 160, endPoint y: 218, distance: 193.2
click at [160, 218] on div "Edit Message Template This template was created on [DATE] * Required Template N…" at bounding box center [515, 484] width 779 height 782
drag, startPoint x: 279, startPoint y: 269, endPoint x: 178, endPoint y: 262, distance: 101.4
click at [178, 262] on form "Edit Message Template This template was created on Mar 5, 2025 * Required Templ…" at bounding box center [515, 490] width 676 height 770
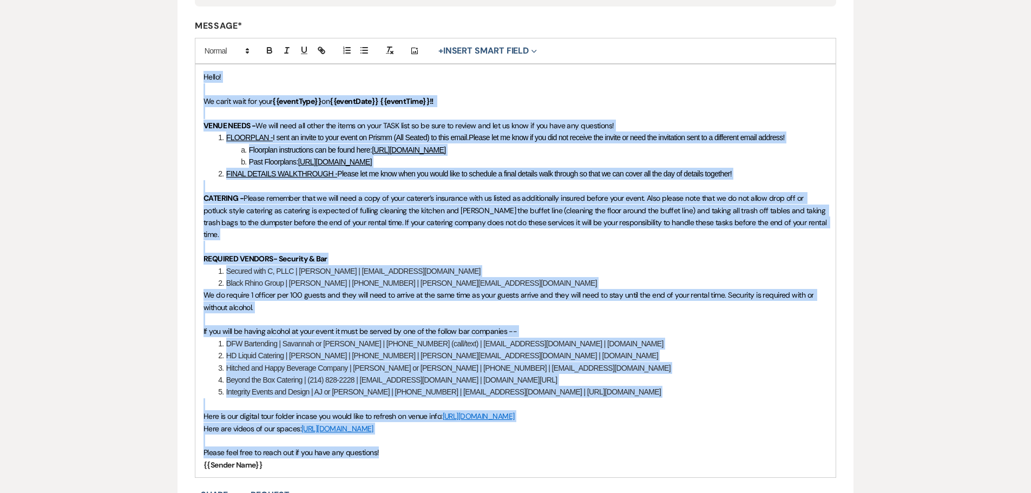
scroll to position [271, 0]
drag, startPoint x: 202, startPoint y: 350, endPoint x: 445, endPoint y: 454, distance: 264.6
click at [445, 454] on div "Hello! We can't wait for your {{eventType}} on {{eventDate}} {{eventTime}}!! VE…" at bounding box center [515, 270] width 641 height 413
copy div "Hello! We can't wait for your {{eventType}} on {{eventDate}} {{eventTime}}!! VE…"
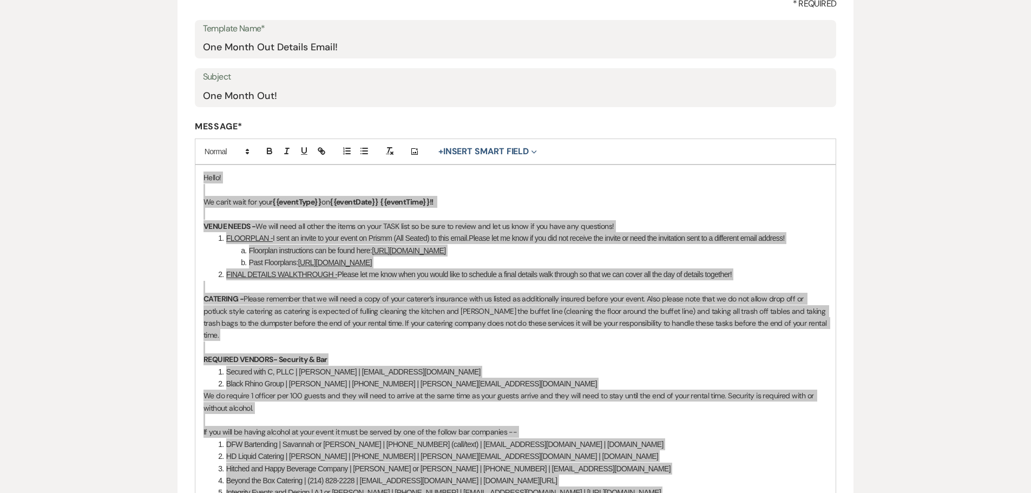
scroll to position [0, 0]
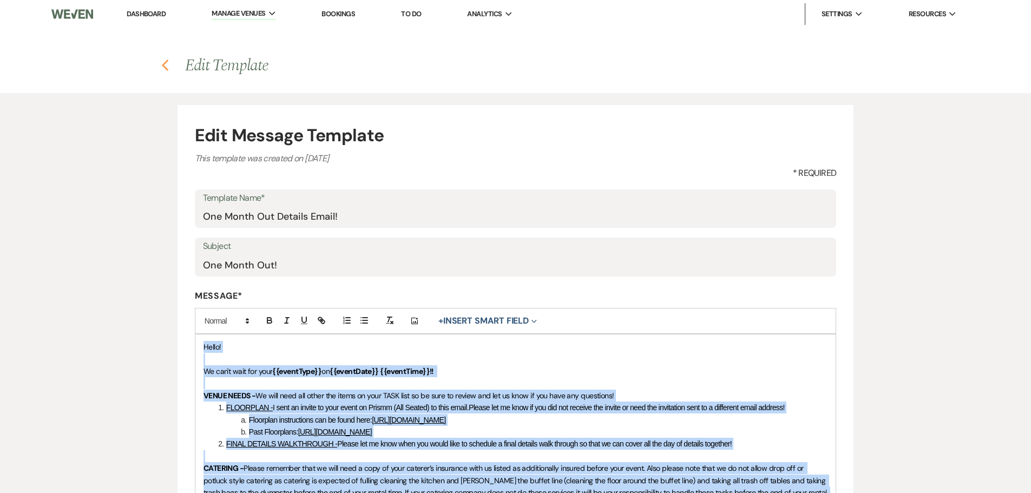
click at [166, 65] on icon "Previous" at bounding box center [165, 65] width 8 height 13
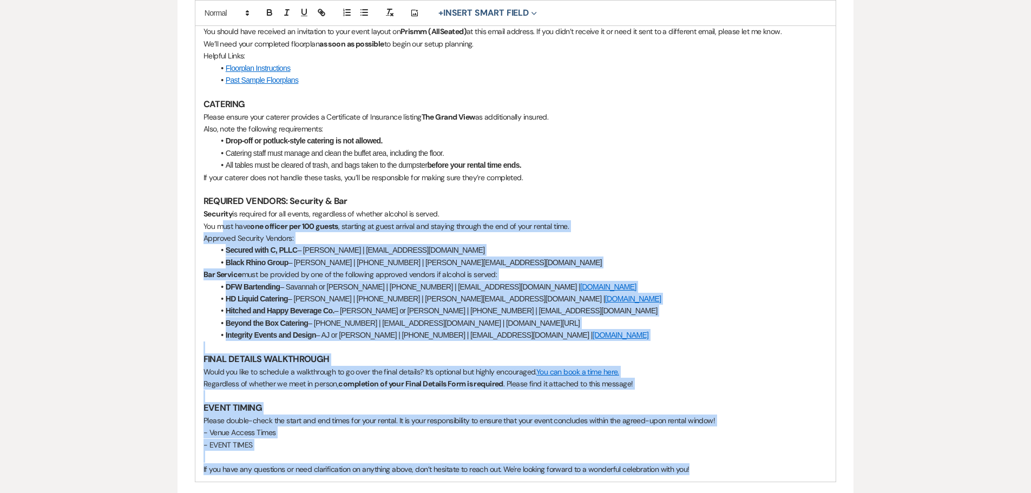
scroll to position [162, 0]
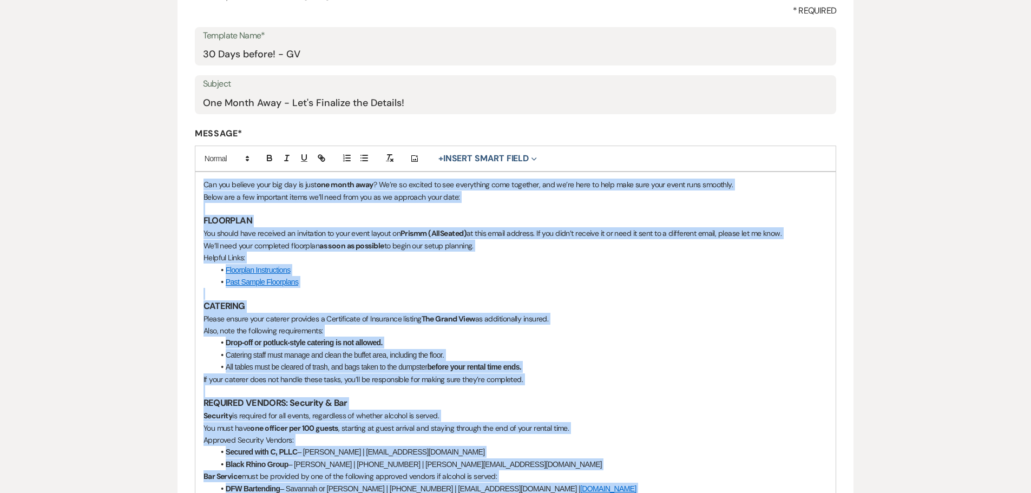
drag, startPoint x: 748, startPoint y: 350, endPoint x: 191, endPoint y: 185, distance: 580.5
click at [191, 185] on form "Edit Message Template This template was created on Mar 21, 2025 * Required Temp…" at bounding box center [515, 377] width 676 height 868
copy div "Can you believe your big day is just one month away ? We’re so excited to see e…"
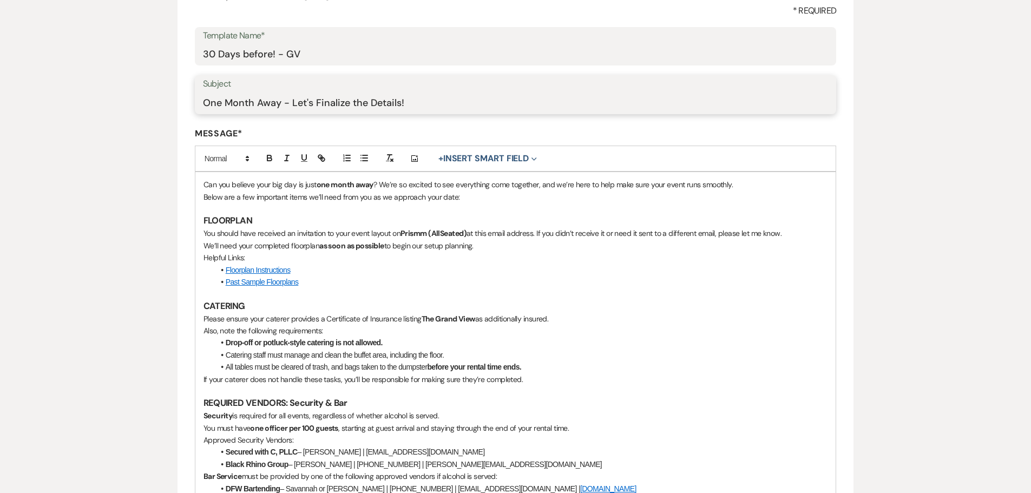
drag, startPoint x: 418, startPoint y: 104, endPoint x: 152, endPoint y: 102, distance: 266.2
click at [152, 102] on div "Edit Message Template This template was created on Mar 21, 2025 * Required Temp…" at bounding box center [515, 371] width 779 height 880
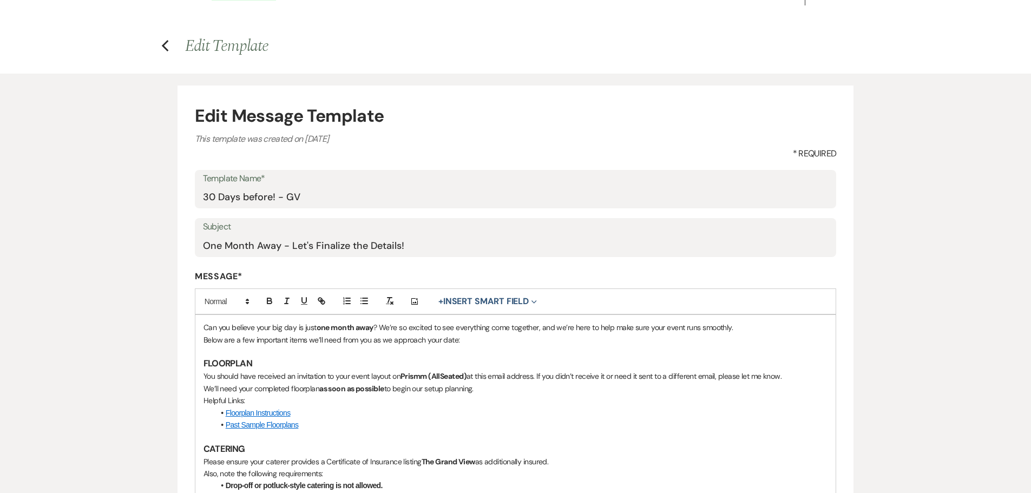
scroll to position [54, 0]
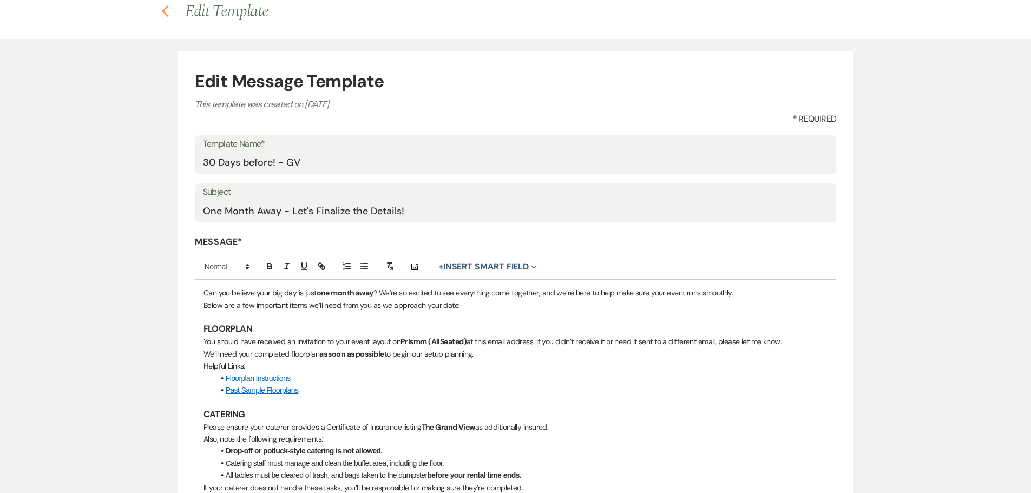
click at [166, 16] on icon "Previous" at bounding box center [165, 11] width 8 height 13
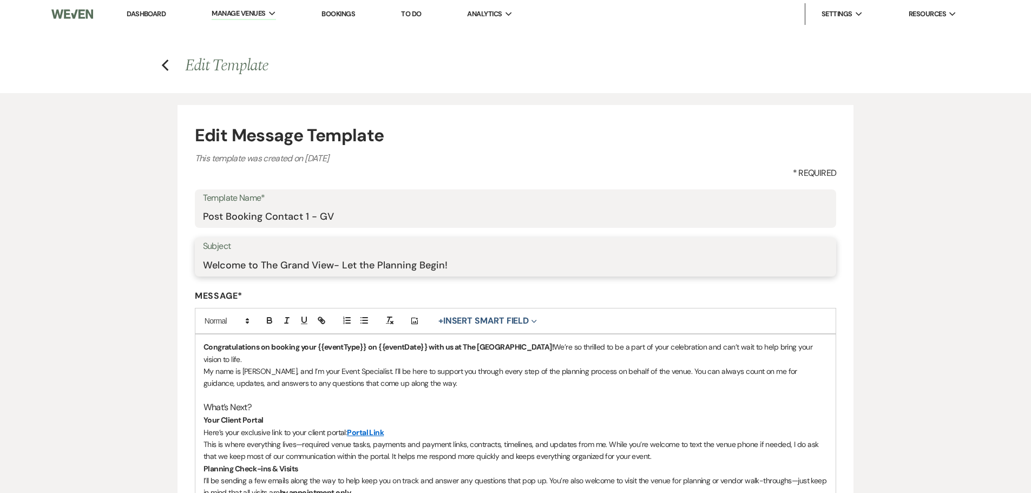
drag, startPoint x: 471, startPoint y: 266, endPoint x: 150, endPoint y: 275, distance: 320.4
click at [150, 275] on div "Edit Message Template This template was created on Mar 11, 2025 * Required Temp…" at bounding box center [515, 436] width 779 height 686
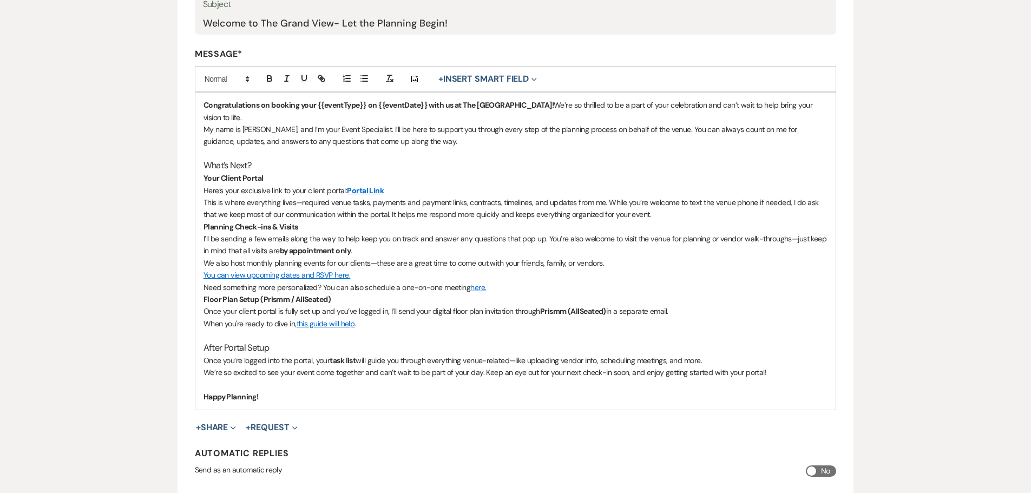
scroll to position [271, 0]
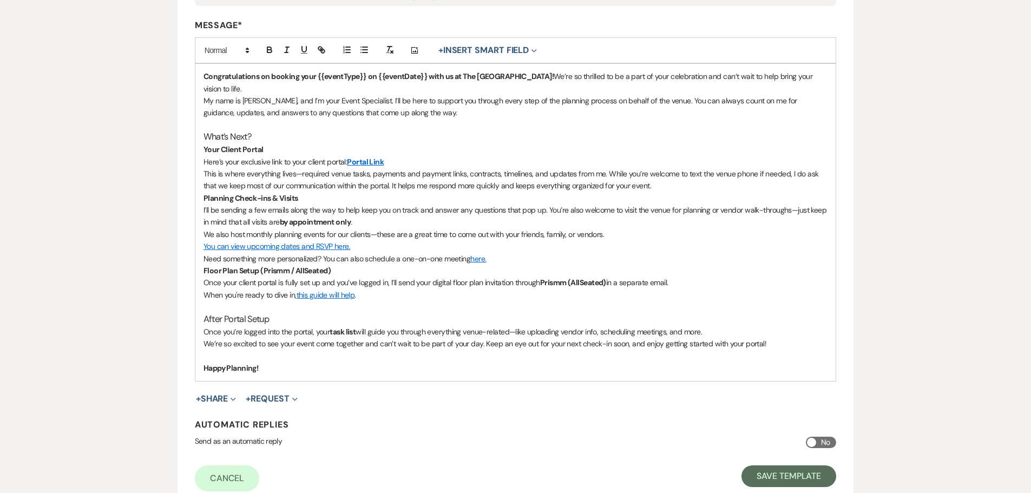
drag, startPoint x: 202, startPoint y: 347, endPoint x: 442, endPoint y: 398, distance: 245.5
click at [442, 398] on form "Edit Message Template This template was created on Mar 11, 2025 * Required Temp…" at bounding box center [515, 171] width 676 height 674
copy div "Congratulations on booking your {{eventType}} on {{eventDate}} with us at The G…"
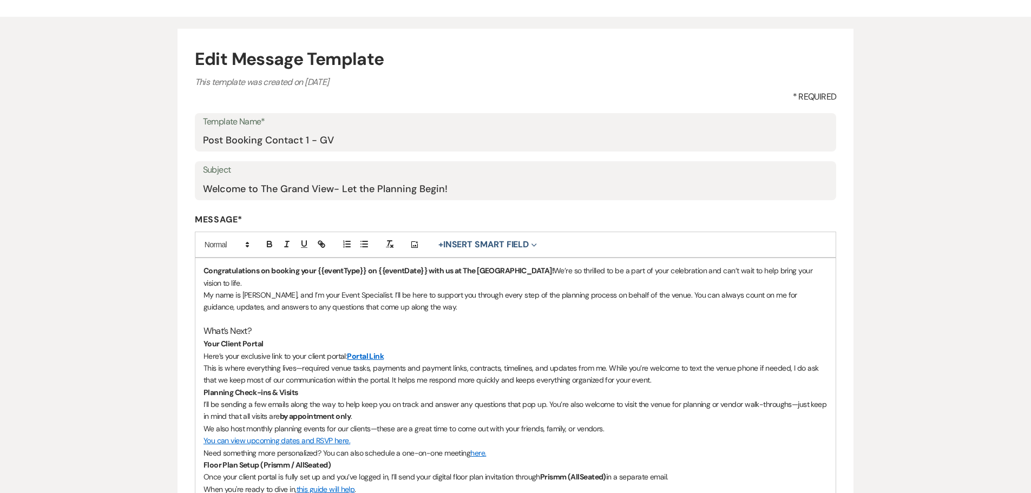
scroll to position [0, 0]
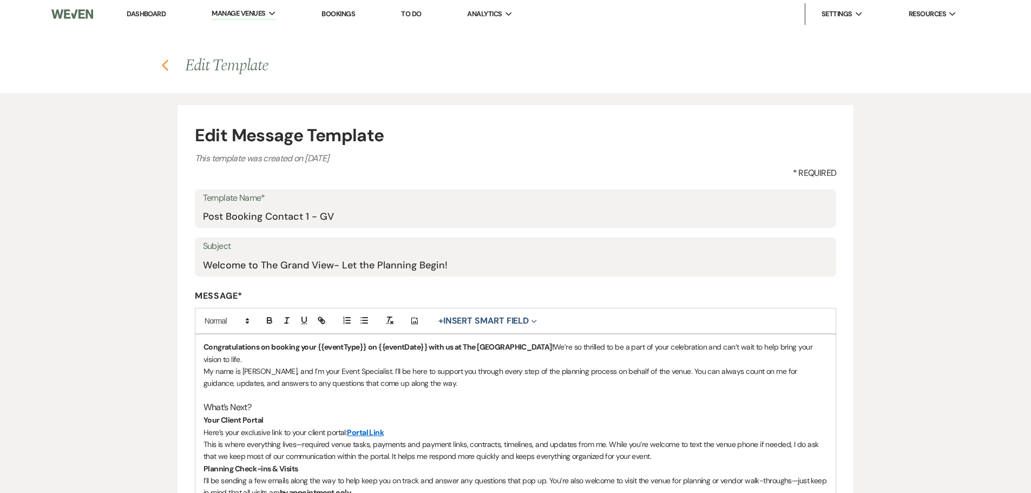
click at [167, 64] on icon "Previous" at bounding box center [165, 65] width 8 height 13
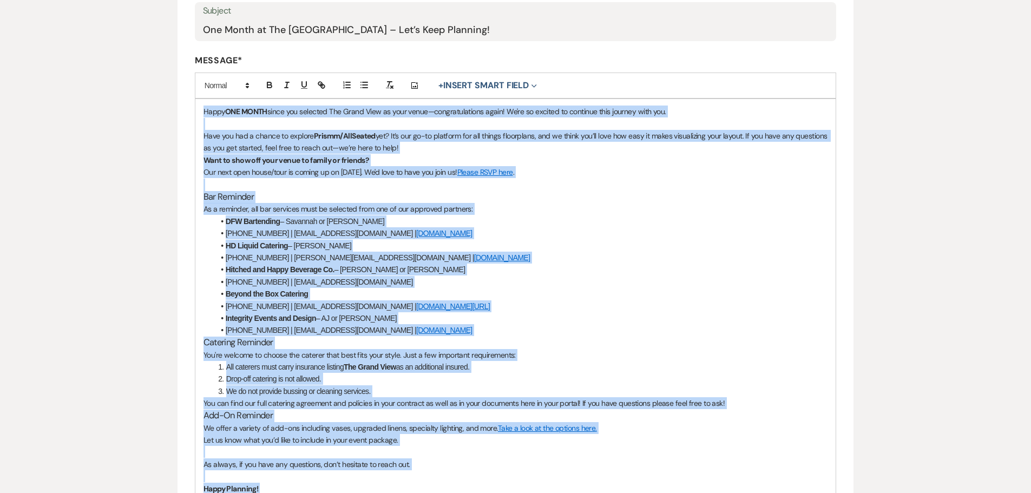
scroll to position [162, 0]
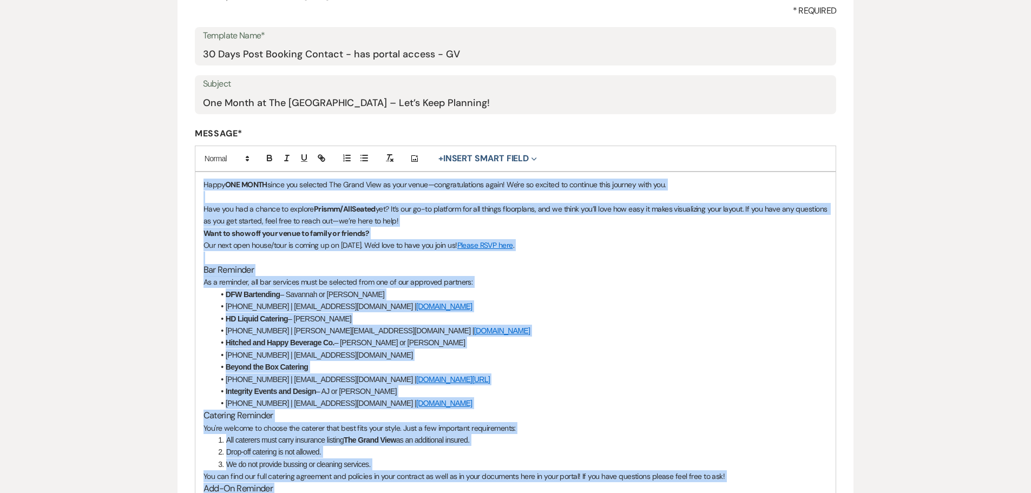
drag, startPoint x: 275, startPoint y: 424, endPoint x: 192, endPoint y: 155, distance: 281.7
click at [192, 155] on form "Edit Message Template This template was created on Mar 21, 2025 * Required Temp…" at bounding box center [515, 328] width 676 height 771
copy div "Happy ONE MONTH since you selected The Grand View as your venue—congratulations…"
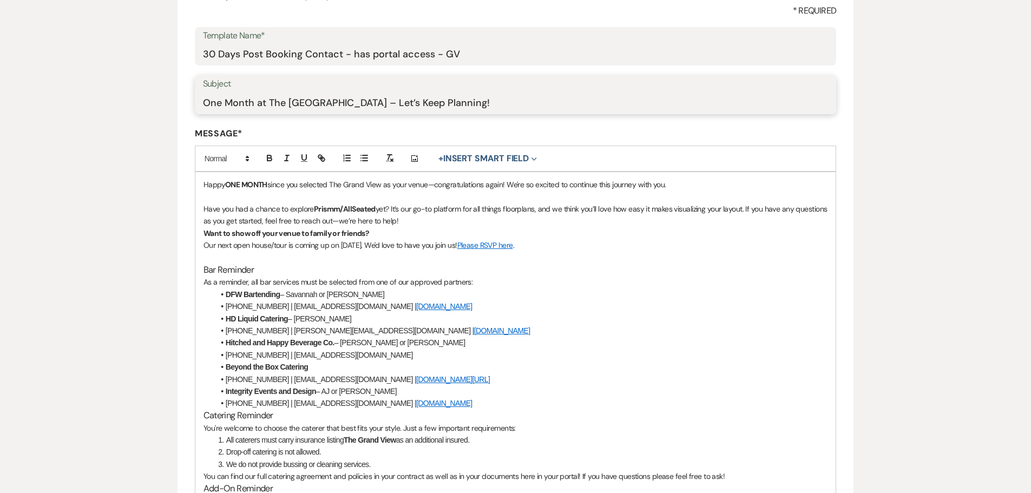
drag, startPoint x: 482, startPoint y: 109, endPoint x: 174, endPoint y: 103, distance: 307.4
click at [174, 103] on div "Edit Message Template This template was created on Mar 21, 2025 * Required Temp…" at bounding box center [515, 322] width 779 height 783
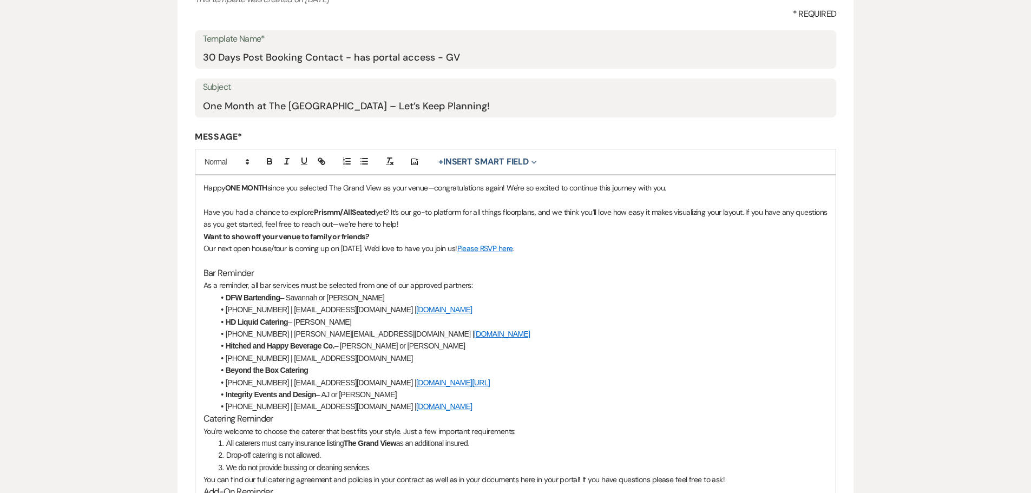
scroll to position [0, 0]
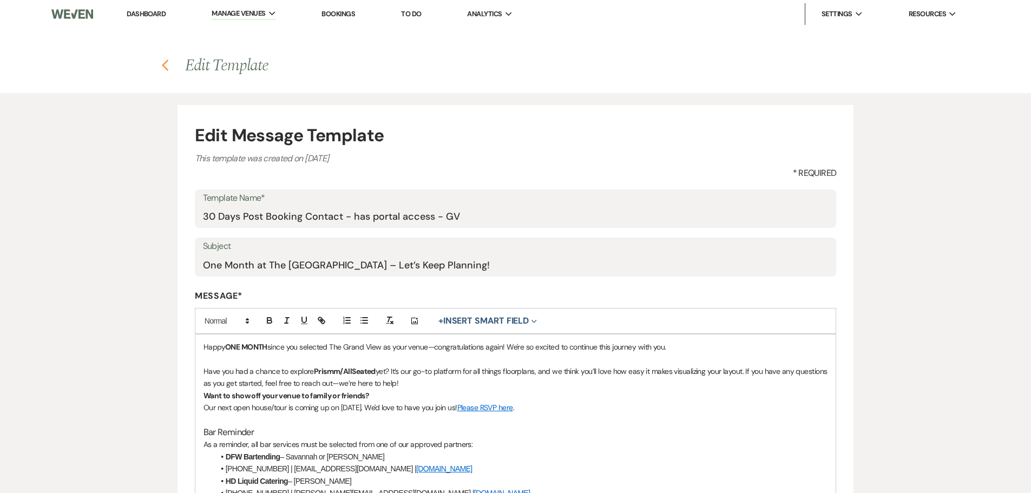
click at [168, 64] on icon "Previous" at bounding box center [165, 65] width 8 height 13
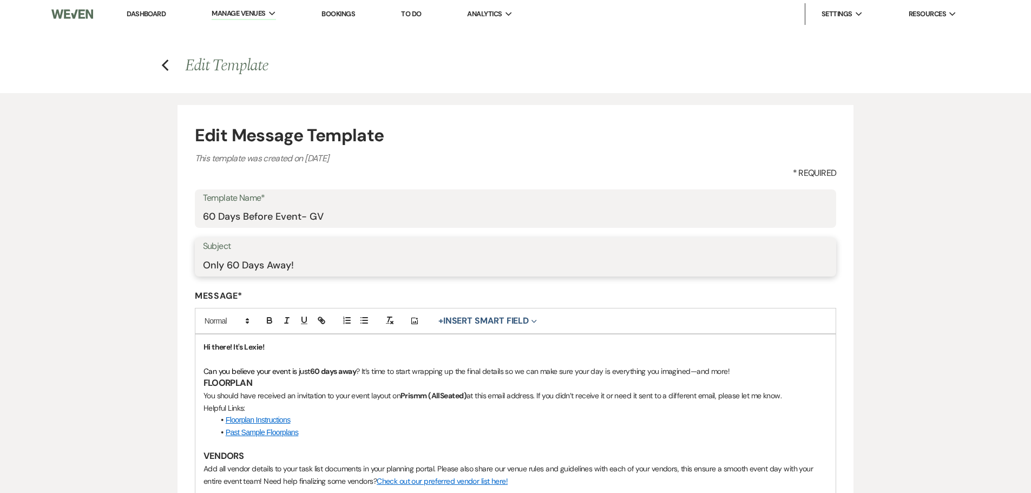
drag, startPoint x: 337, startPoint y: 271, endPoint x: 185, endPoint y: 268, distance: 152.1
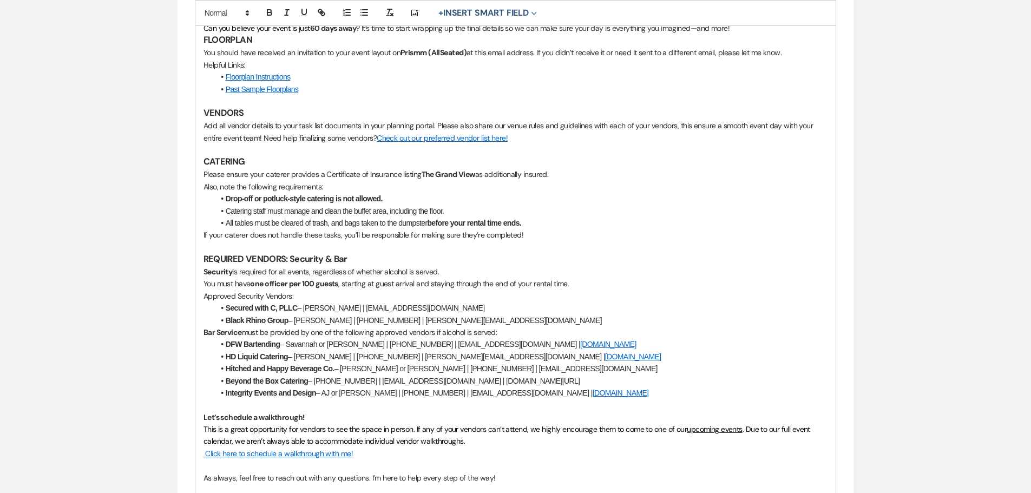
scroll to position [541, 0]
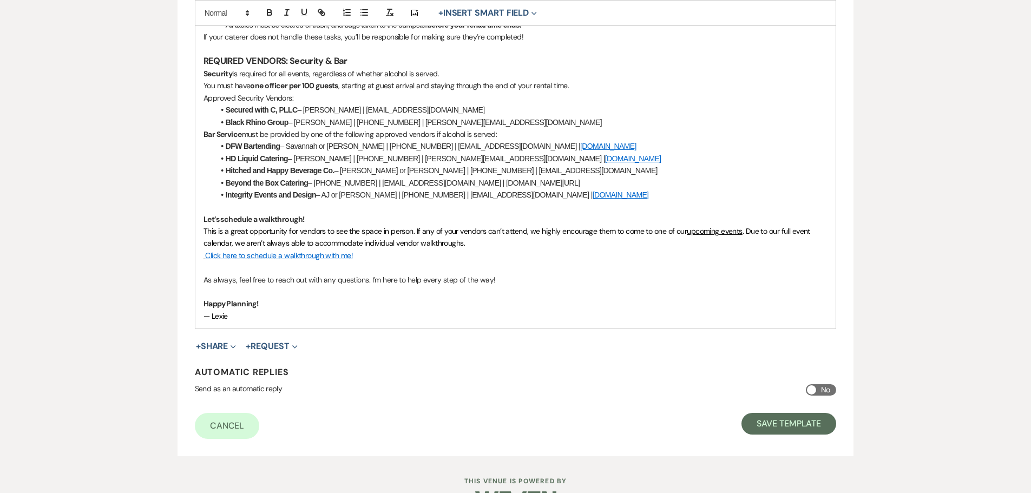
drag, startPoint x: 203, startPoint y: 347, endPoint x: 367, endPoint y: 318, distance: 166.4
click at [367, 318] on div "Hi there! It's Lexie! Can you believe your event is just 60 days away ? It’s ti…" at bounding box center [515, 60] width 641 height 535
copy div "Hi there! It's Lexie! Can you believe your event is just 60 days away ? It’s ti…"
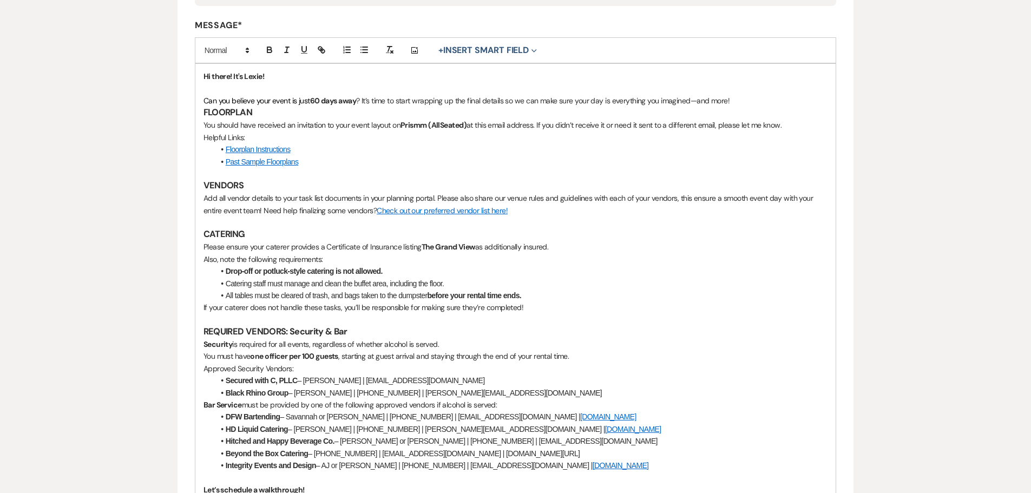
scroll to position [0, 0]
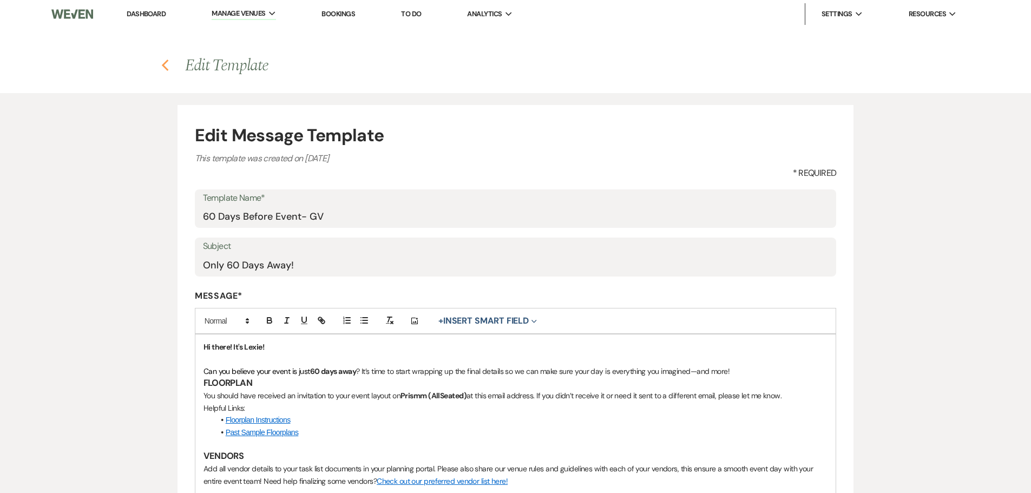
click at [164, 64] on use "button" at bounding box center [165, 66] width 7 height 12
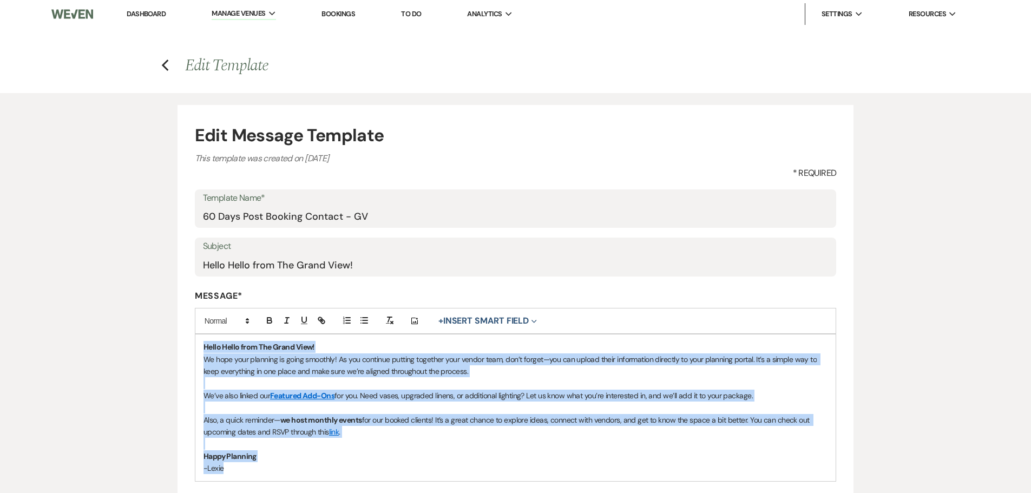
drag, startPoint x: 235, startPoint y: 472, endPoint x: 182, endPoint y: 345, distance: 137.6
click at [182, 345] on form "Edit Message Template This template was created on [DATE] * Required Template N…" at bounding box center [515, 357] width 676 height 504
copy div "Hello Hello from The Grand View! We hope your planning is going smoothly! As yo…"
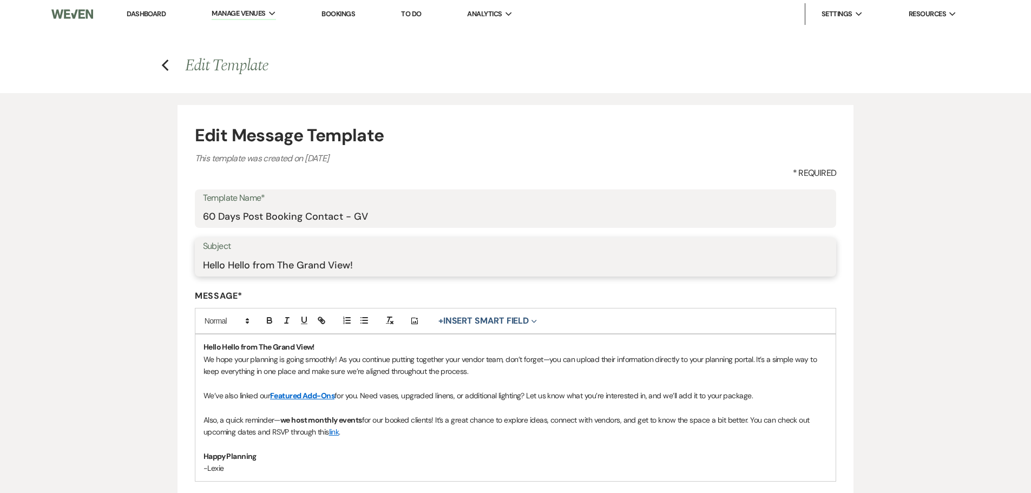
drag, startPoint x: 370, startPoint y: 263, endPoint x: 151, endPoint y: 262, distance: 218.0
click at [151, 262] on div "Edit Message Template This template was created on [DATE] * Required Template N…" at bounding box center [515, 351] width 779 height 516
click at [170, 67] on h4 "Previous Edit Template" at bounding box center [515, 65] width 779 height 23
click at [168, 67] on icon "Previous" at bounding box center [165, 65] width 8 height 13
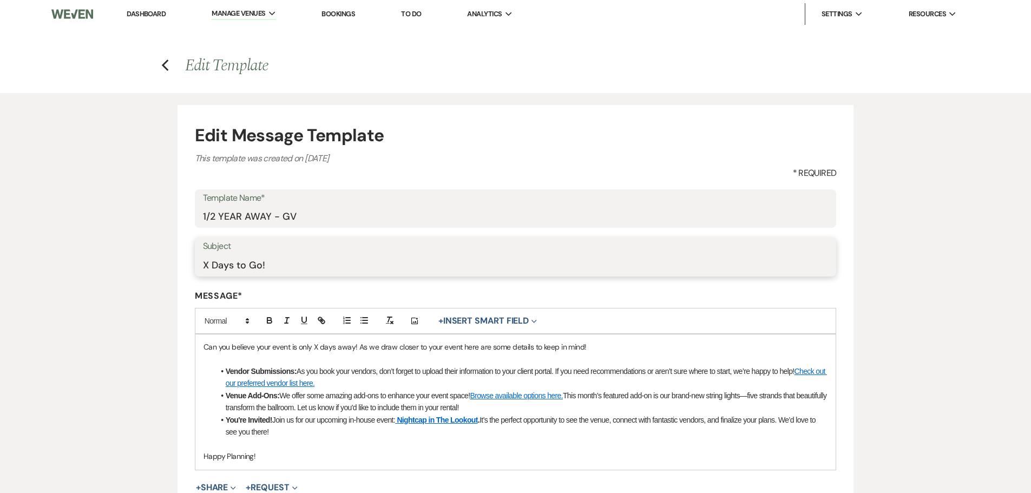
drag, startPoint x: 174, startPoint y: 276, endPoint x: 134, endPoint y: 282, distance: 40.4
click at [134, 282] on div "Edit Message Template This template was created on [DATE] * Required Template N…" at bounding box center [515, 355] width 779 height 524
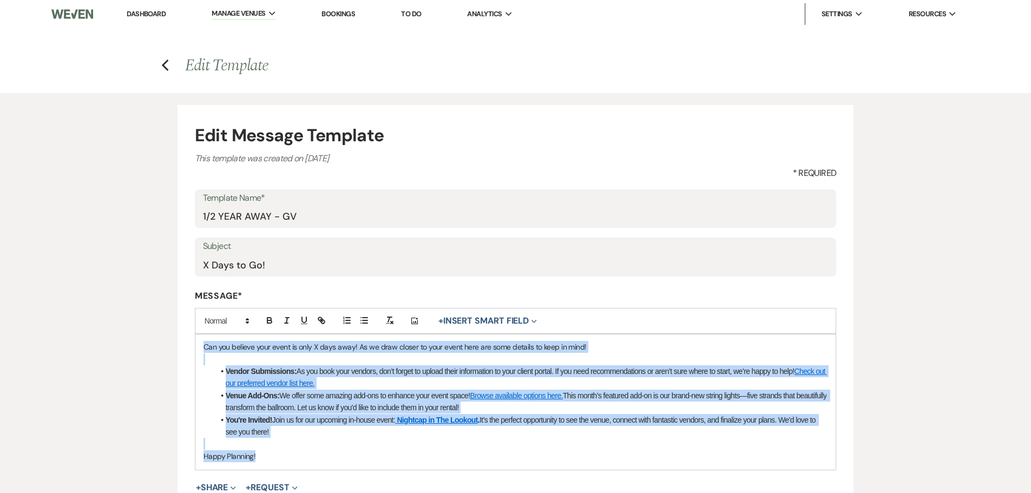
drag, startPoint x: 295, startPoint y: 450, endPoint x: 164, endPoint y: 349, distance: 165.1
click at [164, 349] on div "Edit Message Template This template was created on Apr 23, 2025 * Required Temp…" at bounding box center [515, 355] width 779 height 524
copy div "Can you believe your event is only X days away! As we draw closer to your event…"
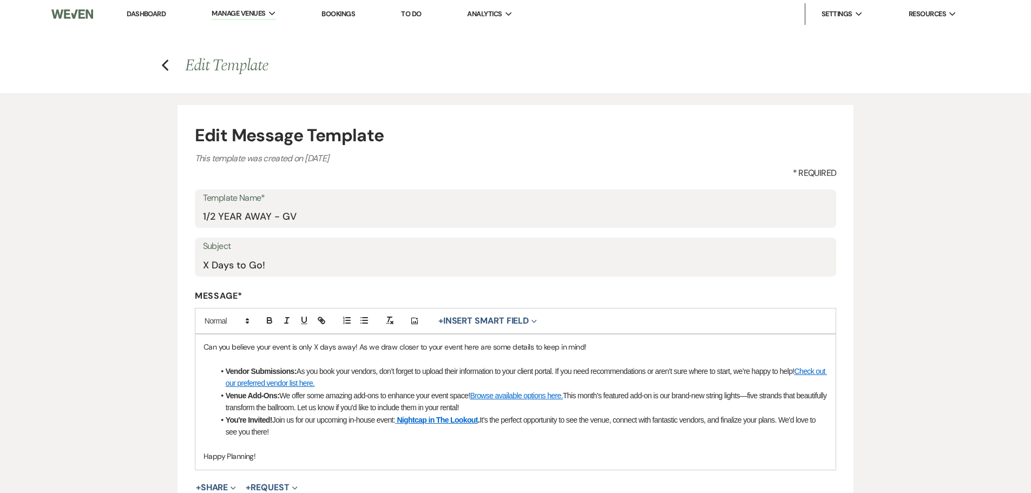
click at [160, 68] on h4 "Previous Edit Template" at bounding box center [515, 65] width 779 height 23
click at [167, 64] on icon "Previous" at bounding box center [165, 65] width 8 height 13
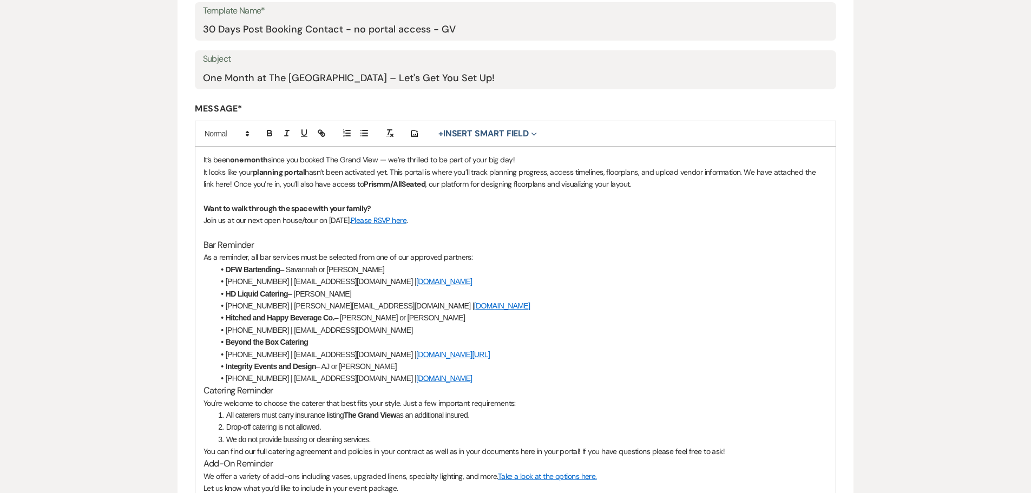
scroll to position [162, 0]
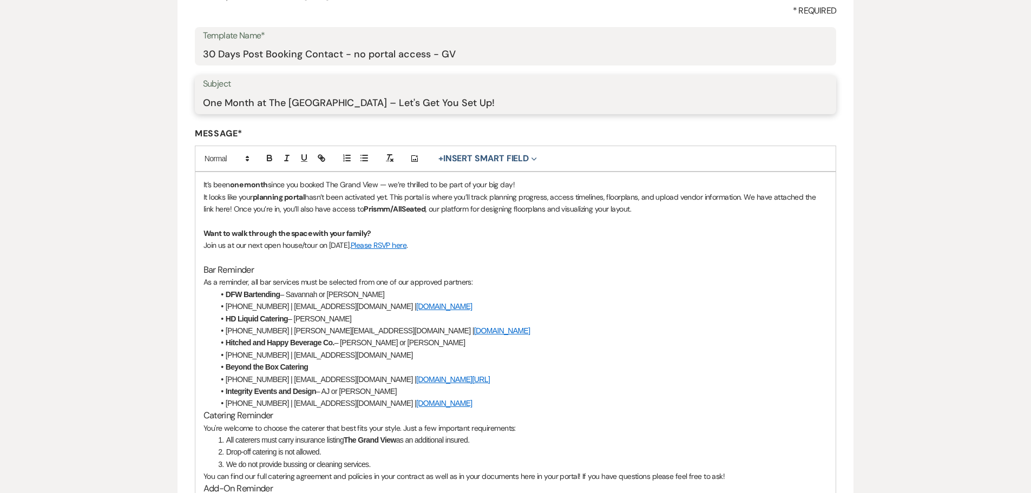
drag, startPoint x: 462, startPoint y: 96, endPoint x: 128, endPoint y: 114, distance: 334.8
click at [128, 114] on div "Edit Message Template This template was created on [DATE] * Required Template N…" at bounding box center [515, 322] width 779 height 783
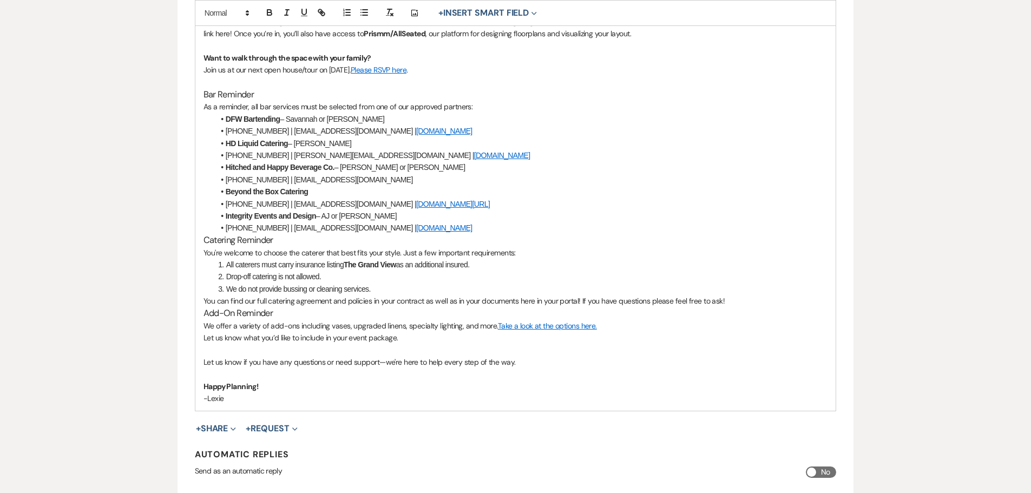
scroll to position [379, 0]
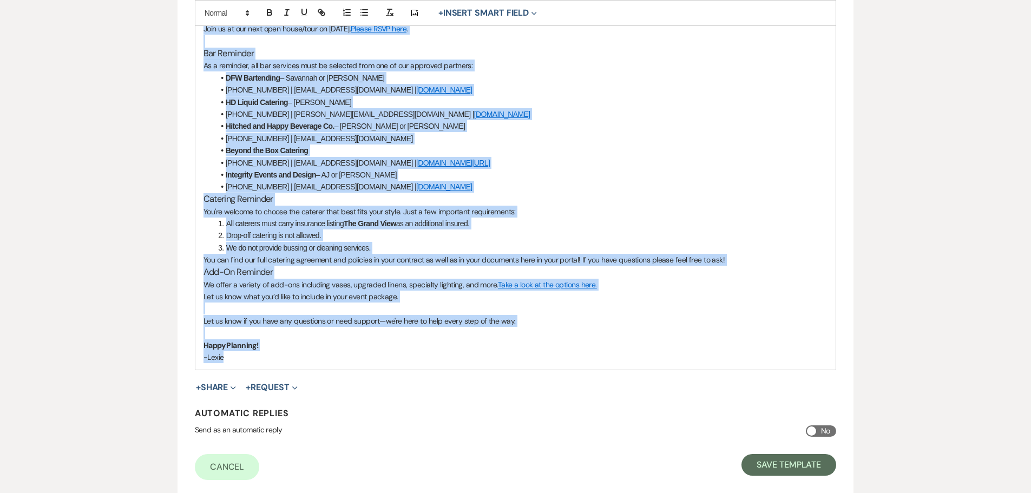
drag, startPoint x: 199, startPoint y: 184, endPoint x: 423, endPoint y: 378, distance: 295.8
click at [423, 378] on form "Edit Message Template This template was created on [DATE] * Required Template N…" at bounding box center [515, 111] width 676 height 771
copy div "Lo’i dolo sit ametc adipi eli seddoe Tem Incid Utla — et’do magnaali en ad mini…"
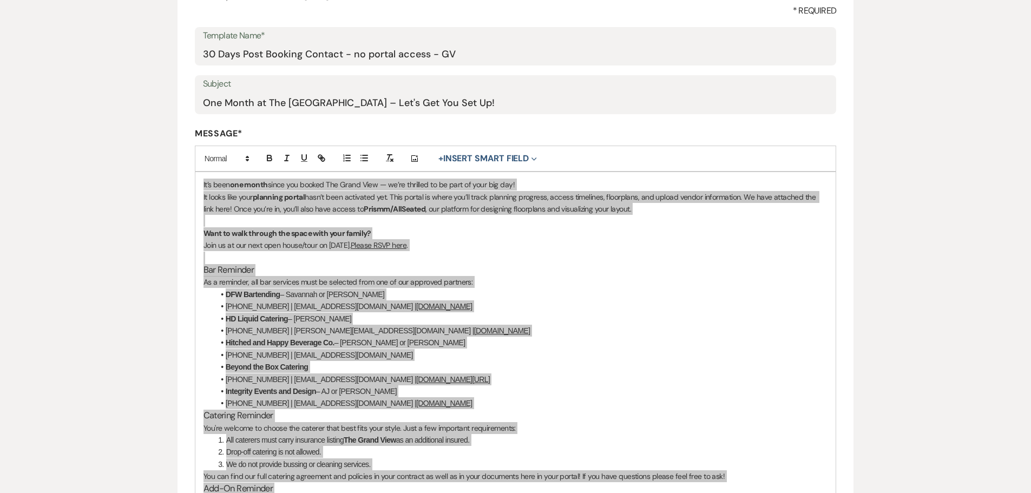
scroll to position [0, 0]
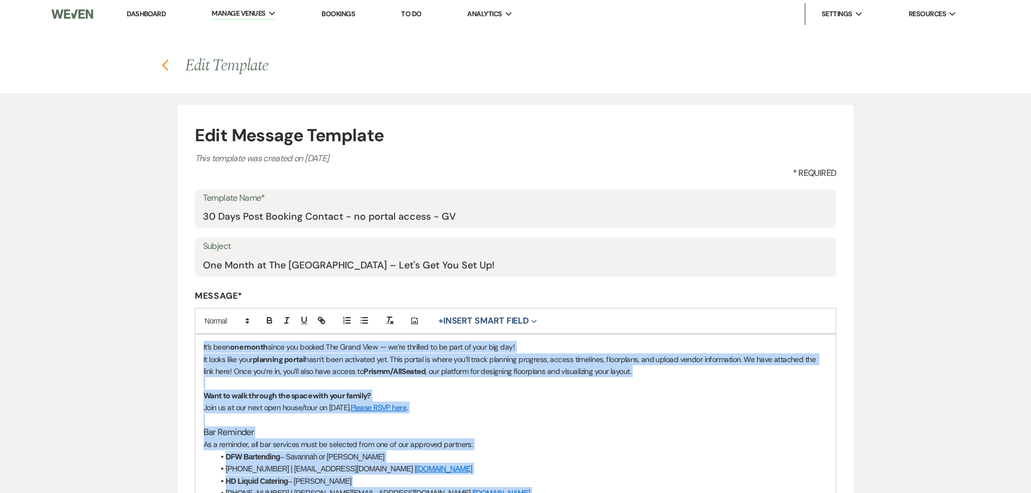
click at [160, 61] on h4 "Previous Edit Template" at bounding box center [515, 65] width 779 height 23
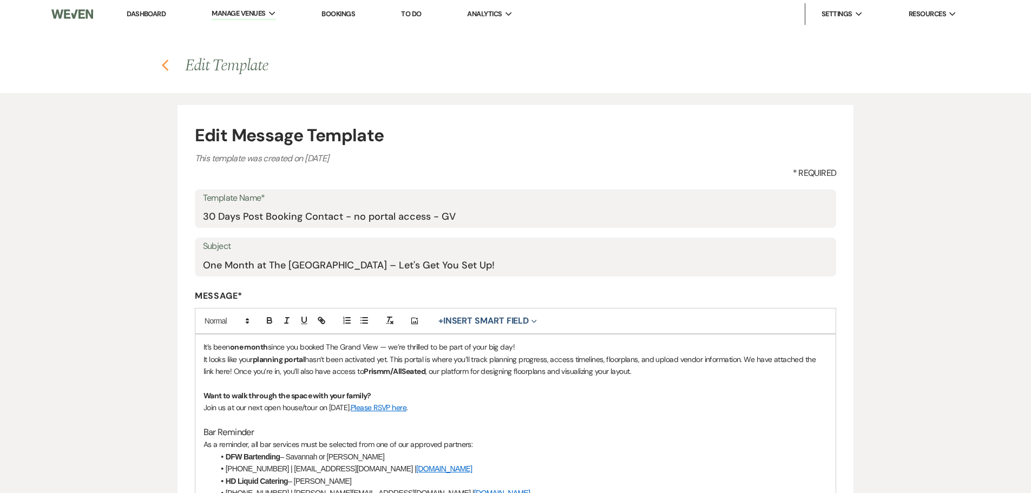
click at [163, 62] on icon "Previous" at bounding box center [165, 65] width 8 height 13
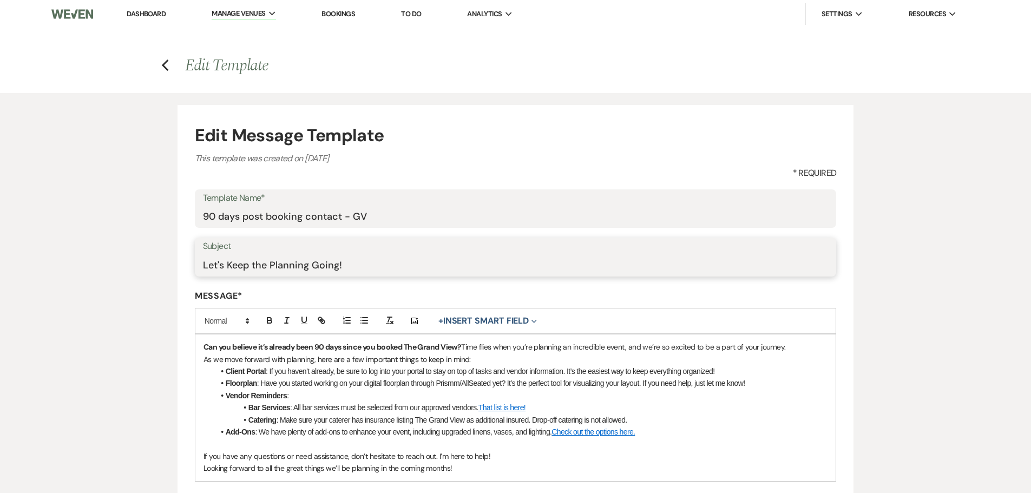
drag, startPoint x: 369, startPoint y: 267, endPoint x: 139, endPoint y: 269, distance: 230.0
click at [139, 269] on div "Edit Message Template This template was created on [DATE] * Required Template N…" at bounding box center [515, 351] width 779 height 516
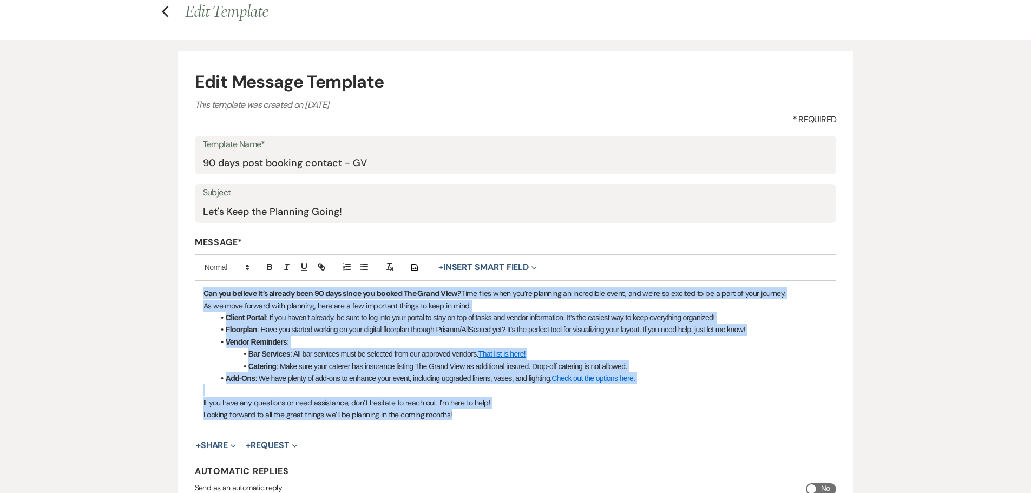
scroll to position [83, 0]
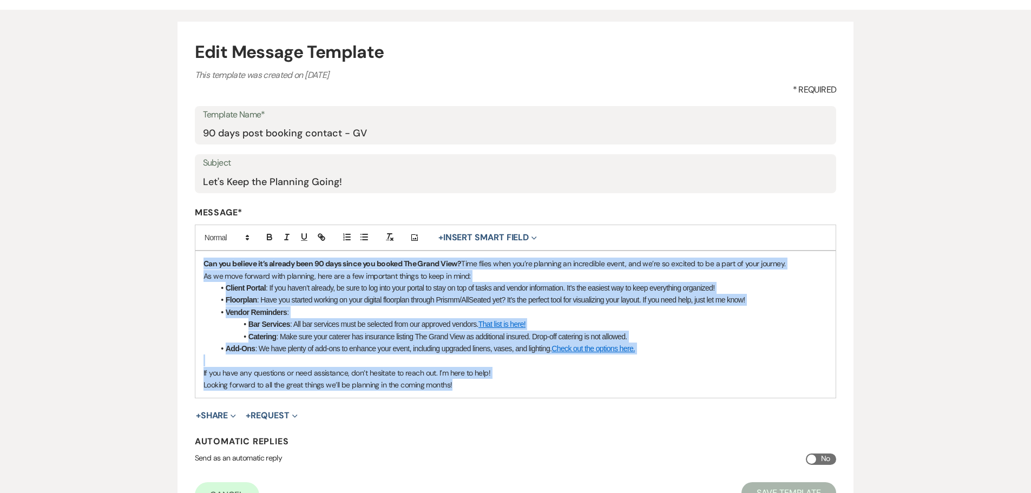
drag, startPoint x: 200, startPoint y: 345, endPoint x: 491, endPoint y: 390, distance: 295.1
click at [491, 390] on div "Can you believe it’s already been 90 days since you booked The Grand View? Time…" at bounding box center [515, 324] width 641 height 146
copy div "Lor ips dolorsi am’c adipisc elit 77 sedd eiusm tem incidi Utl Etdol Magn? Aliq…"
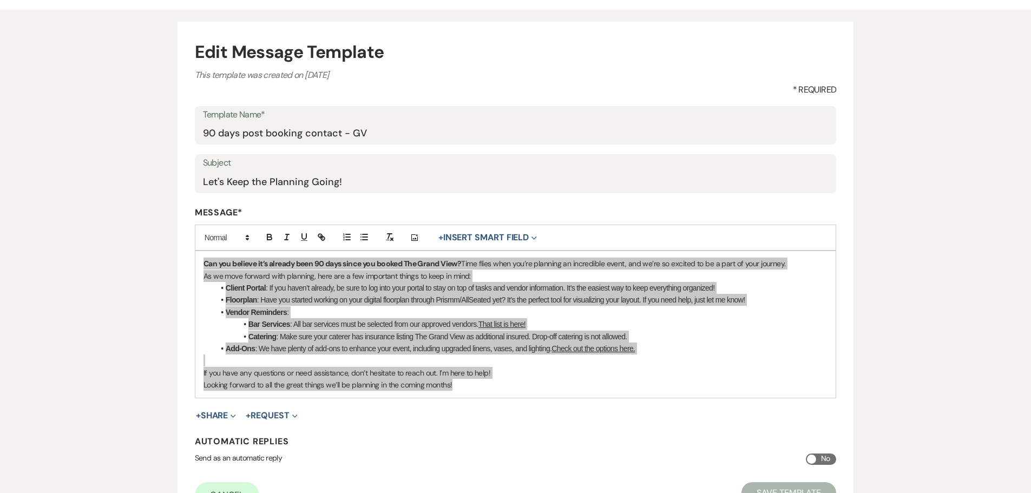
scroll to position [0, 0]
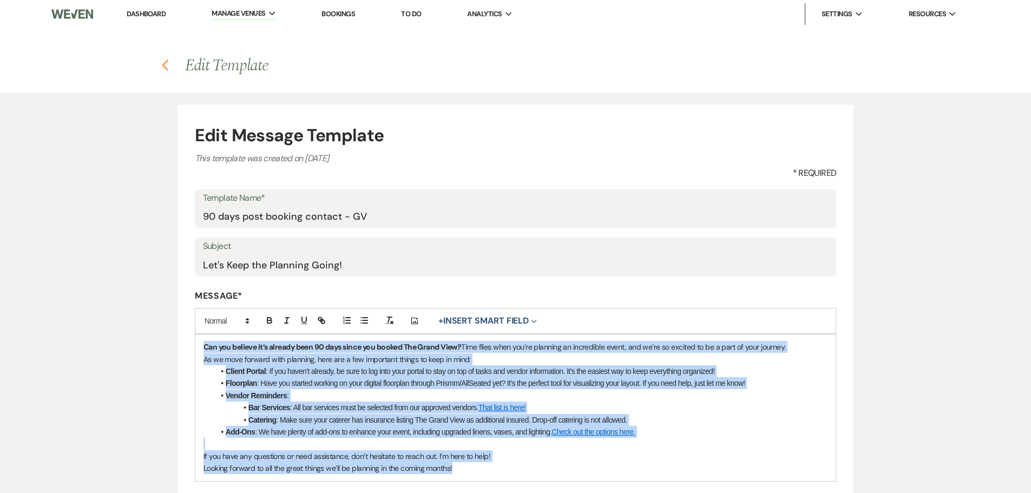
click at [166, 65] on icon "Previous" at bounding box center [165, 65] width 8 height 13
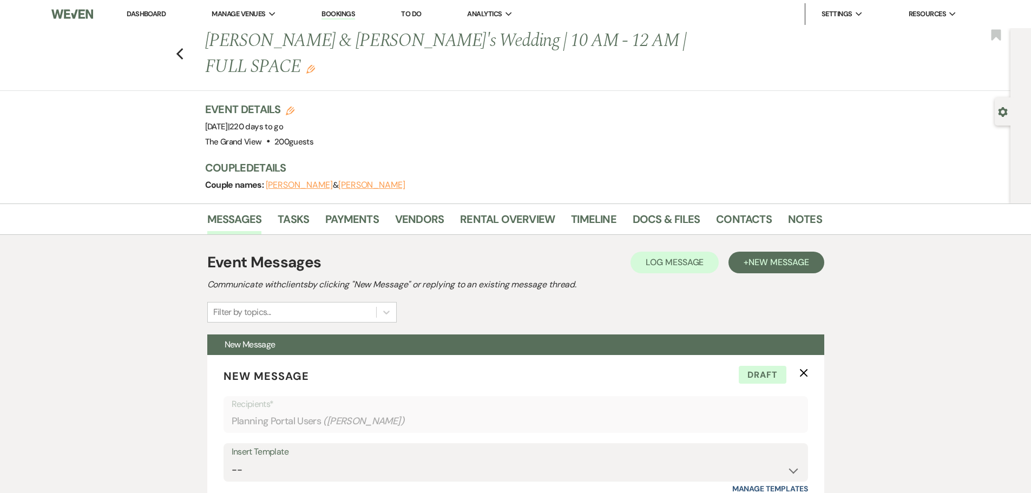
click at [151, 16] on link "Dashboard" at bounding box center [146, 13] width 39 height 9
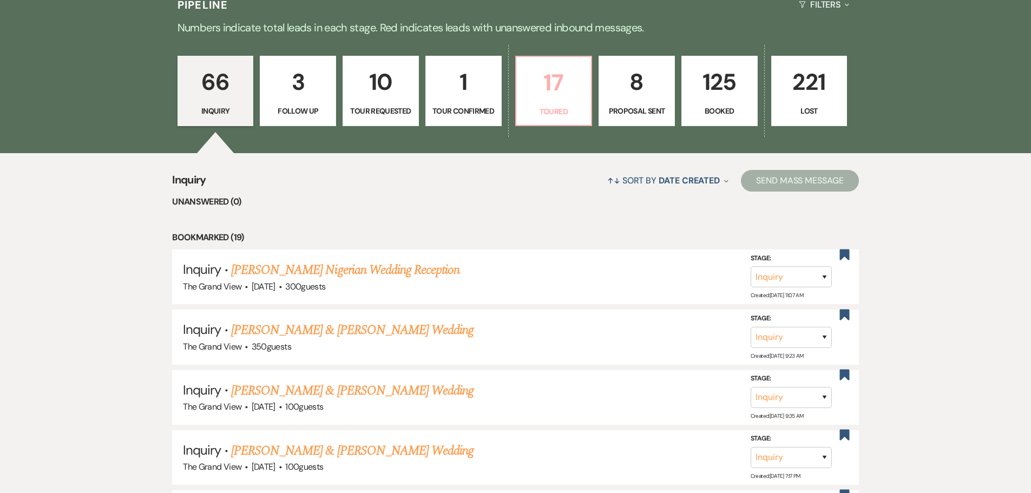
click at [584, 104] on link "17 Toured" at bounding box center [553, 91] width 77 height 70
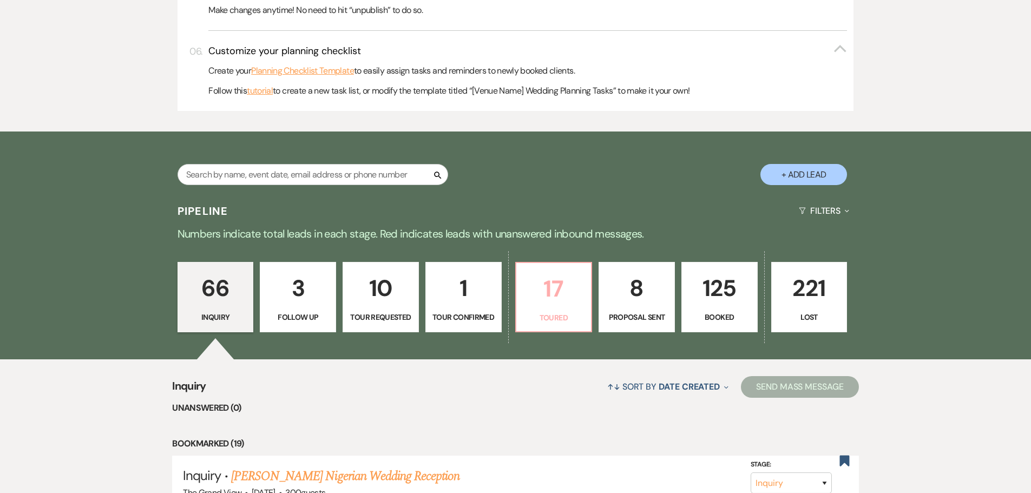
select select "5"
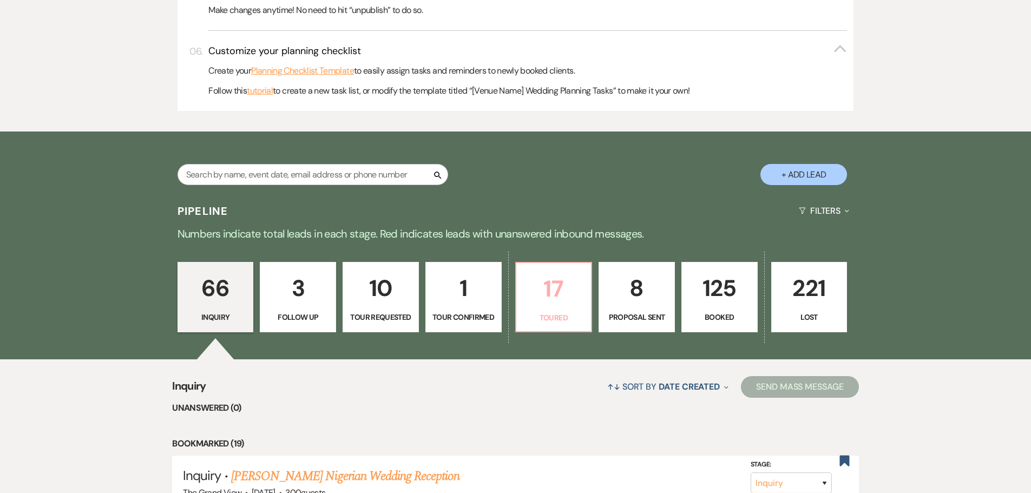
select select "5"
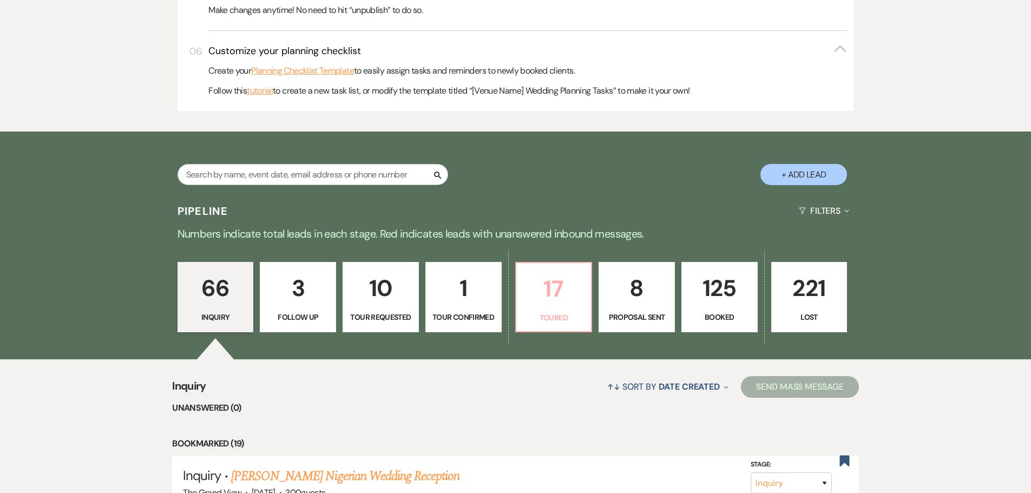
select select "5"
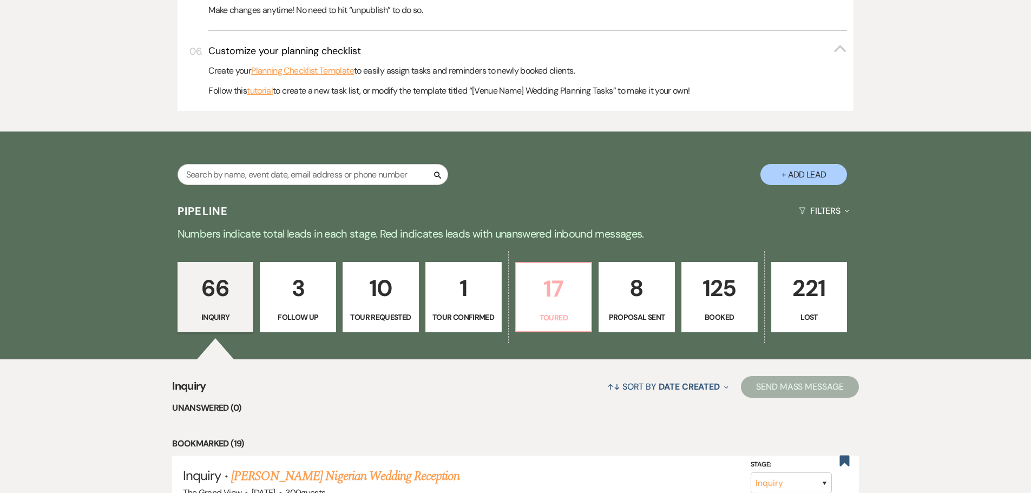
select select "5"
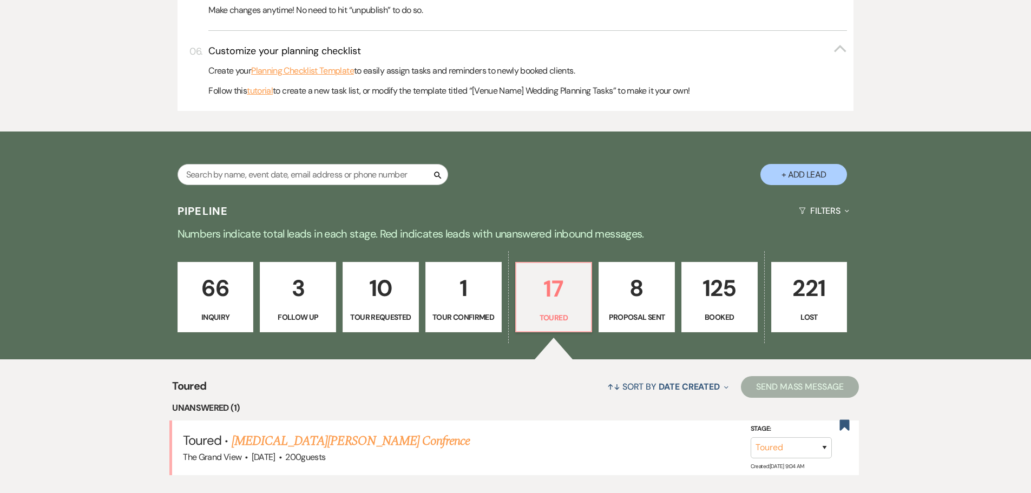
scroll to position [757, 0]
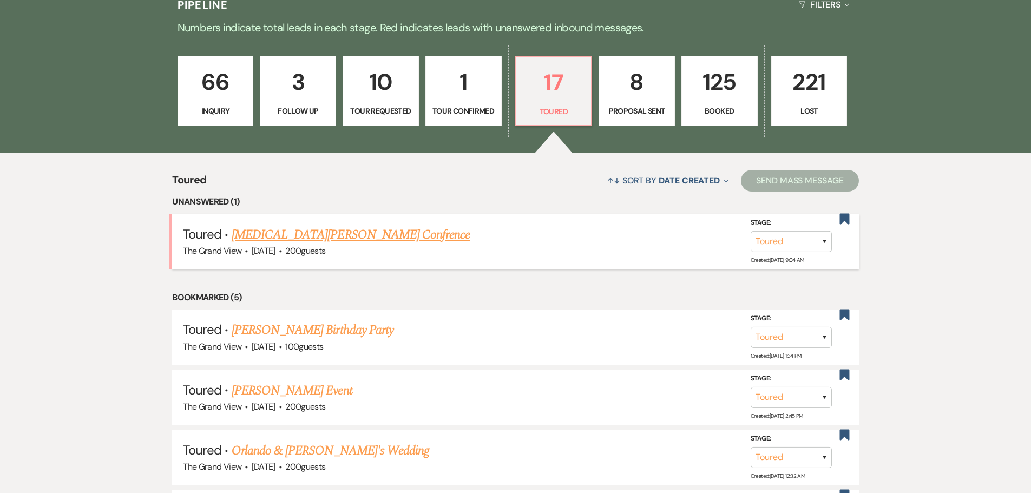
click at [293, 233] on link "Tobi Ayodeji's Confrence" at bounding box center [351, 234] width 238 height 19
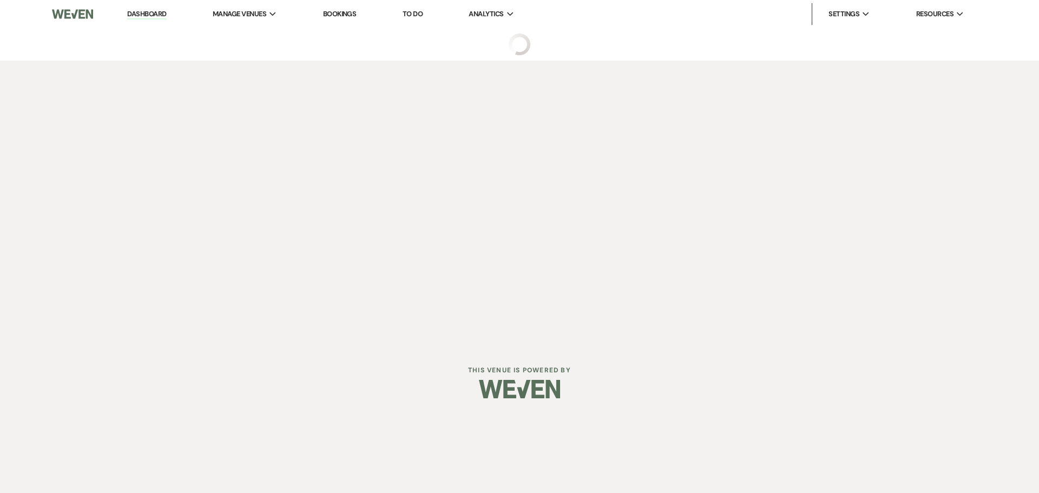
select select "5"
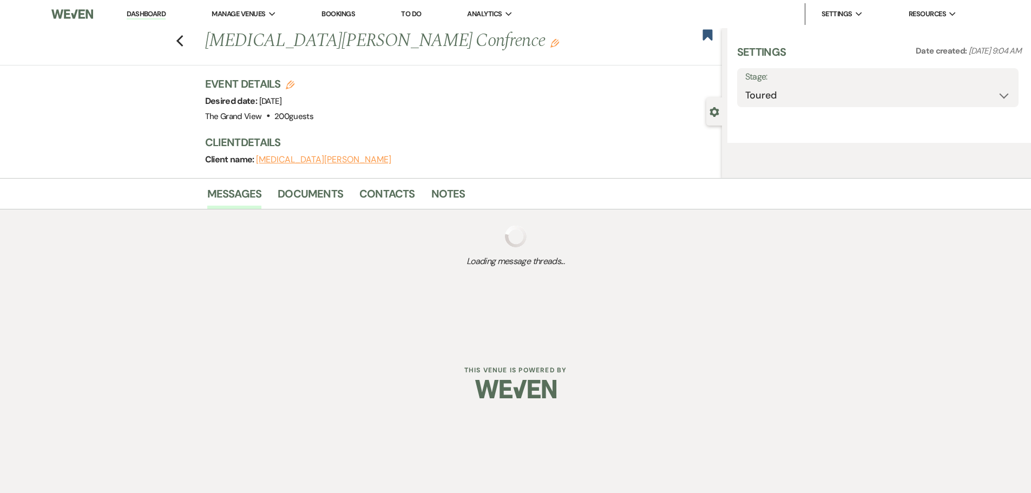
select select "5"
select select "9"
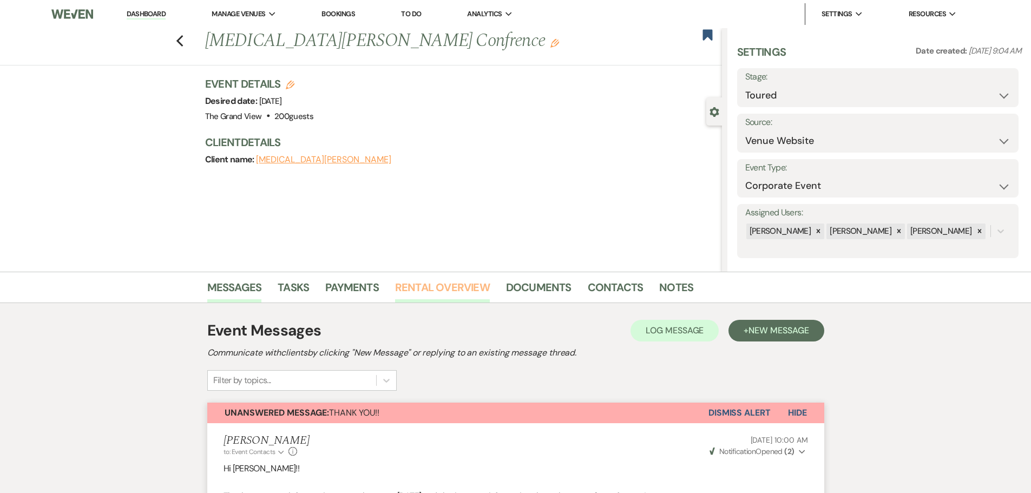
click at [443, 297] on link "Rental Overview" at bounding box center [442, 291] width 95 height 24
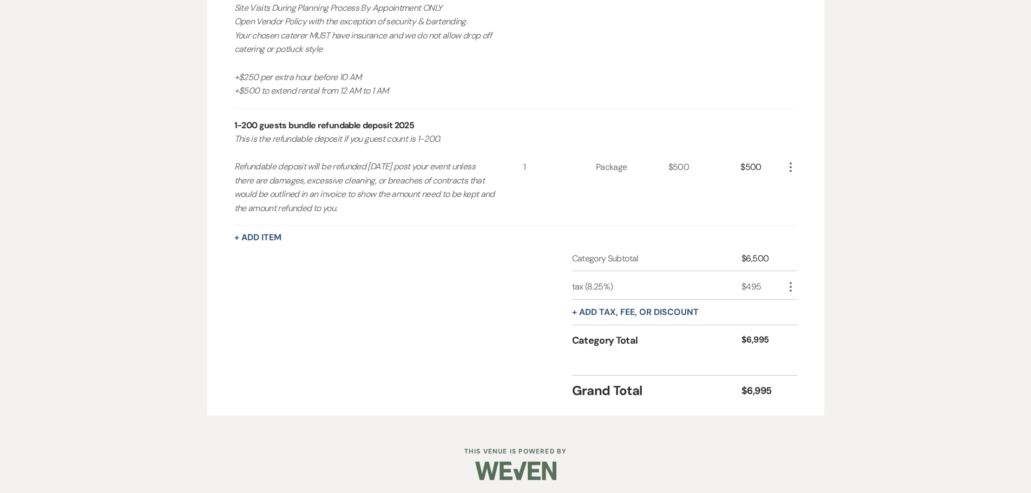
scroll to position [689, 0]
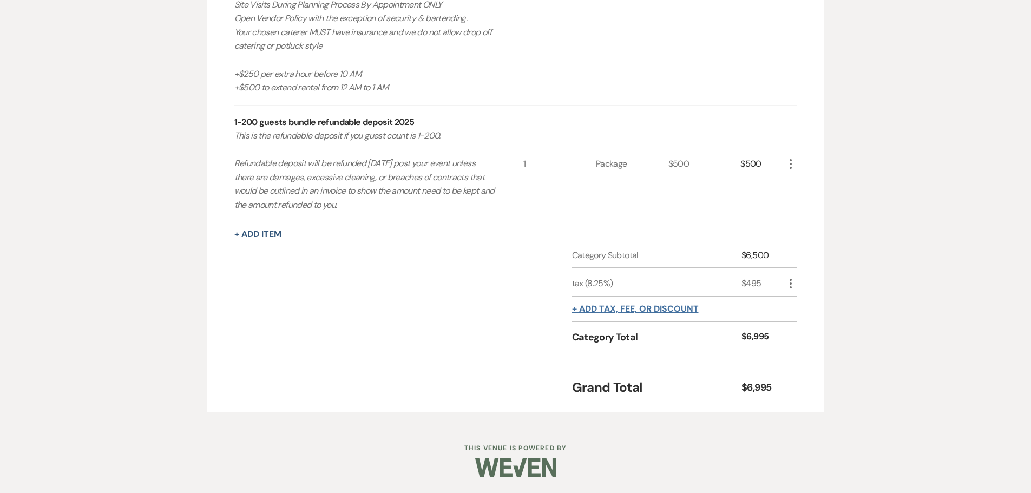
click at [641, 308] on button "+ Add tax, fee, or discount" at bounding box center [635, 309] width 127 height 9
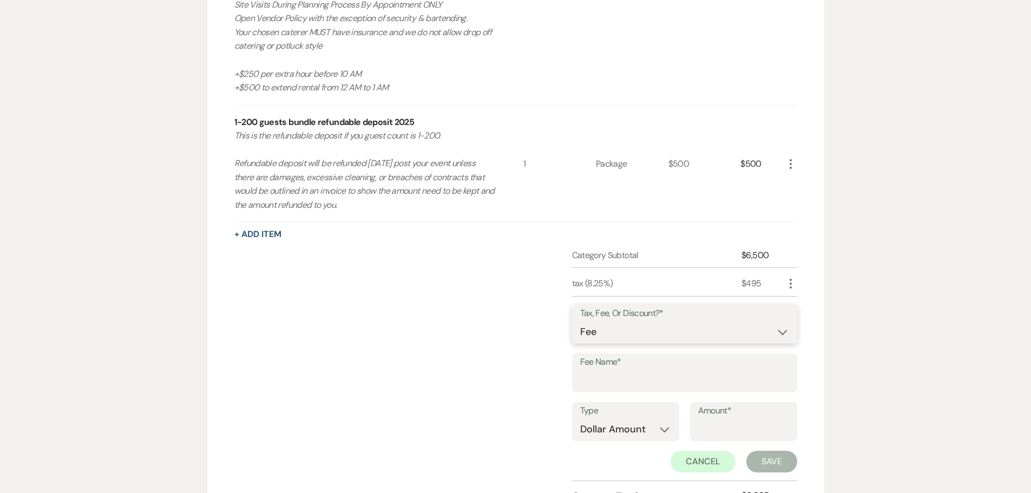
click at [646, 331] on select "Fee Discount Tax" at bounding box center [684, 331] width 209 height 21
select select "2"
click at [580, 321] on select "Fee Discount Tax" at bounding box center [684, 331] width 209 height 21
click at [634, 381] on input "Fee Name*" at bounding box center [684, 380] width 209 height 21
type input "non-profit"
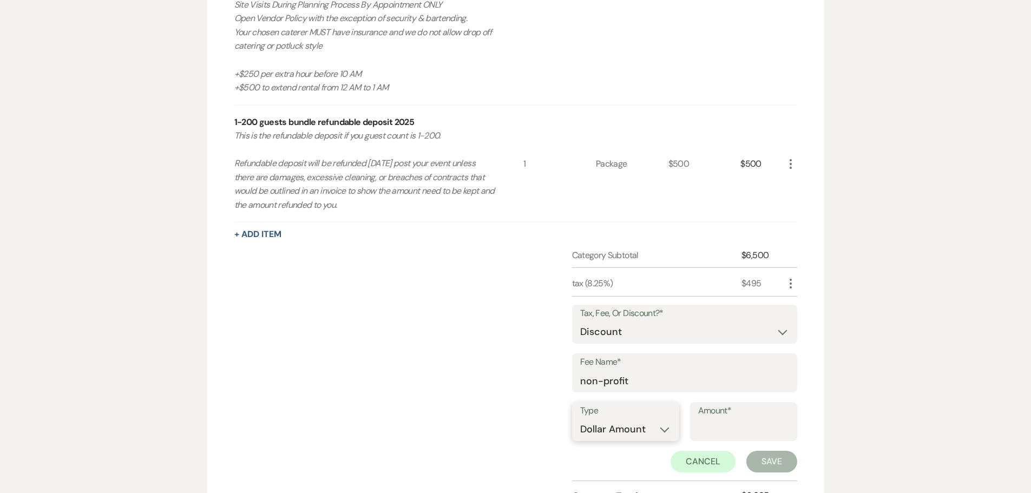
drag, startPoint x: 638, startPoint y: 423, endPoint x: 637, endPoint y: 438, distance: 15.2
click at [638, 423] on select "Dollar Amount Percentage" at bounding box center [625, 429] width 91 height 21
select select "false"
click at [580, 419] on select "Dollar Amount Percentage" at bounding box center [625, 429] width 91 height 21
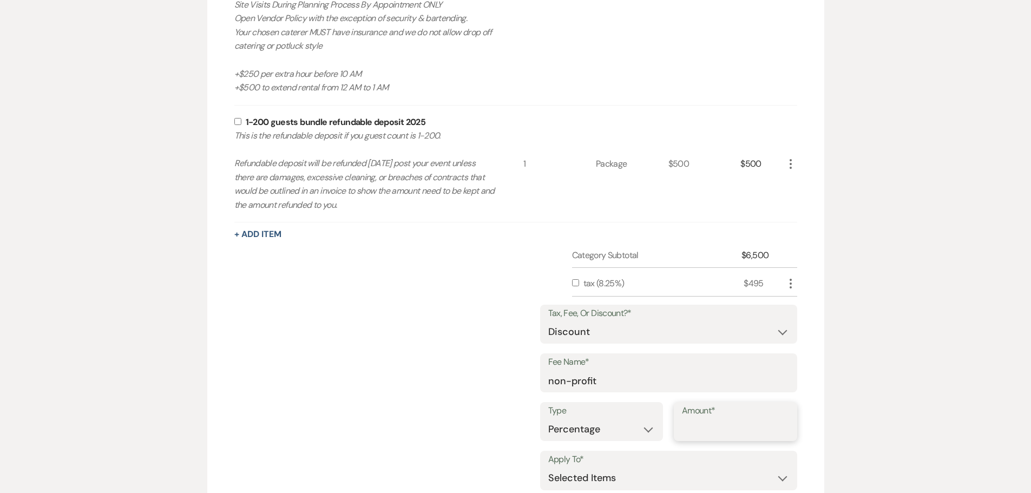
click at [701, 422] on input "Amount*" at bounding box center [735, 429] width 107 height 21
type input "10"
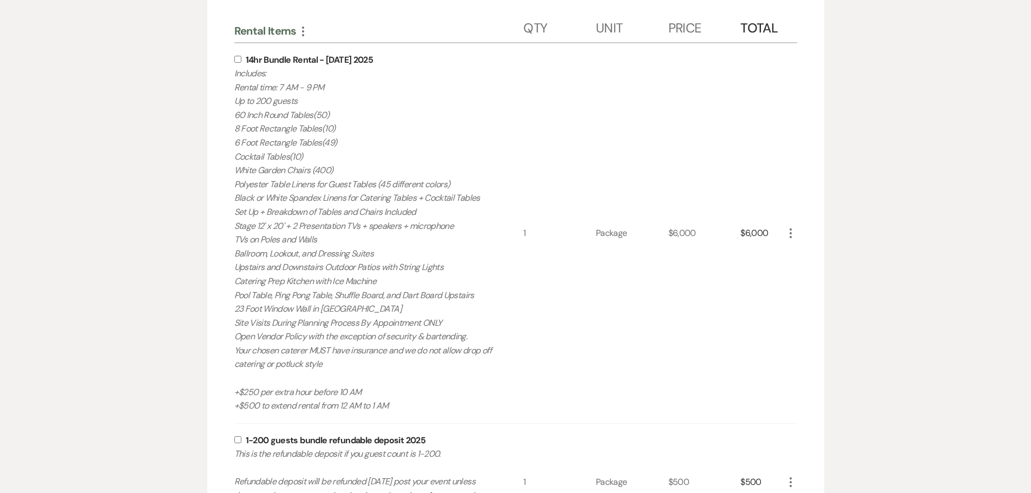
scroll to position [357, 0]
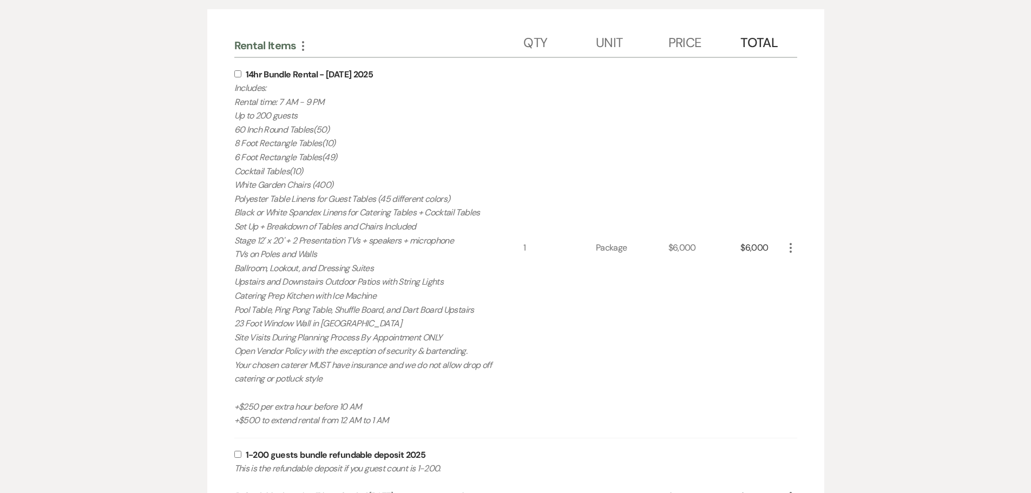
click at [239, 72] on input "checkbox" at bounding box center [237, 73] width 7 height 7
checkbox input "true"
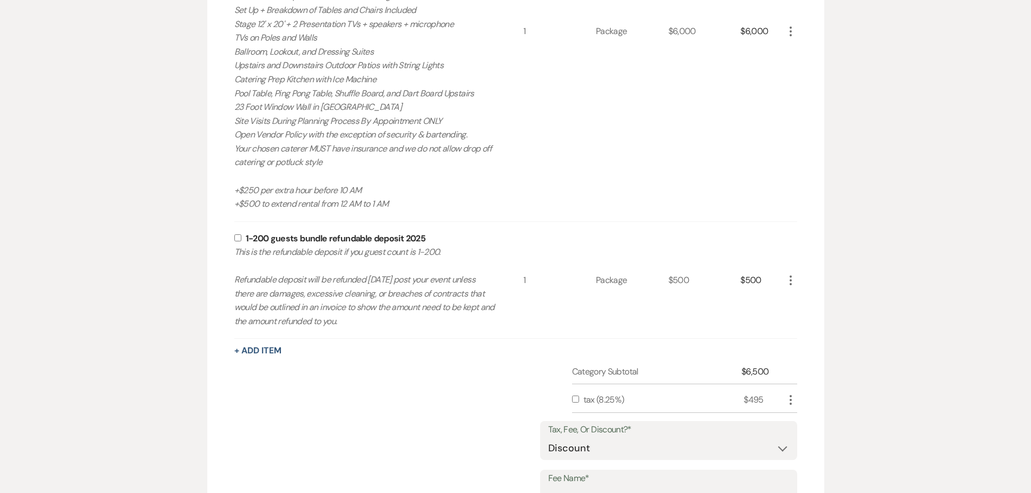
click at [574, 397] on input "checkbox" at bounding box center [575, 399] width 7 height 7
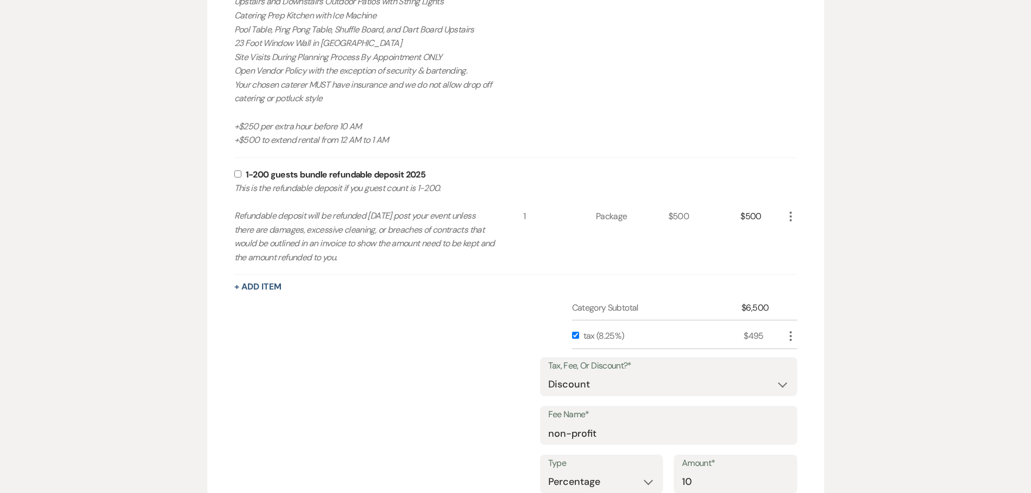
scroll to position [735, 0]
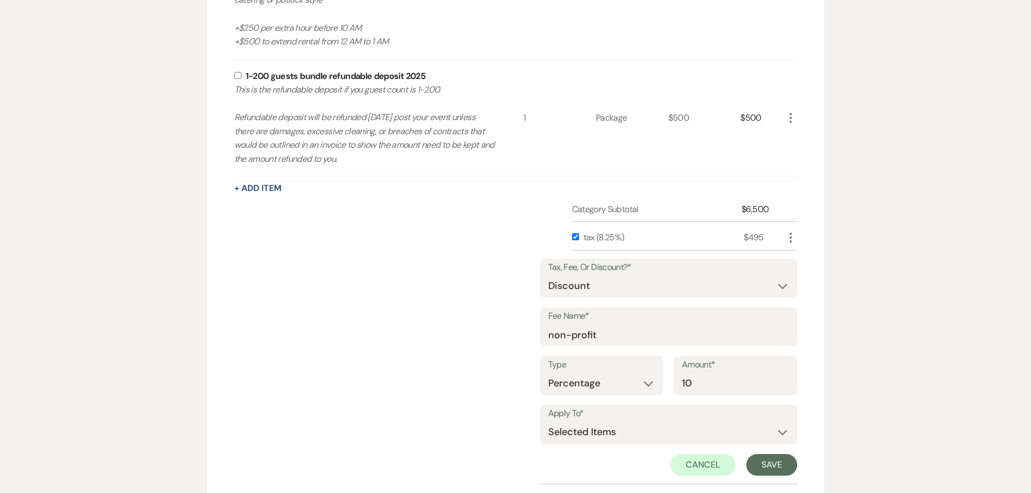
click at [574, 237] on input "checkbox" at bounding box center [575, 236] width 7 height 7
click at [576, 239] on input "checkbox" at bounding box center [575, 236] width 7 height 7
checkbox input "true"
click at [788, 465] on button "Save" at bounding box center [771, 465] width 51 height 22
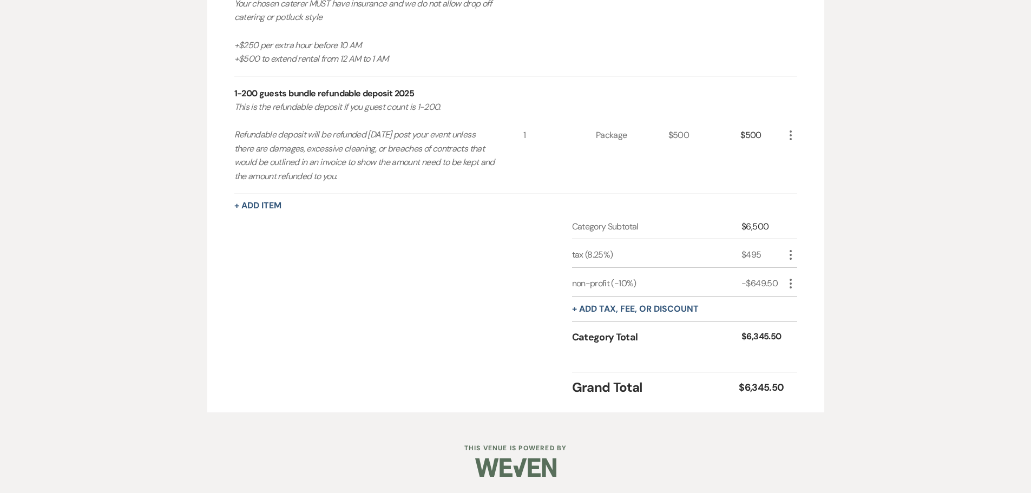
scroll to position [718, 0]
click at [792, 254] on icon "More" at bounding box center [790, 254] width 13 height 13
click at [805, 276] on button "Pencil Edit" at bounding box center [812, 275] width 56 height 17
select select "3"
select select "false"
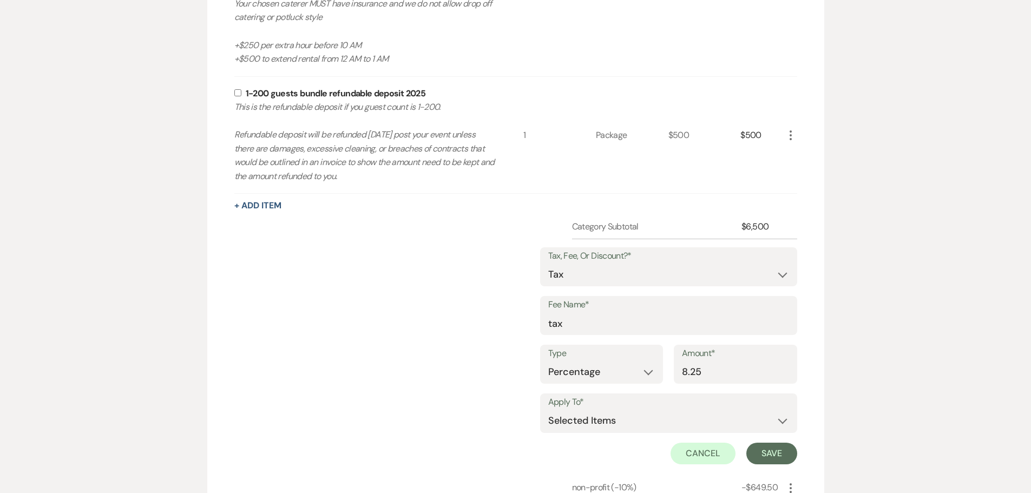
click at [431, 415] on div "Category Subtotal $6,500 Tax, Fee, Or Discount?* Fee Discount Tax Fee Name* tax…" at bounding box center [515, 394] width 563 height 348
click at [688, 462] on button "Cancel" at bounding box center [702, 454] width 65 height 22
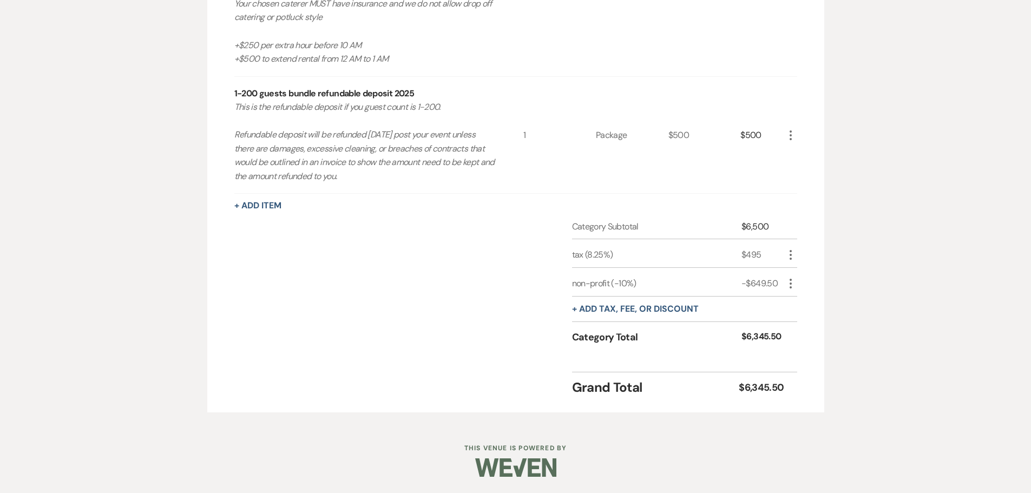
click at [790, 288] on use "button" at bounding box center [790, 284] width 2 height 10
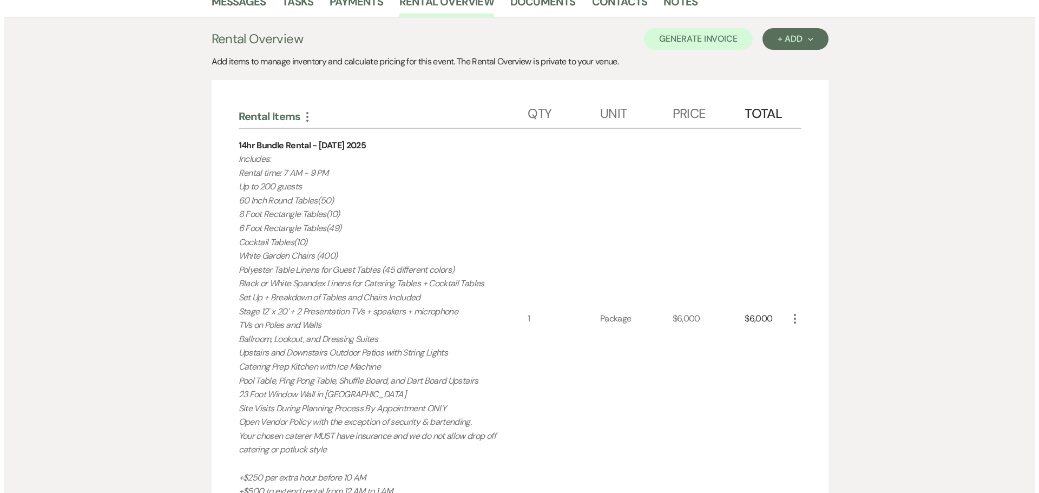
scroll to position [285, 0]
click at [787, 320] on icon "More" at bounding box center [790, 319] width 13 height 13
click at [793, 341] on button "Pencil Edit" at bounding box center [812, 340] width 56 height 17
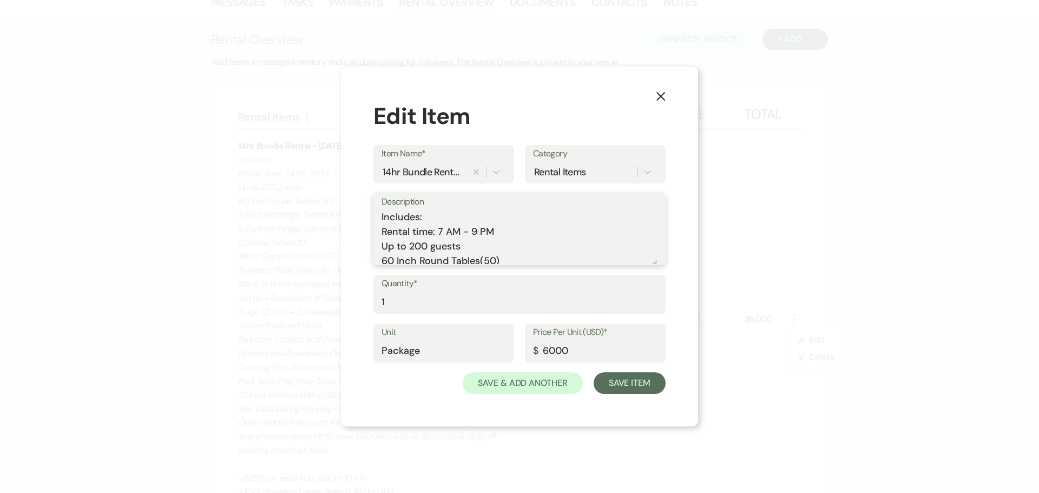
drag, startPoint x: 439, startPoint y: 235, endPoint x: 433, endPoint y: 235, distance: 6.0
click at [433, 235] on textarea "Includes: Rental time: 7 AM - 9 PM Up to 200 guests 60 Inch Round Tables(50) 8 …" at bounding box center [519, 237] width 276 height 54
click at [442, 235] on textarea "Includes: Rental time: 7 AM - 9 PM Up to 200 guests 60 Inch Round Tables(50) 8 …" at bounding box center [519, 237] width 276 height 54
click at [440, 229] on textarea "Includes: Rental time: 7 AM - 9 PM Up to 200 guests 60 Inch Round Tables(50) 8 …" at bounding box center [519, 237] width 276 height 54
click at [492, 231] on textarea "Includes: Rental time: 6:30 AM - 9 PM Up to 200 guests 60 Inch Round Tables(50)…" at bounding box center [519, 237] width 276 height 54
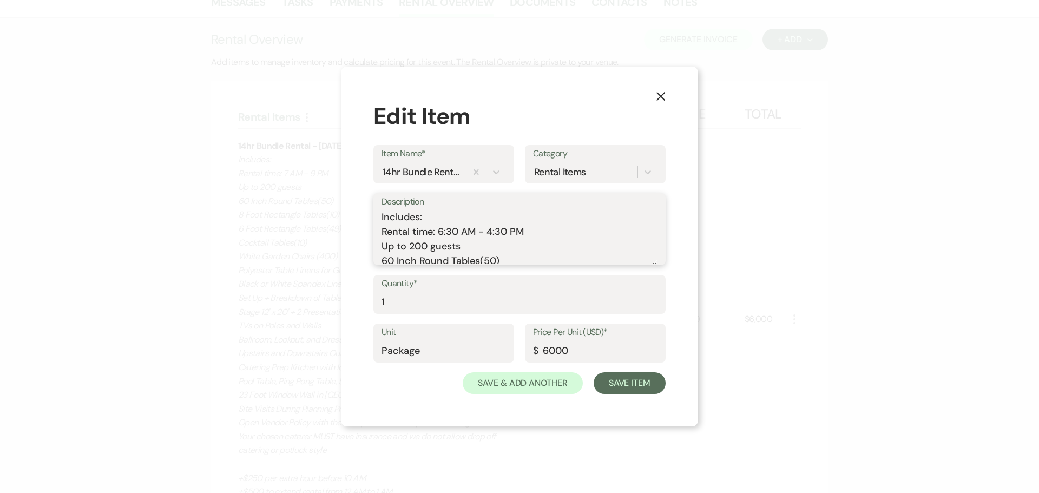
type textarea "Includes: Rental time: 6:30 AM - 4:30 PM Up to 200 guests 60 Inch Round Tables(…"
click at [388, 171] on div "14hr Bundle Rental - Saturday 2025" at bounding box center [423, 172] width 81 height 15
type input "10hr bundle package | Saturday"
click at [454, 209] on div "+ Add "10hr bundle package | Saturday"" at bounding box center [453, 206] width 144 height 35
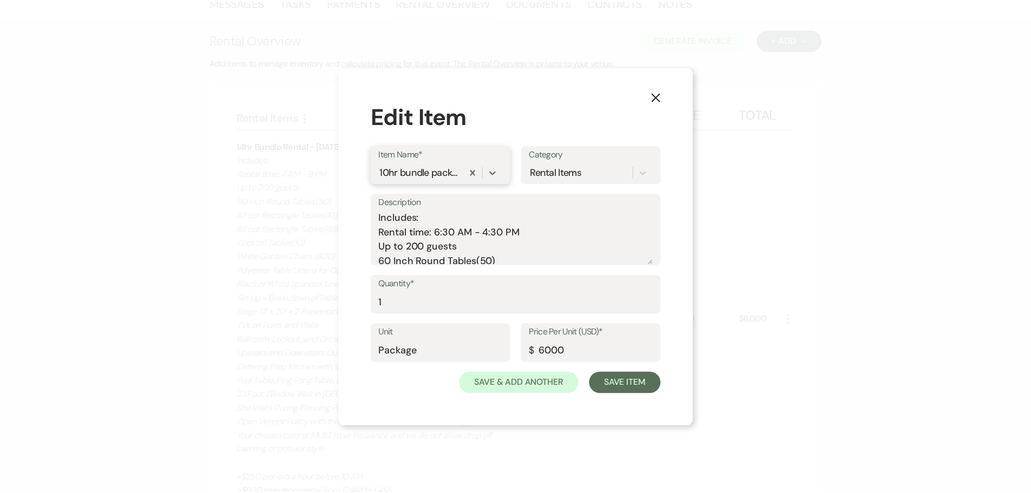
scroll to position [0, 0]
drag, startPoint x: 591, startPoint y: 350, endPoint x: 516, endPoint y: 355, distance: 75.9
click at [516, 355] on div "Unit Package Price Per Unit (USD)* $ 6000" at bounding box center [519, 348] width 292 height 49
type input "5000"
click at [629, 377] on button "Save Item" at bounding box center [630, 383] width 72 height 22
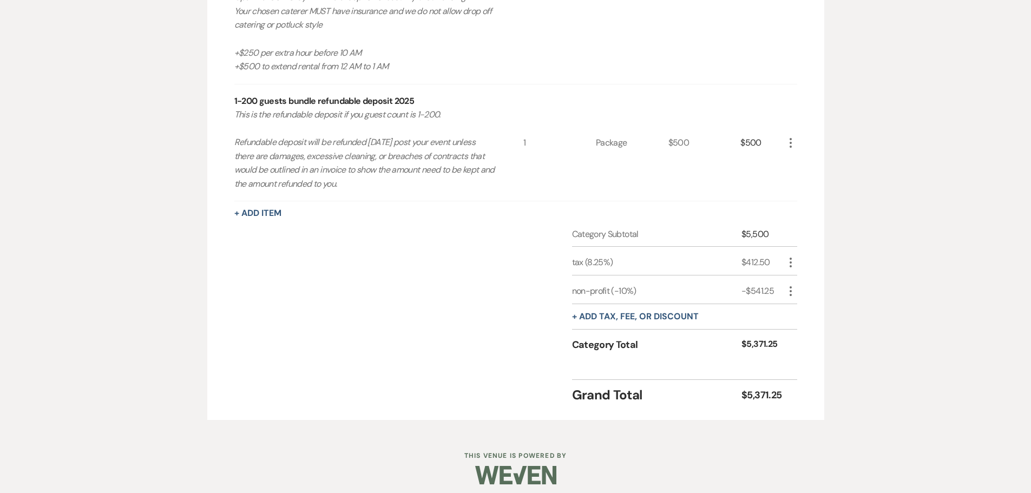
scroll to position [718, 0]
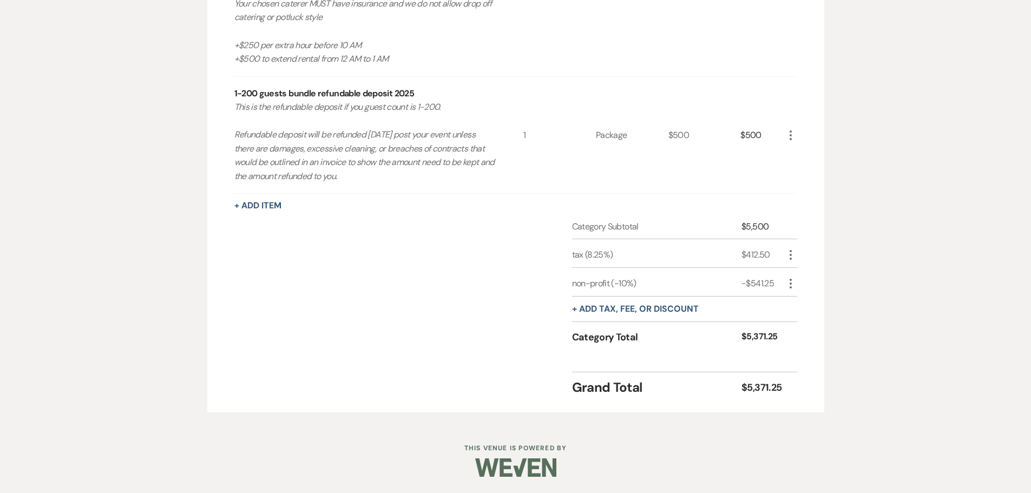
click at [787, 259] on icon "More" at bounding box center [790, 254] width 13 height 13
click at [806, 289] on button "Delete Delete" at bounding box center [813, 293] width 58 height 17
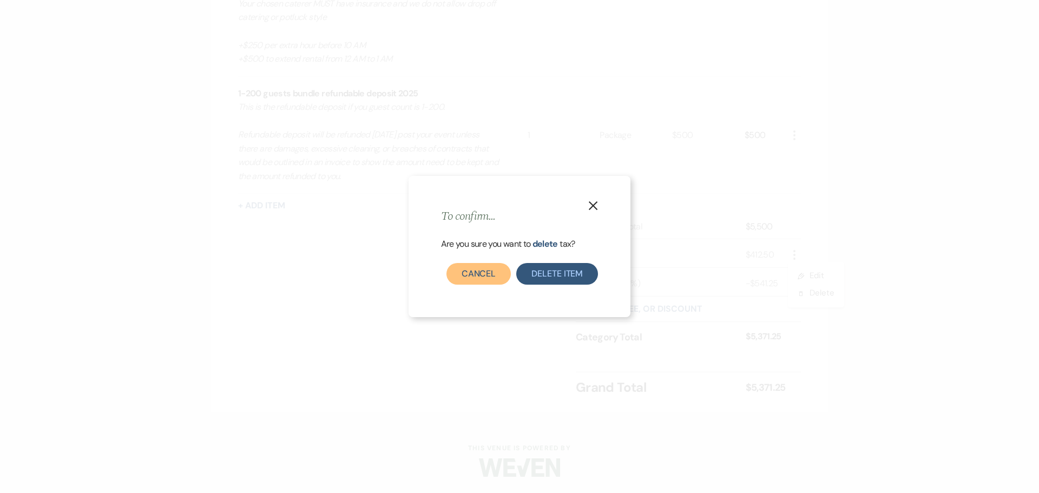
click at [497, 274] on button "Cancel" at bounding box center [478, 274] width 65 height 22
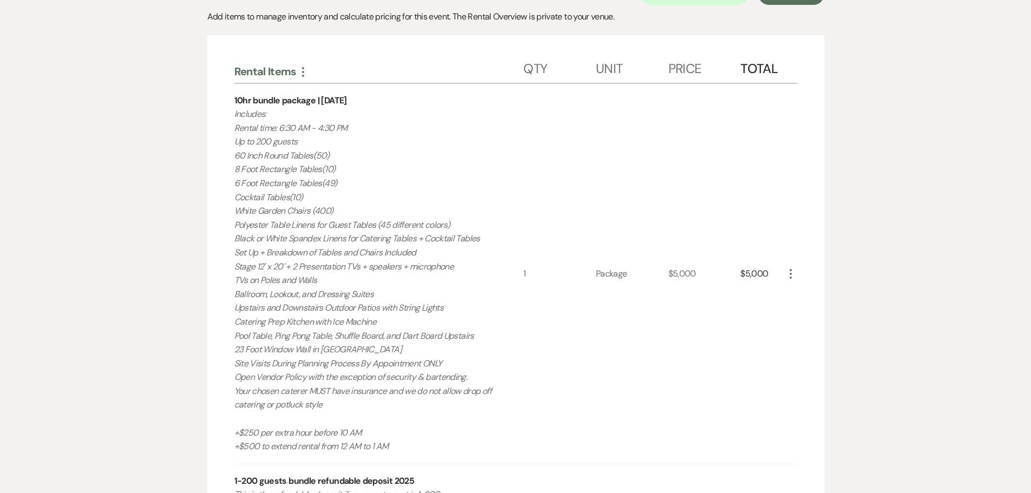
scroll to position [285, 0]
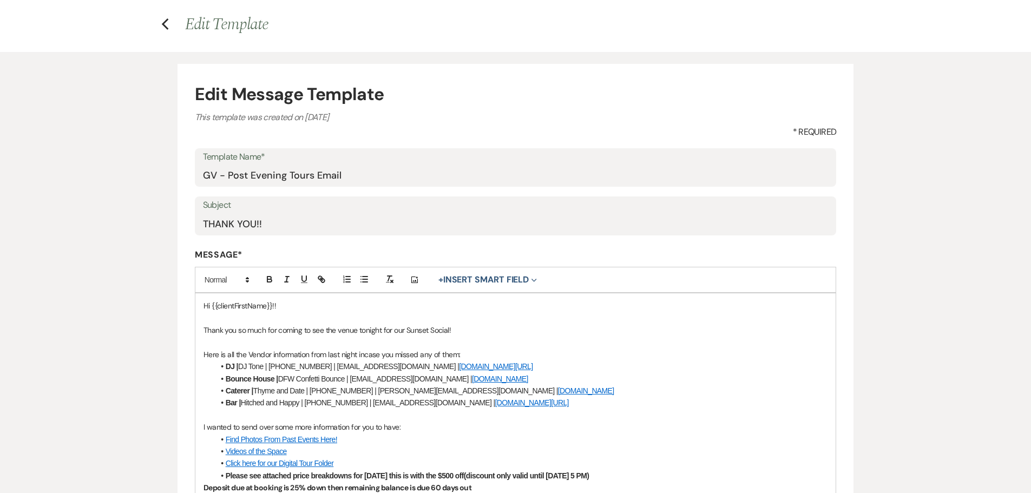
scroll to position [54, 0]
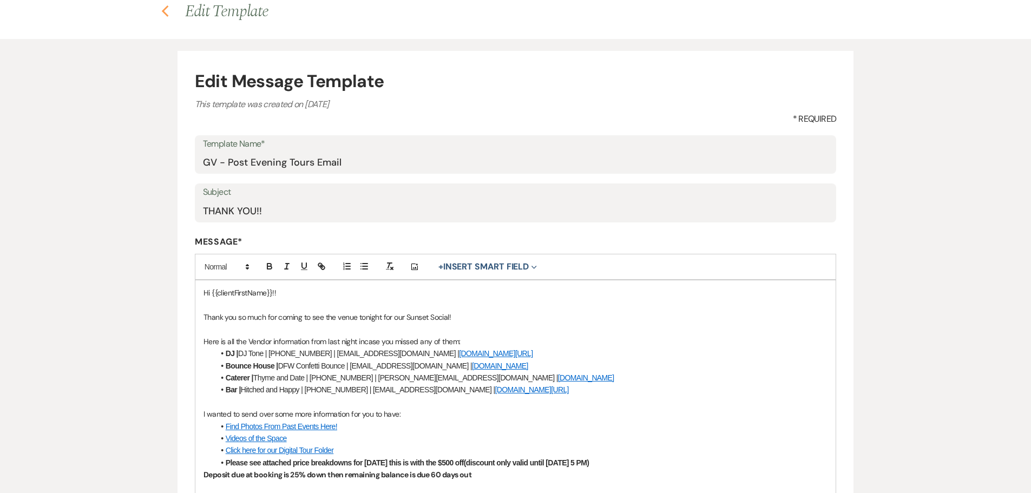
click at [165, 14] on use "button" at bounding box center [165, 11] width 7 height 12
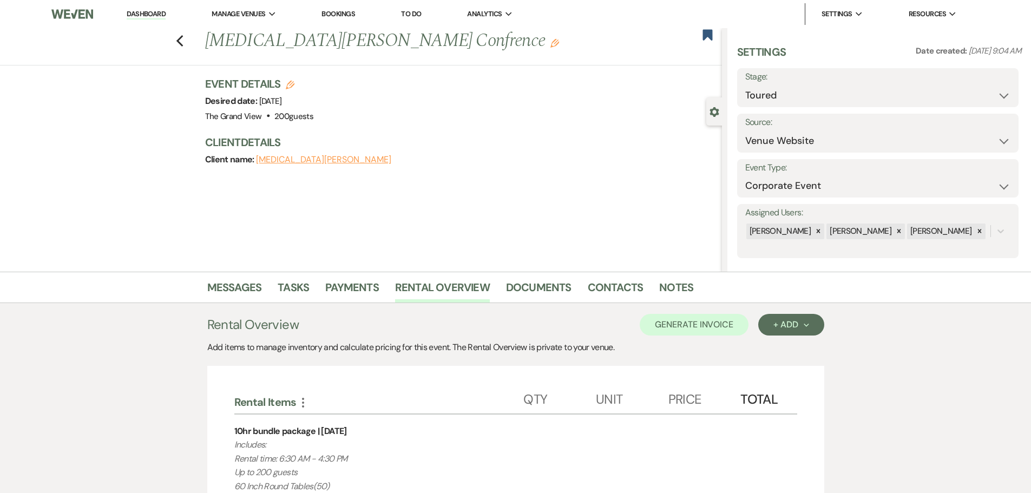
select select "5"
select select "9"
click at [144, 16] on link "Dashboard" at bounding box center [146, 14] width 39 height 10
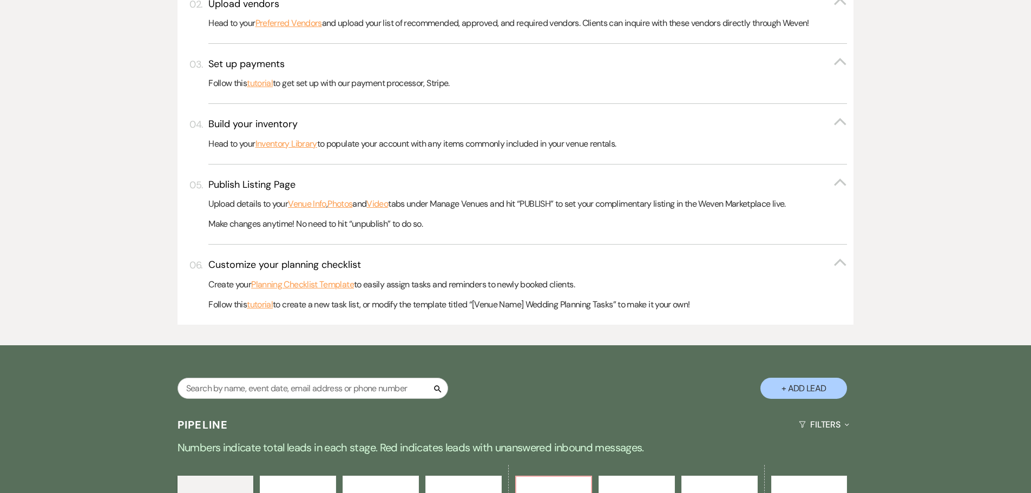
scroll to position [487, 0]
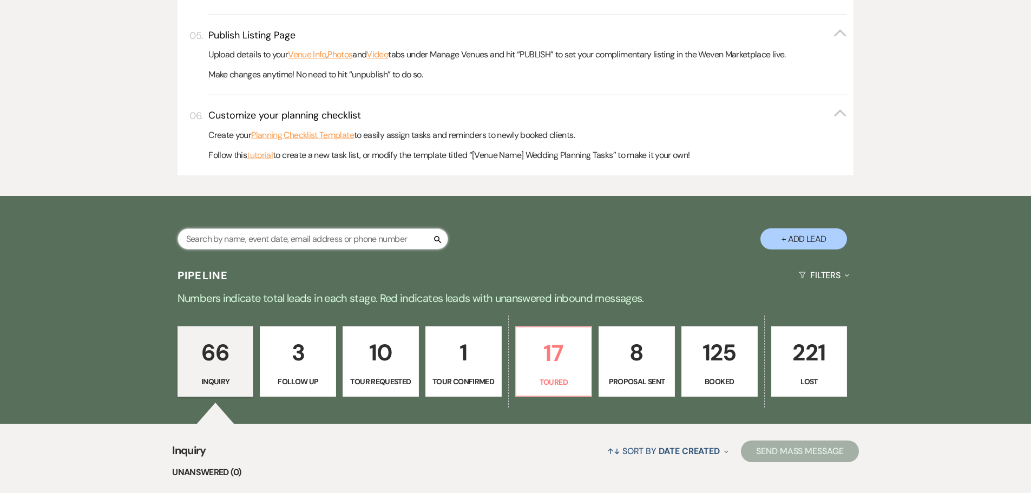
click at [298, 242] on input "text" at bounding box center [312, 238] width 271 height 21
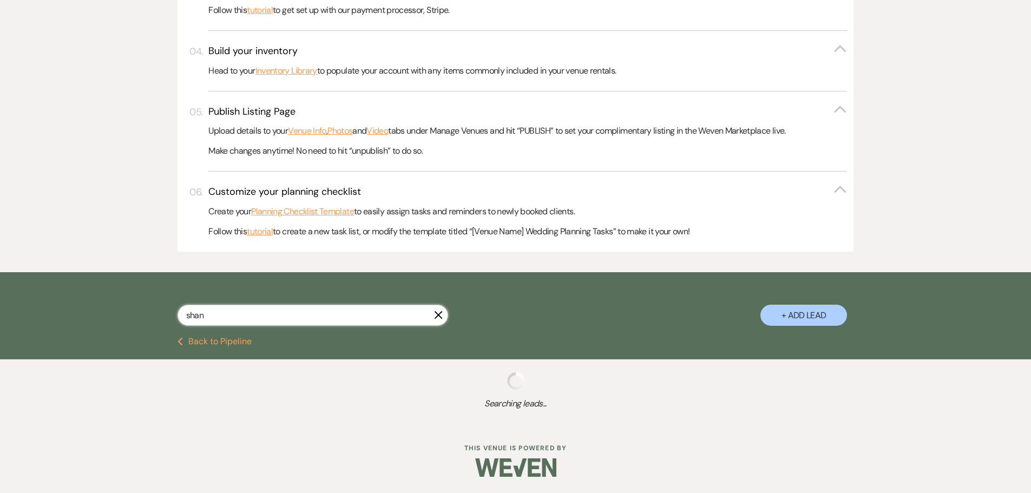
type input "shana"
select select "5"
select select "2"
select select "6"
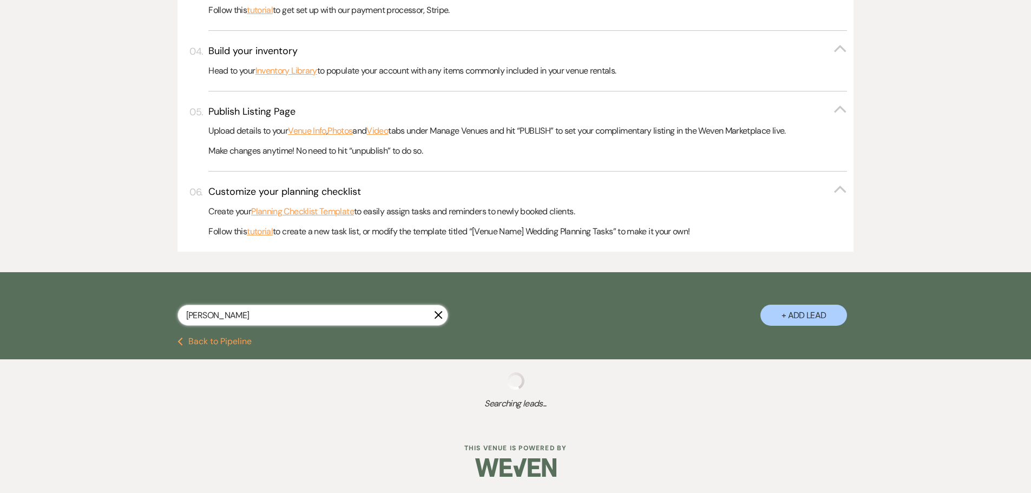
select select "8"
select select "5"
select select "8"
select select "6"
select select "8"
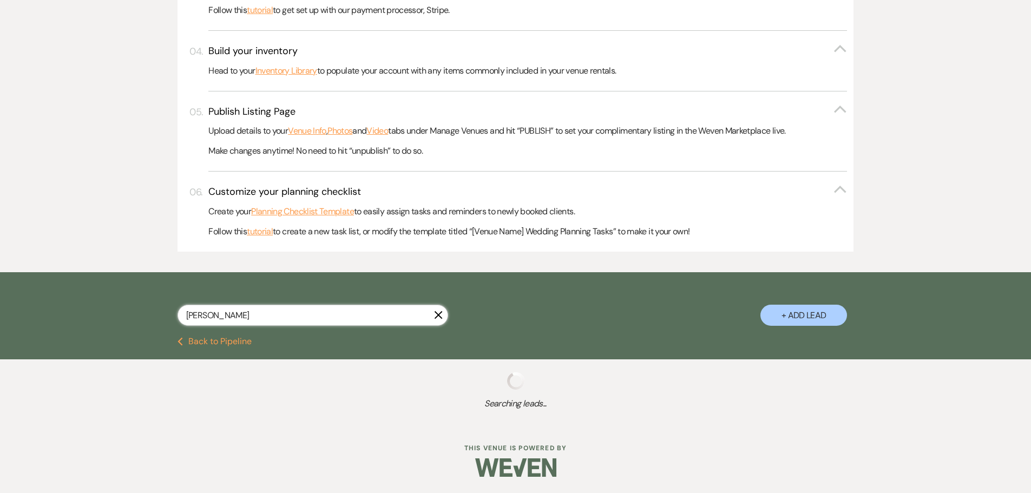
select select "5"
select select "8"
select select "6"
select select "8"
select select "5"
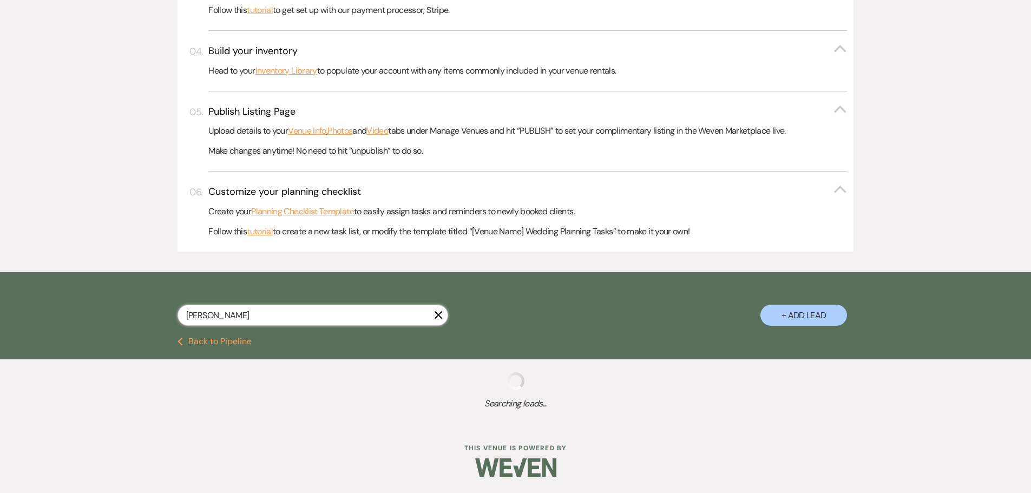
select select "8"
select select "5"
select select "8"
select select "5"
select select "8"
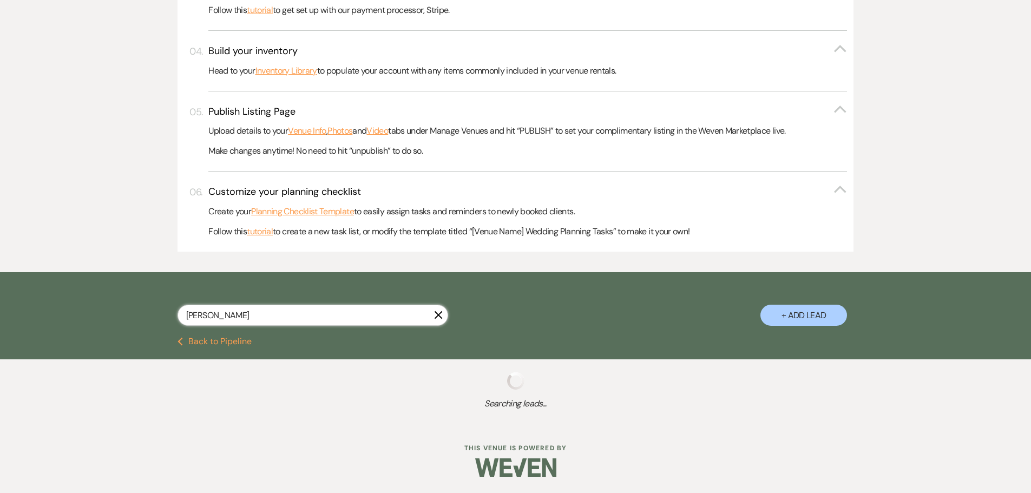
select select "5"
select select "8"
select select "5"
select select "8"
select select "5"
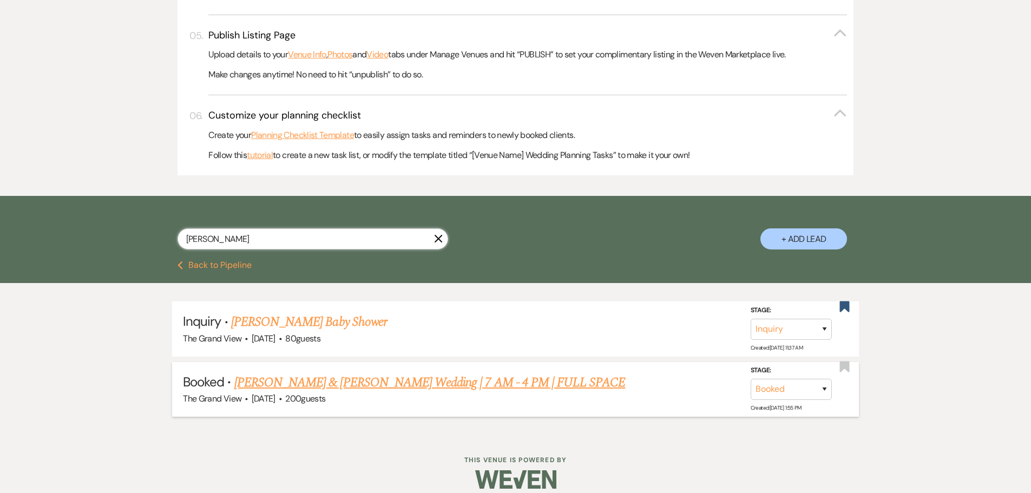
type input "shana"
click at [364, 386] on link "Robinson & Elkins's Wedding | 7 AM - 4 PM | FULL SPACE" at bounding box center [429, 382] width 391 height 19
